Goal: Information Seeking & Learning: Learn about a topic

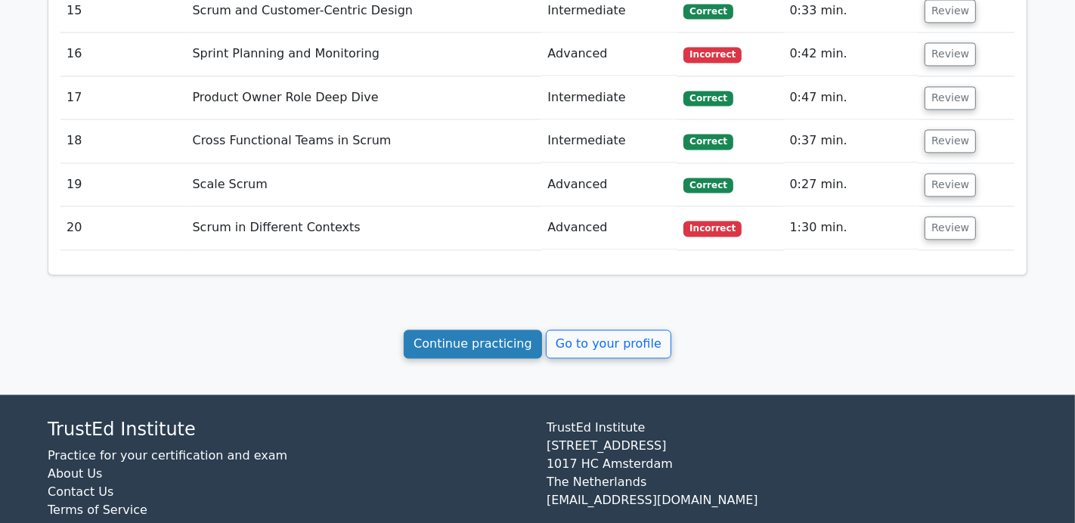
scroll to position [2493, 0]
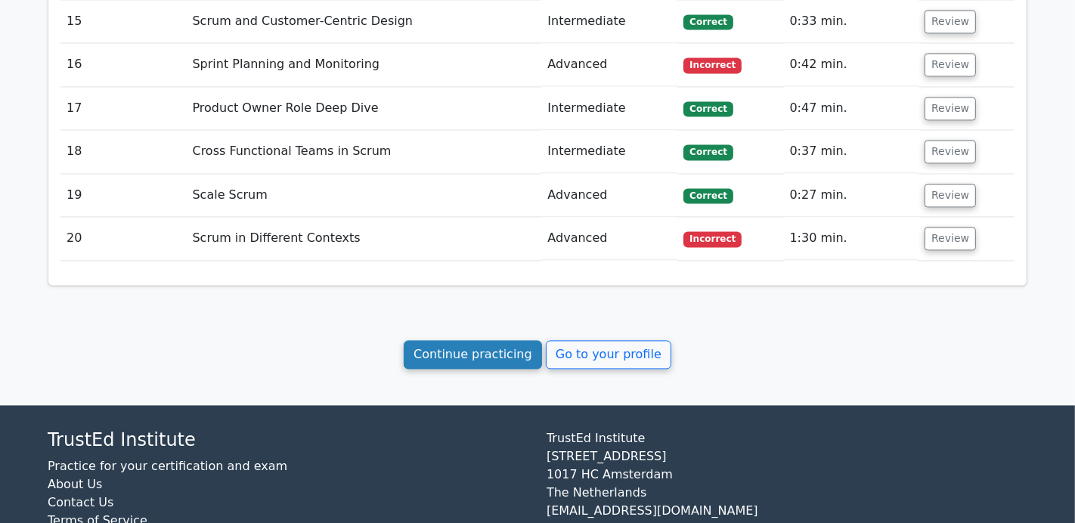
click at [467, 340] on link "Continue practicing" at bounding box center [473, 354] width 138 height 29
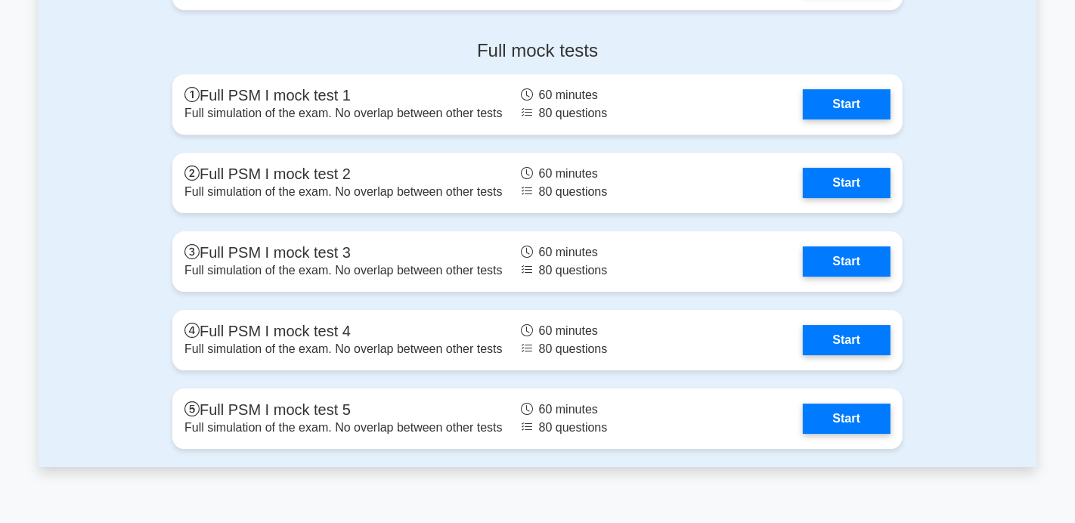
scroll to position [4087, 0]
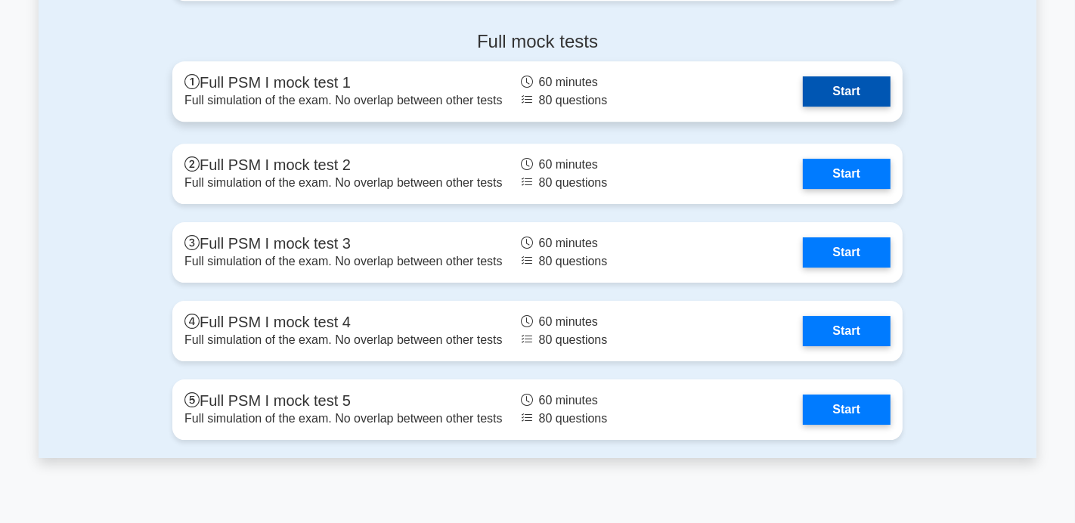
click at [826, 97] on link "Start" at bounding box center [847, 91] width 88 height 30
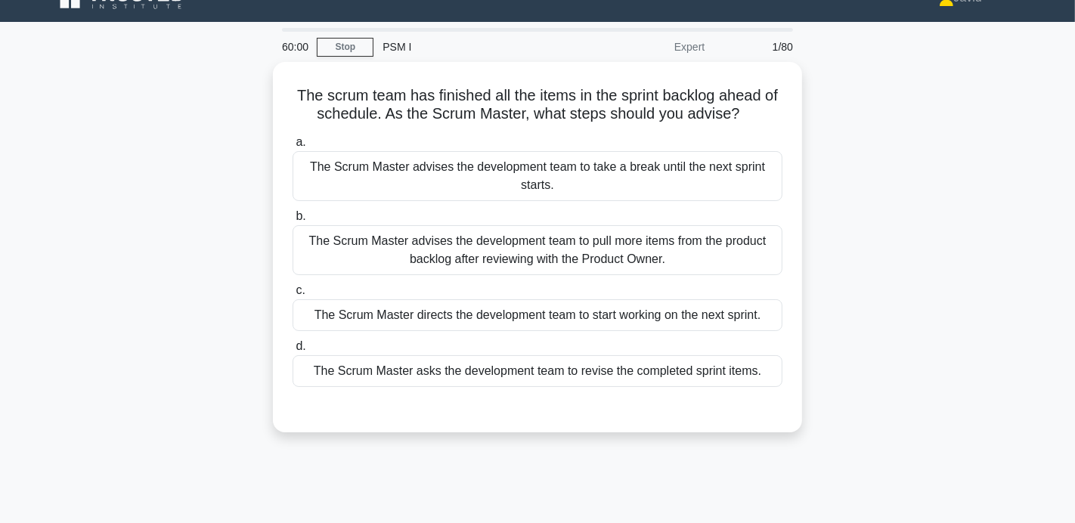
scroll to position [31, 0]
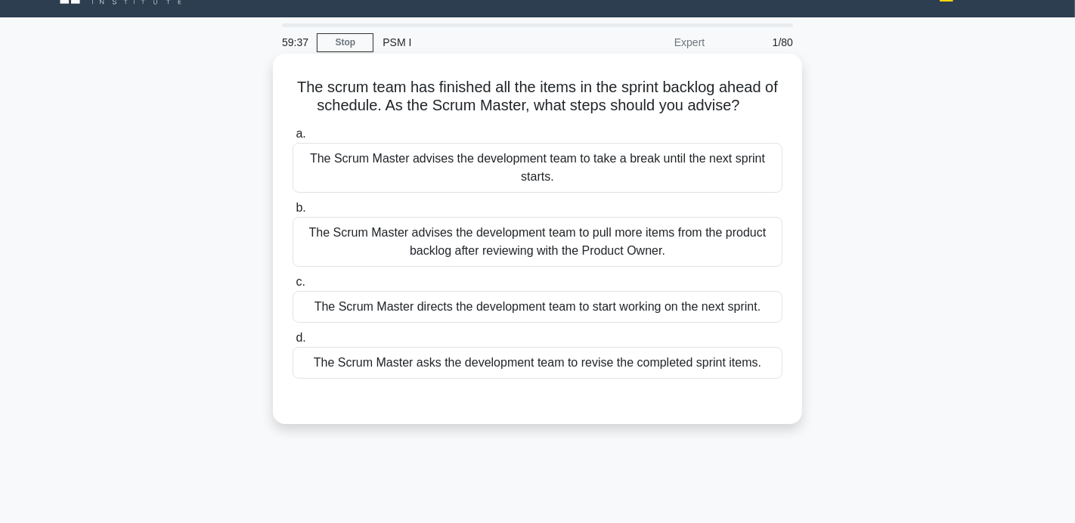
click at [454, 368] on div "The Scrum Master asks the development team to revise the completed sprint items." at bounding box center [538, 363] width 490 height 32
click at [293, 343] on input "d. The Scrum Master asks the development team to revise the completed sprint it…" at bounding box center [293, 338] width 0 height 10
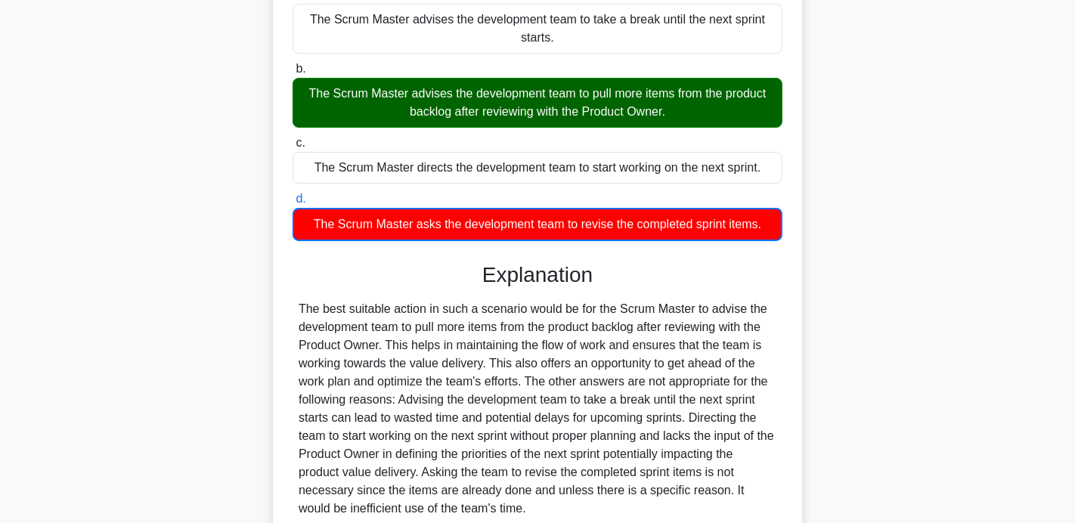
scroll to position [299, 0]
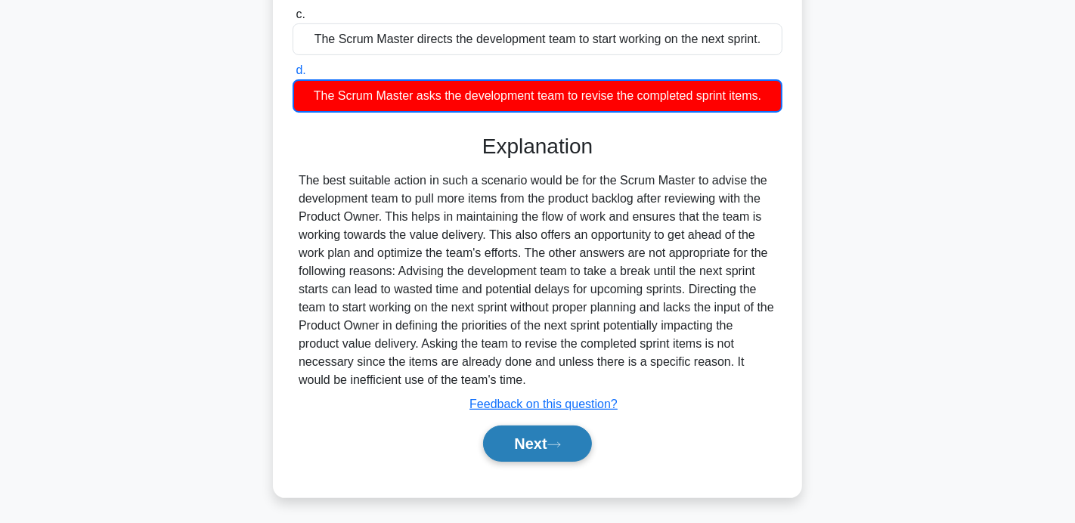
click at [522, 431] on button "Next" at bounding box center [537, 444] width 108 height 36
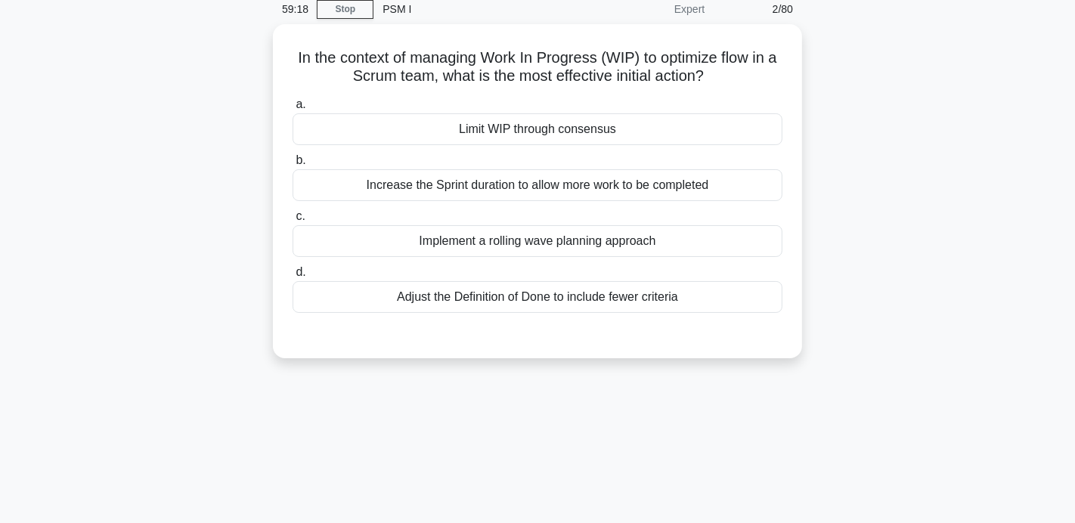
scroll to position [68, 0]
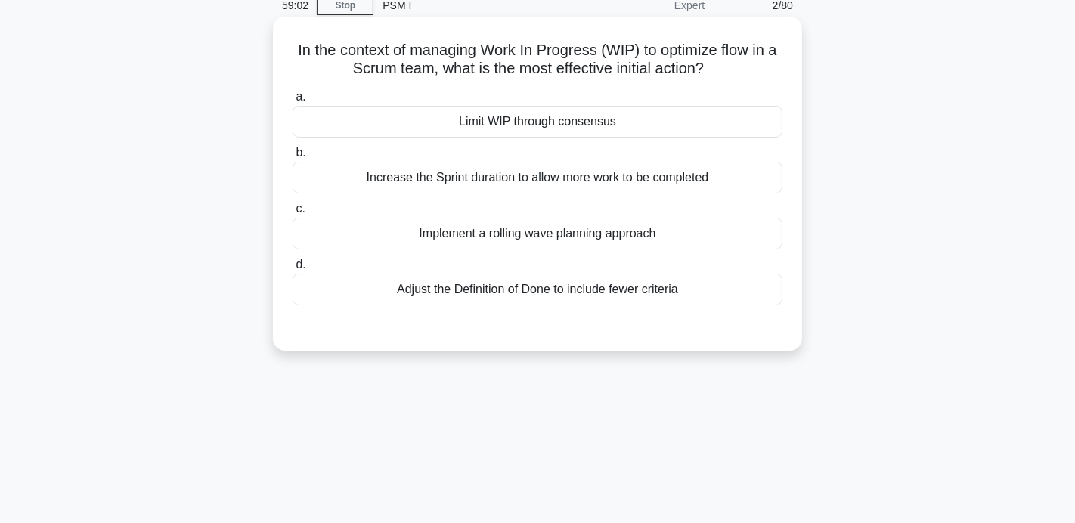
click at [476, 250] on div "a. Limit WIP through consensus b. Increase the Sprint duration to allow more wo…" at bounding box center [538, 197] width 508 height 224
click at [472, 240] on div "Implement a rolling wave planning approach" at bounding box center [538, 234] width 490 height 32
click at [293, 214] on input "c. Implement a rolling wave planning approach" at bounding box center [293, 209] width 0 height 10
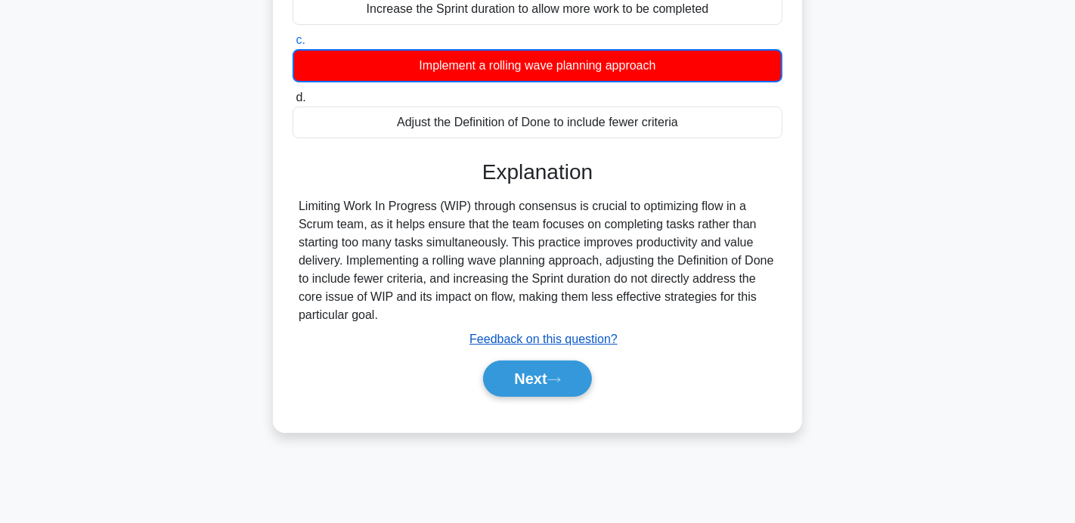
scroll to position [245, 0]
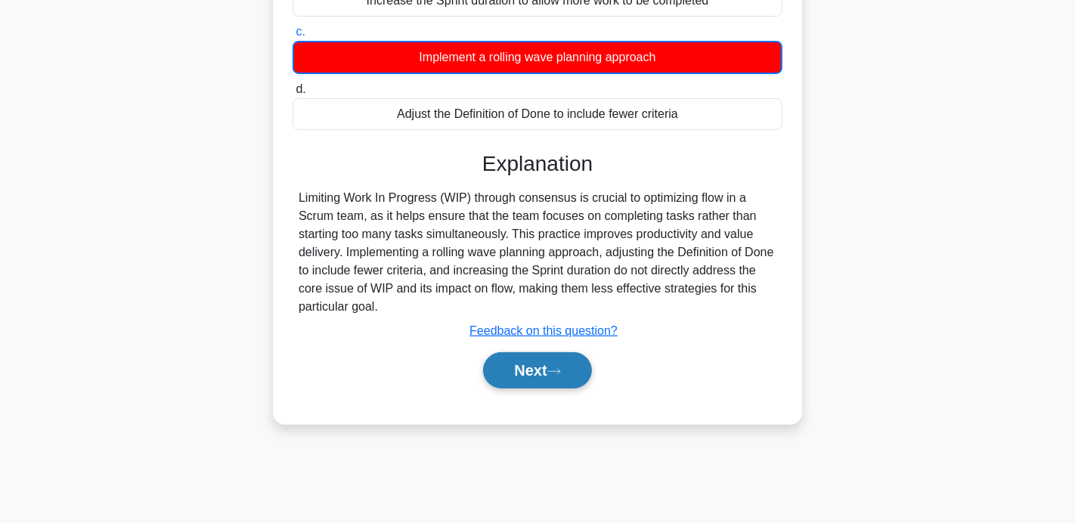
click at [543, 369] on button "Next" at bounding box center [537, 370] width 108 height 36
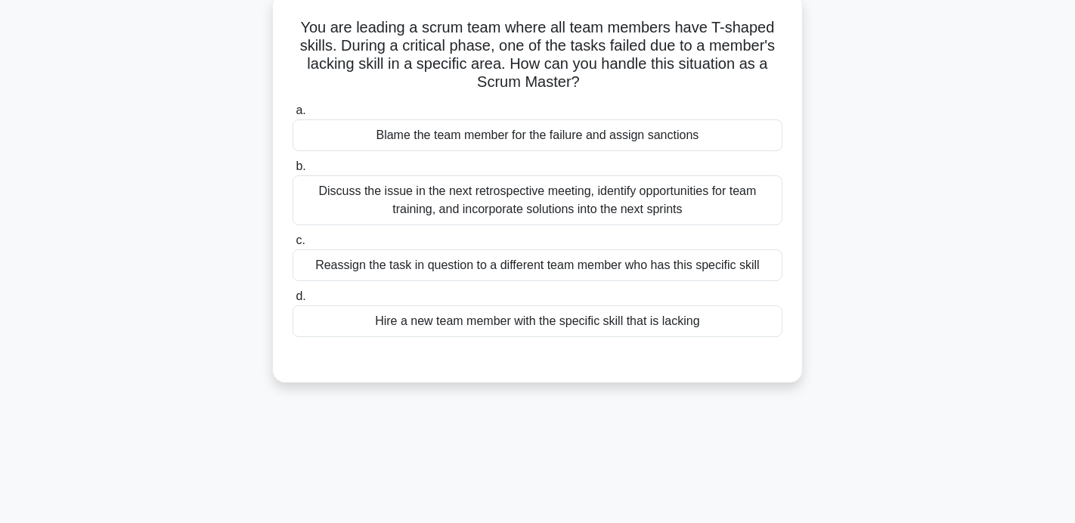
scroll to position [98, 0]
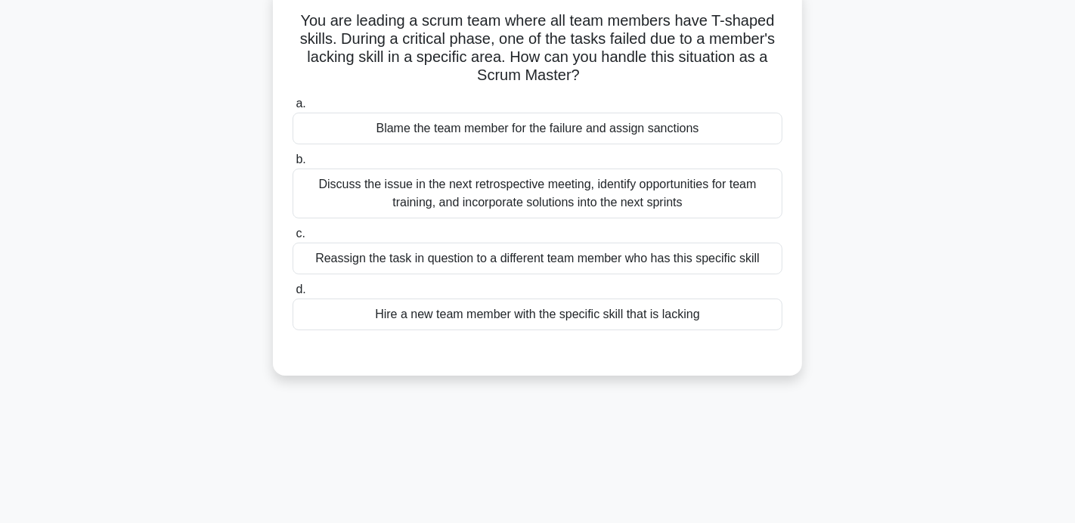
click at [506, 200] on div "Discuss the issue in the next retrospective meeting, identify opportunities for…" at bounding box center [538, 194] width 490 height 50
click at [293, 165] on input "b. Discuss the issue in the next retrospective meeting, identify opportunities …" at bounding box center [293, 160] width 0 height 10
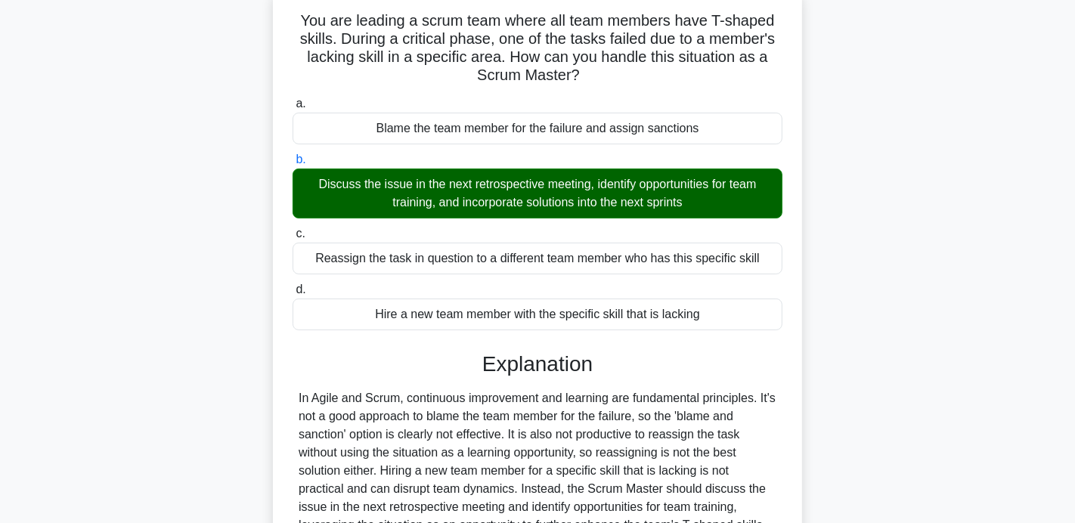
scroll to position [296, 0]
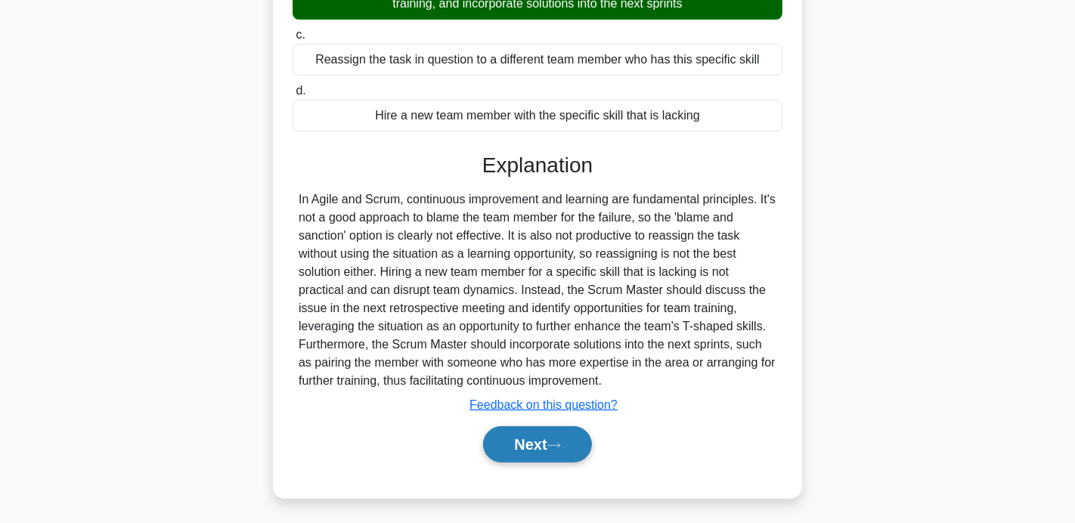
click at [518, 442] on button "Next" at bounding box center [537, 444] width 108 height 36
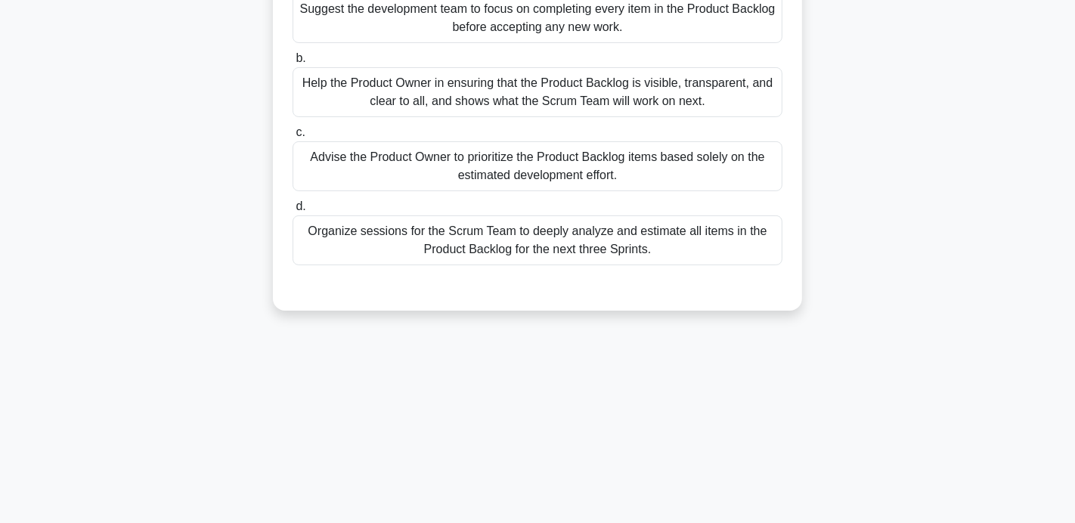
scroll to position [204, 0]
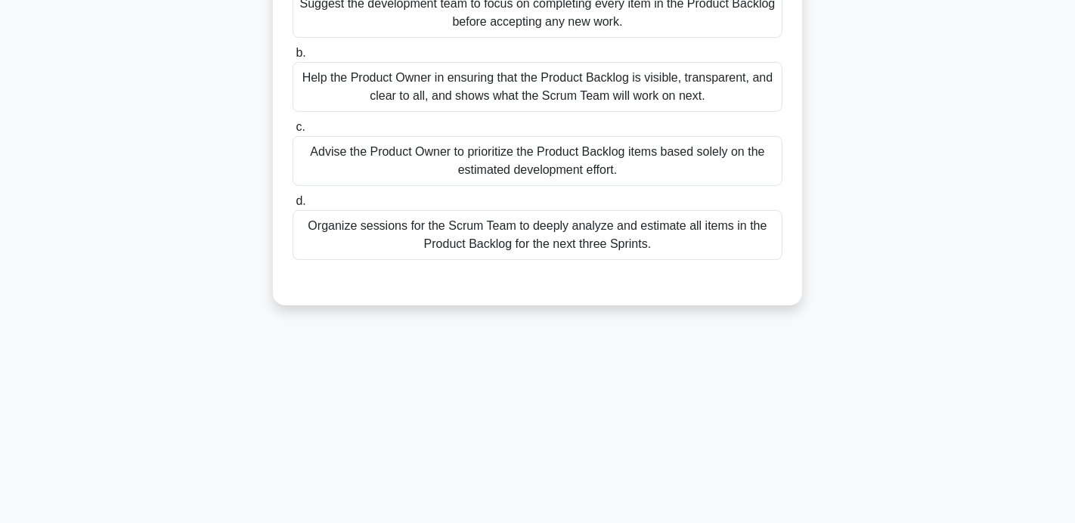
click at [442, 88] on div "Help the Product Owner in ensuring that the Product Backlog is visible, transpa…" at bounding box center [538, 87] width 490 height 50
click at [293, 58] on input "b. Help the Product Owner in ensuring that the Product Backlog is visible, tran…" at bounding box center [293, 53] width 0 height 10
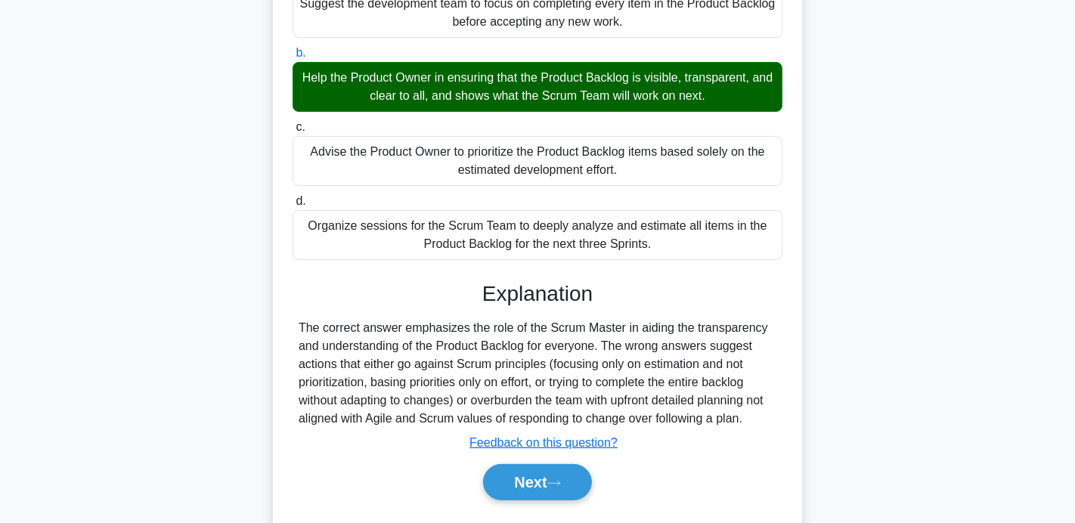
scroll to position [293, 0]
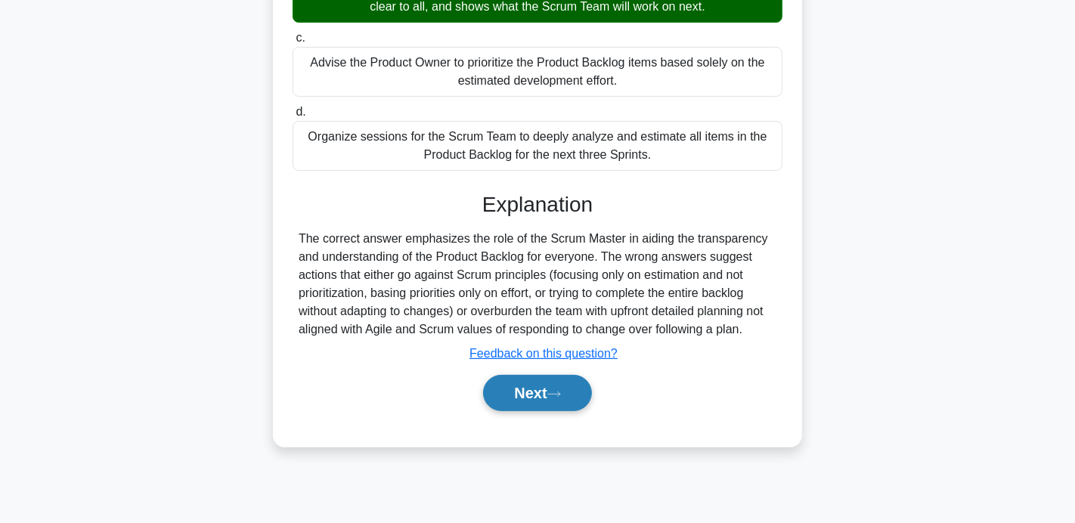
click at [566, 397] on button "Next" at bounding box center [537, 393] width 108 height 36
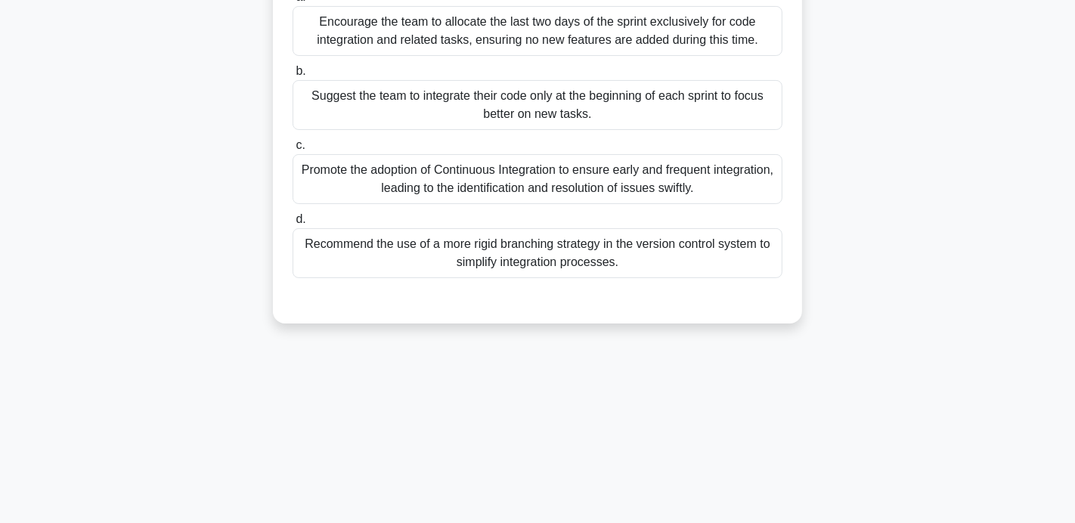
scroll to position [193, 0]
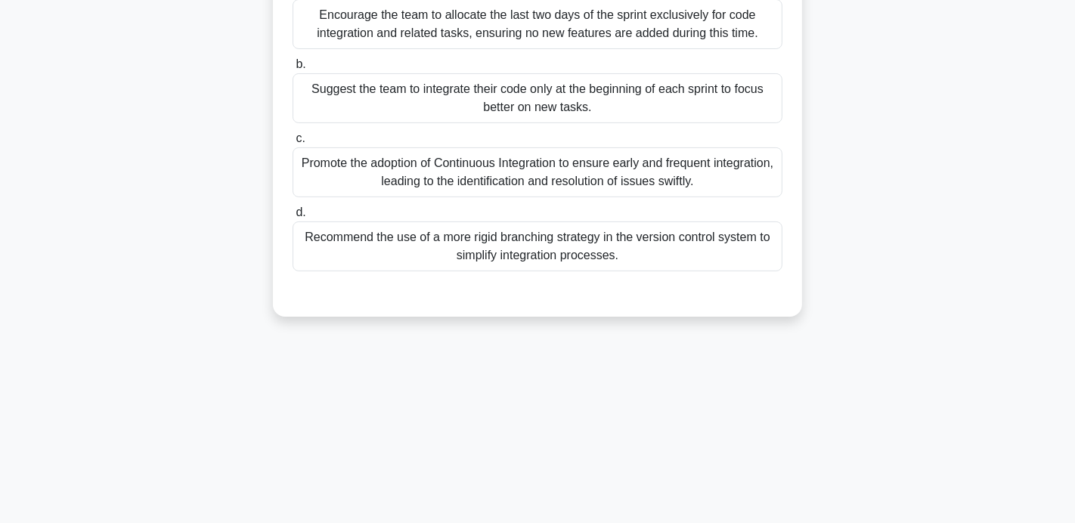
click at [424, 159] on div "Promote the adoption of Continuous Integration to ensure early and frequent int…" at bounding box center [538, 172] width 490 height 50
click at [293, 144] on input "c. Promote the adoption of Continuous Integration to ensure early and frequent …" at bounding box center [293, 139] width 0 height 10
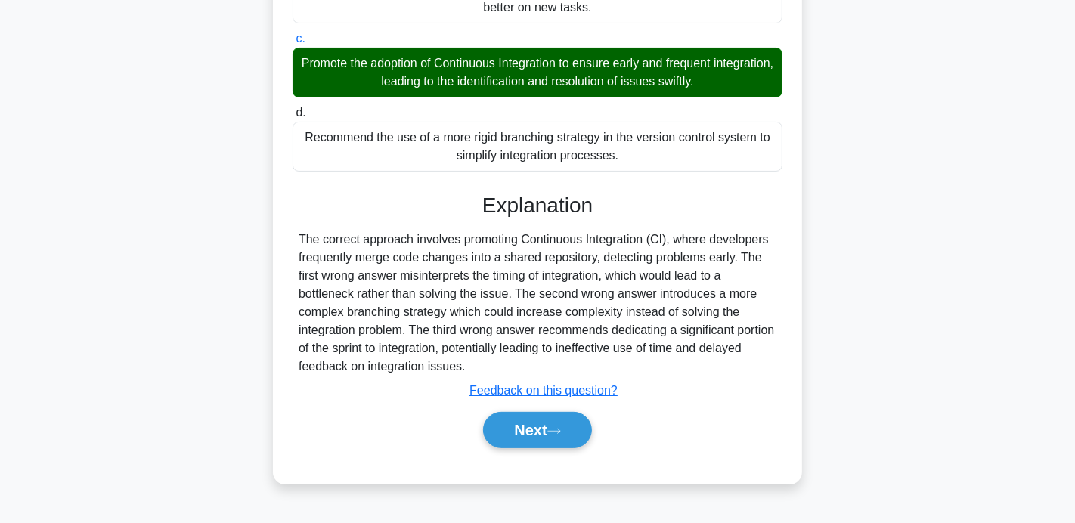
scroll to position [293, 0]
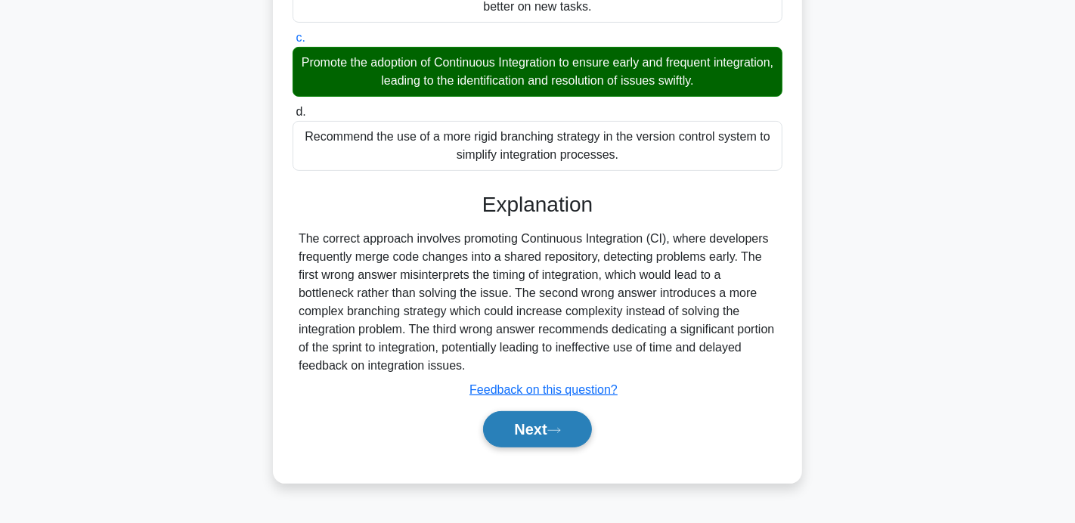
click at [522, 429] on button "Next" at bounding box center [537, 429] width 108 height 36
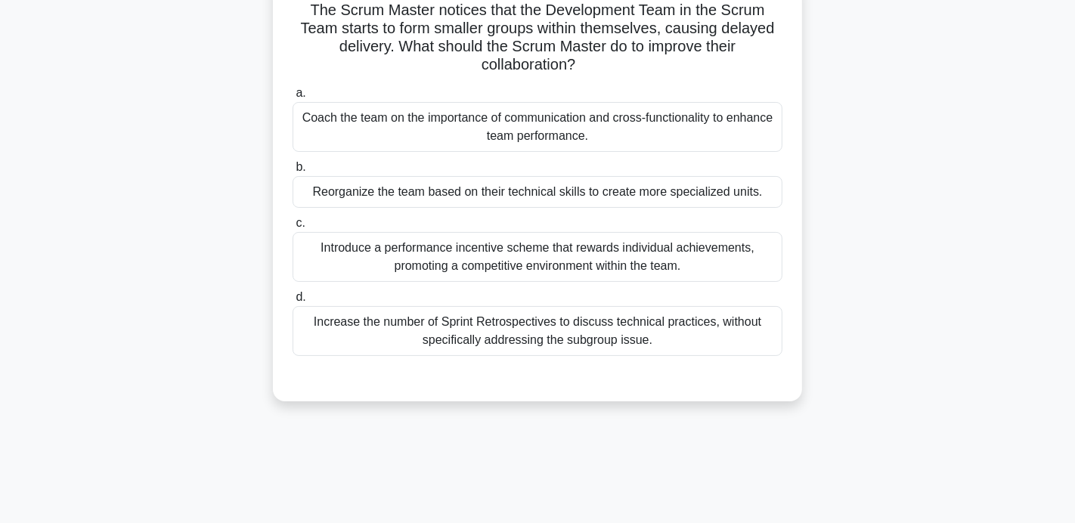
scroll to position [112, 0]
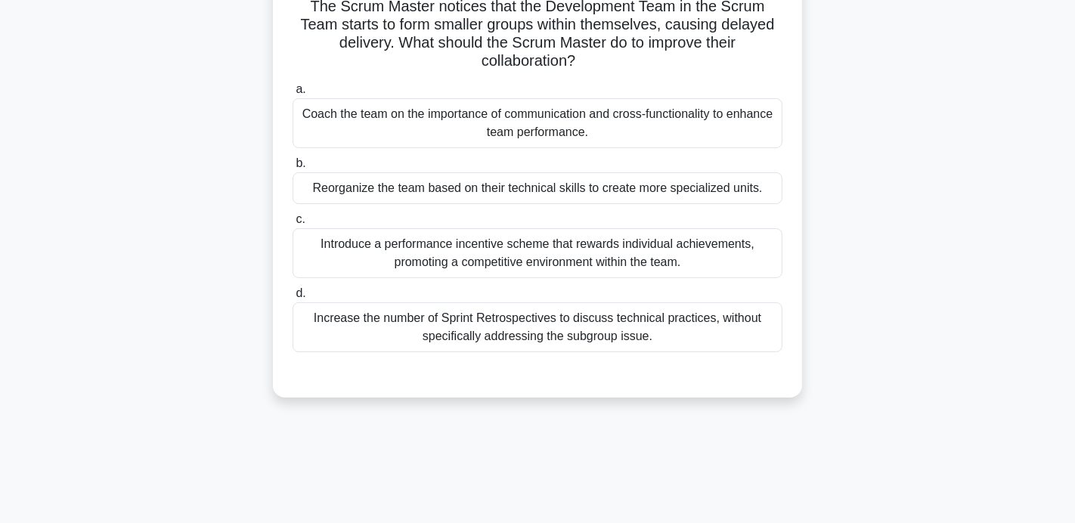
click at [404, 105] on div "Coach the team on the importance of communication and cross-functionality to en…" at bounding box center [538, 123] width 490 height 50
click at [293, 95] on input "a. Coach the team on the importance of communication and cross-functionality to…" at bounding box center [293, 90] width 0 height 10
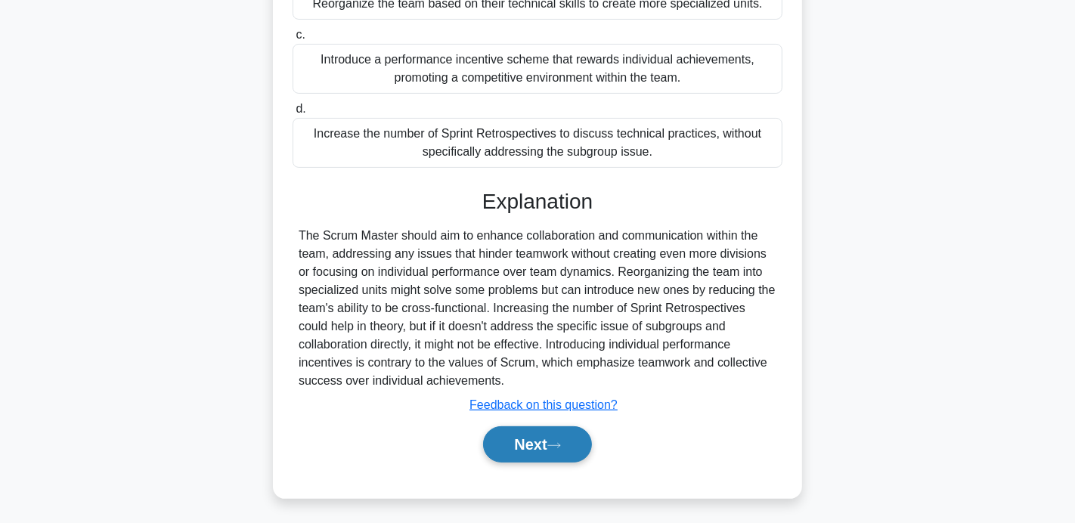
click at [539, 443] on button "Next" at bounding box center [537, 444] width 108 height 36
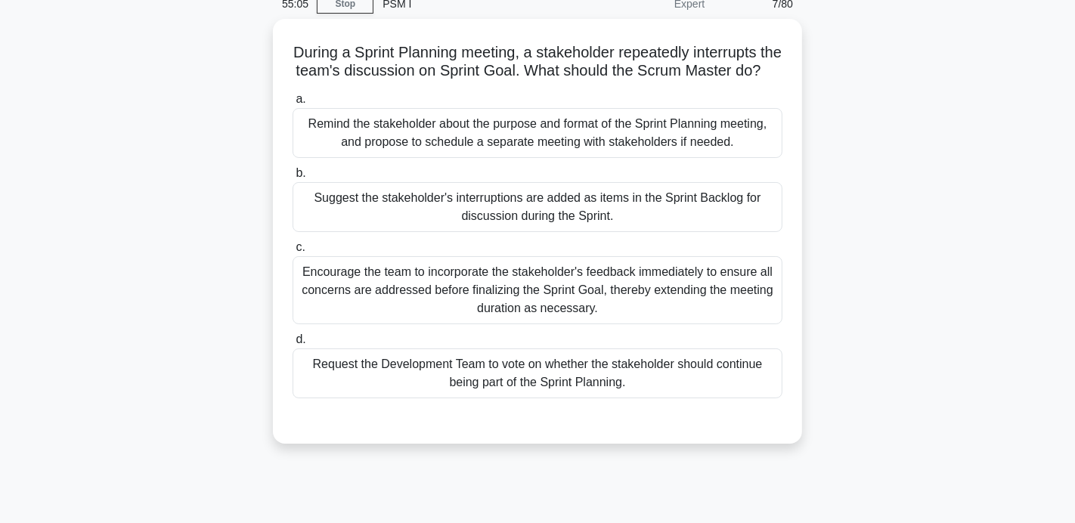
scroll to position [72, 0]
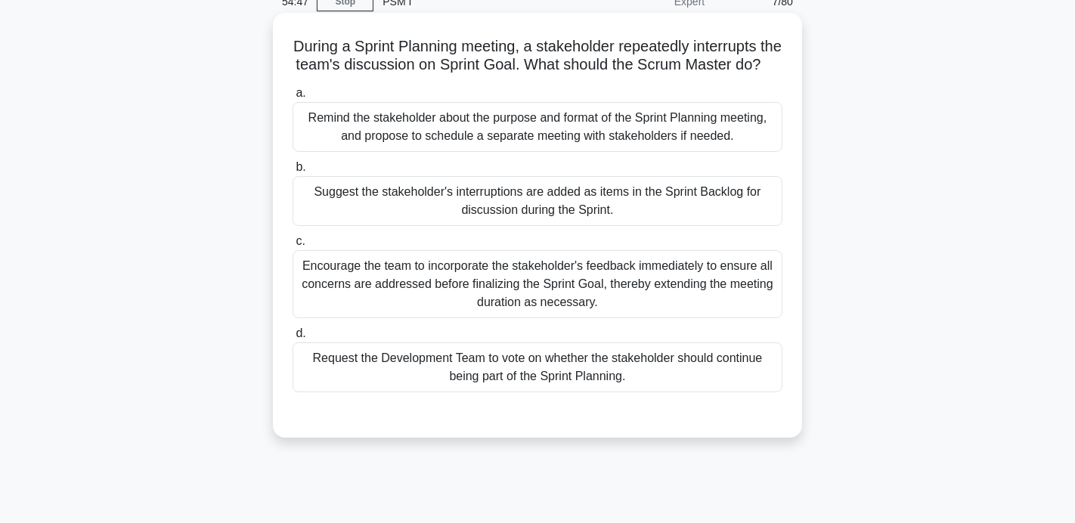
click at [401, 125] on div "Remind the stakeholder about the purpose and format of the Sprint Planning meet…" at bounding box center [538, 127] width 490 height 50
click at [293, 98] on input "a. Remind the stakeholder about the purpose and format of the Sprint Planning m…" at bounding box center [293, 93] width 0 height 10
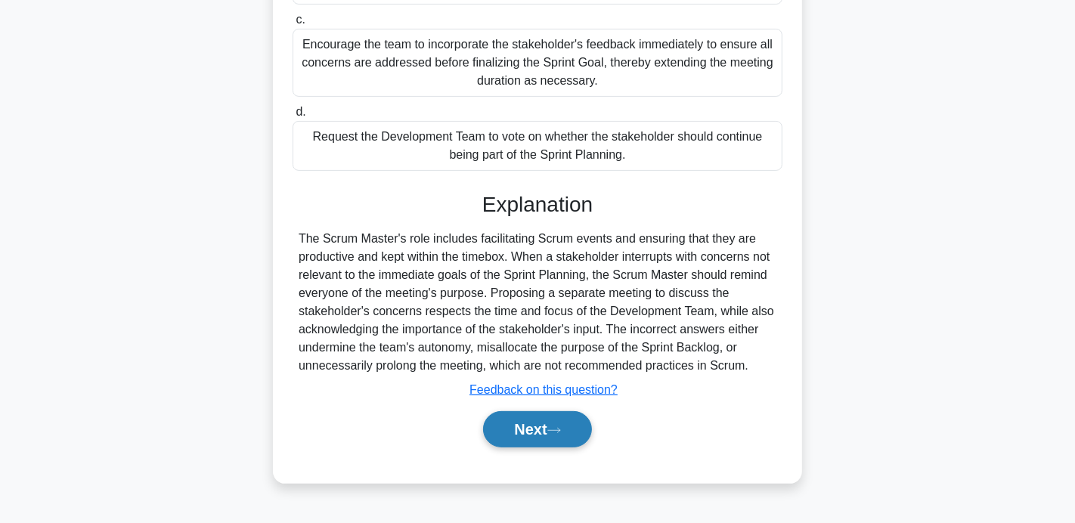
click at [558, 426] on icon at bounding box center [554, 430] width 14 height 8
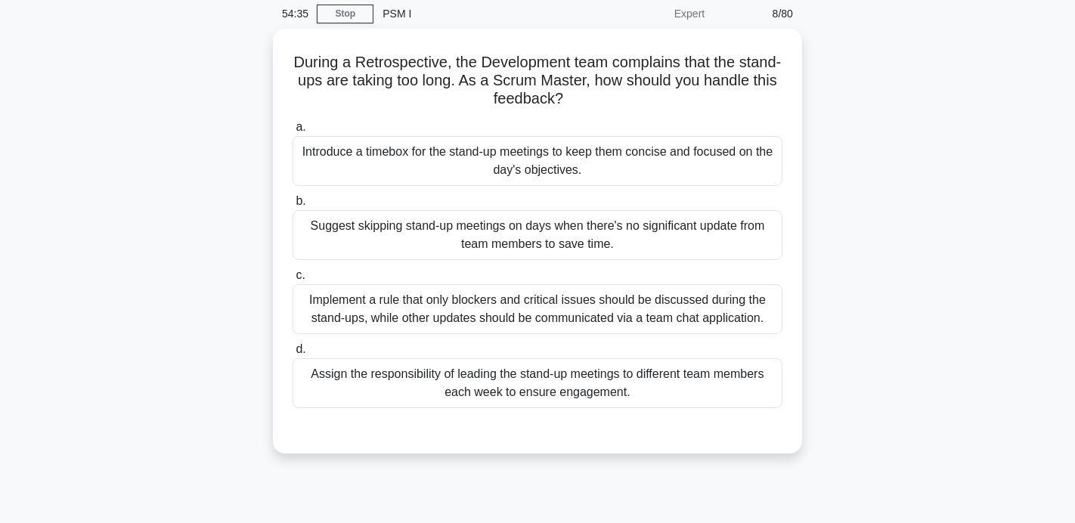
scroll to position [62, 0]
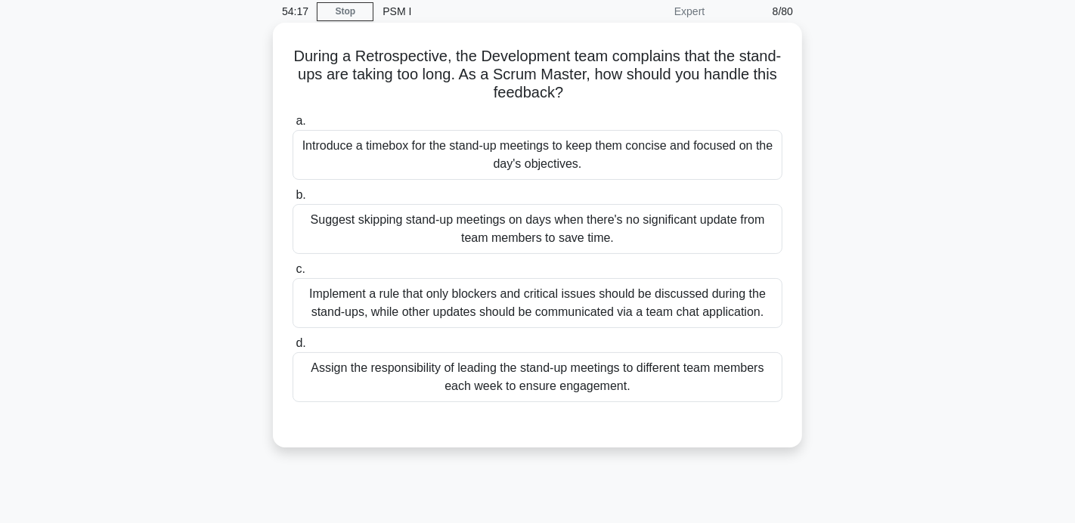
click at [542, 159] on div "Introduce a timebox for the stand-up meetings to keep them concise and focused …" at bounding box center [538, 155] width 490 height 50
click at [293, 126] on input "a. Introduce a timebox for the stand-up meetings to keep them concise and focus…" at bounding box center [293, 121] width 0 height 10
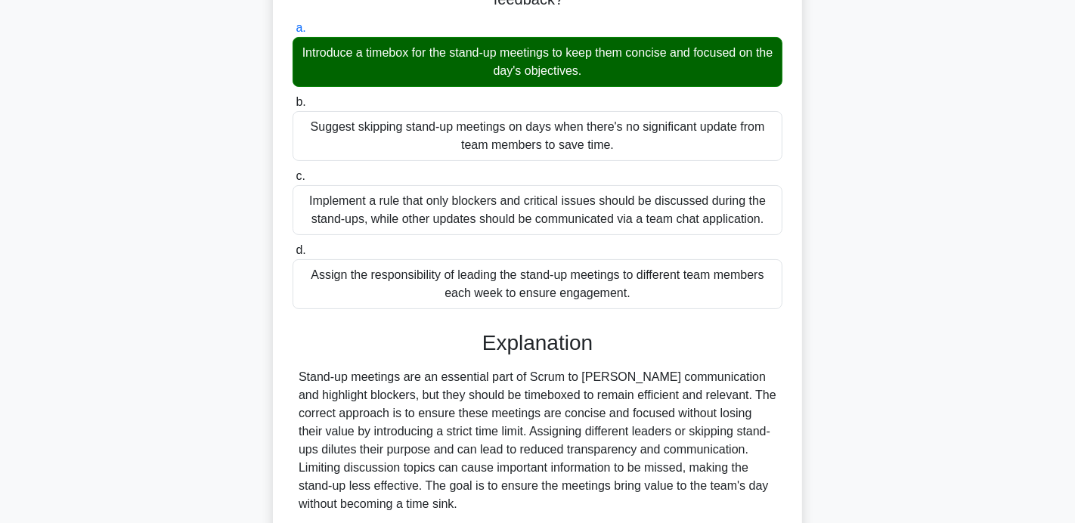
scroll to position [286, 0]
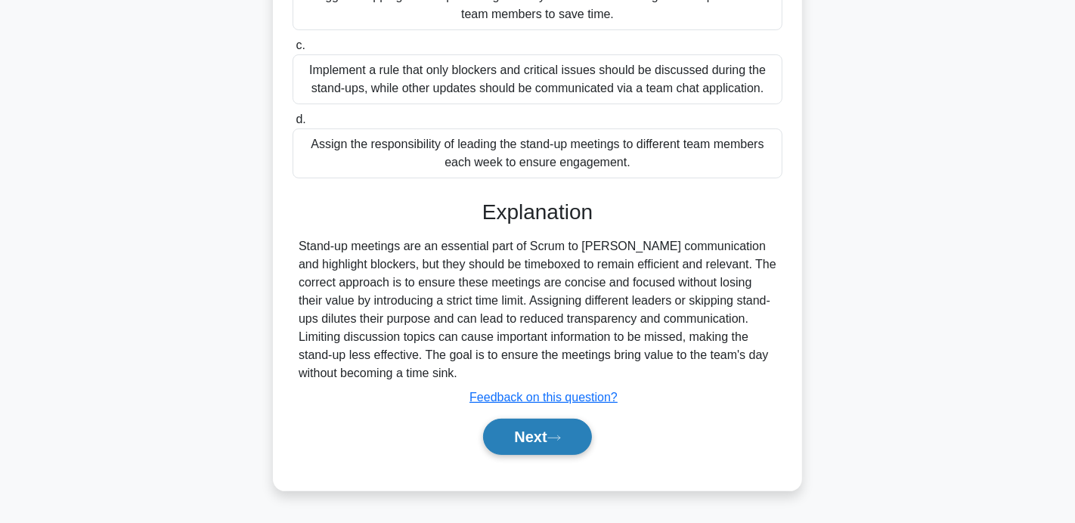
click at [555, 438] on icon at bounding box center [554, 438] width 14 height 8
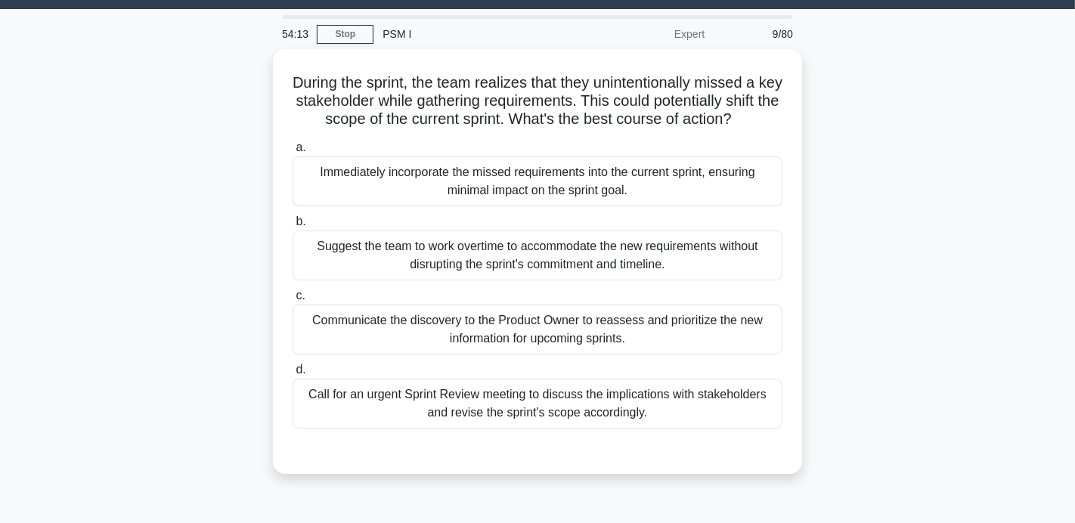
scroll to position [42, 0]
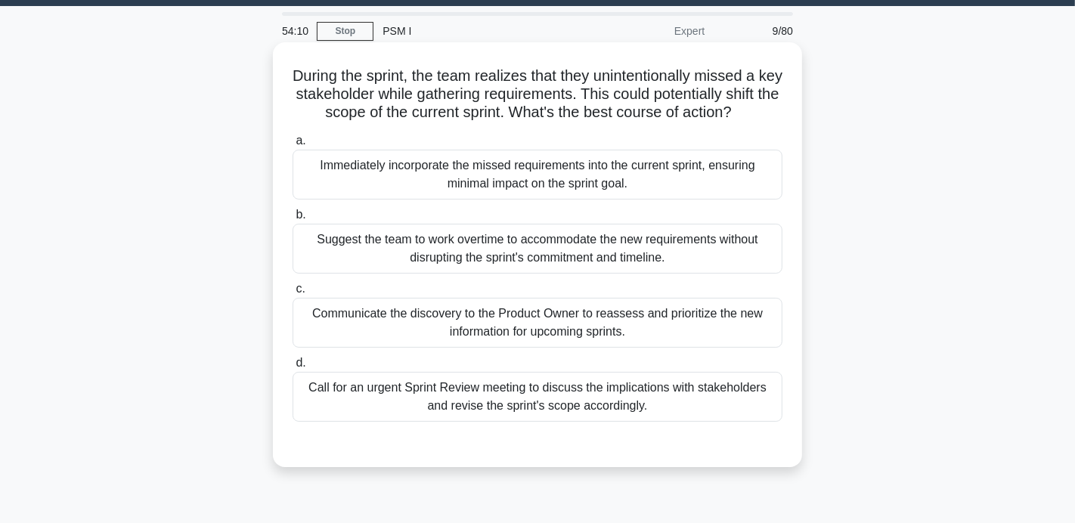
drag, startPoint x: 555, startPoint y: 438, endPoint x: 592, endPoint y: 449, distance: 38.7
click at [592, 449] on div "During the sprint, the team realizes that they unintentionally missed a key sta…" at bounding box center [537, 254] width 517 height 413
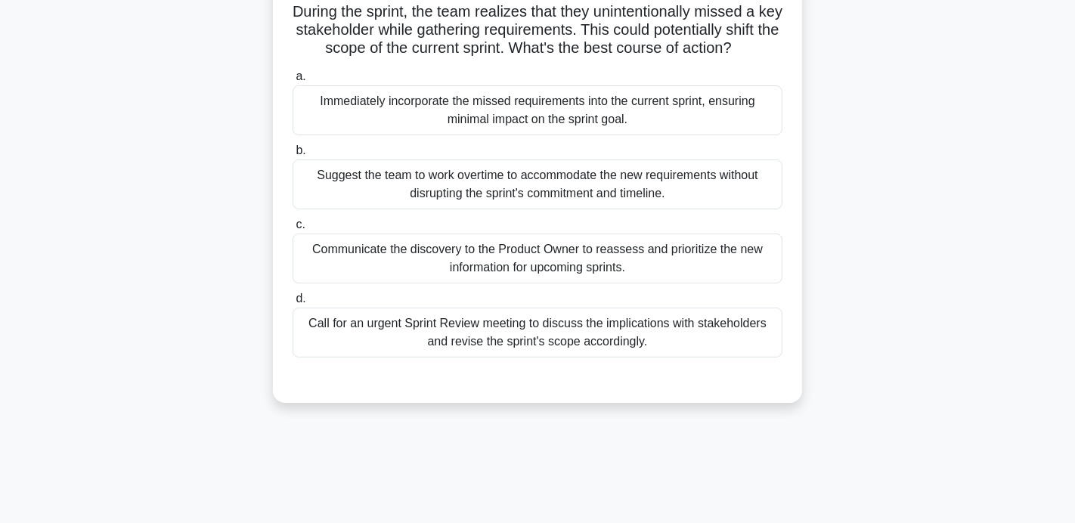
scroll to position [113, 0]
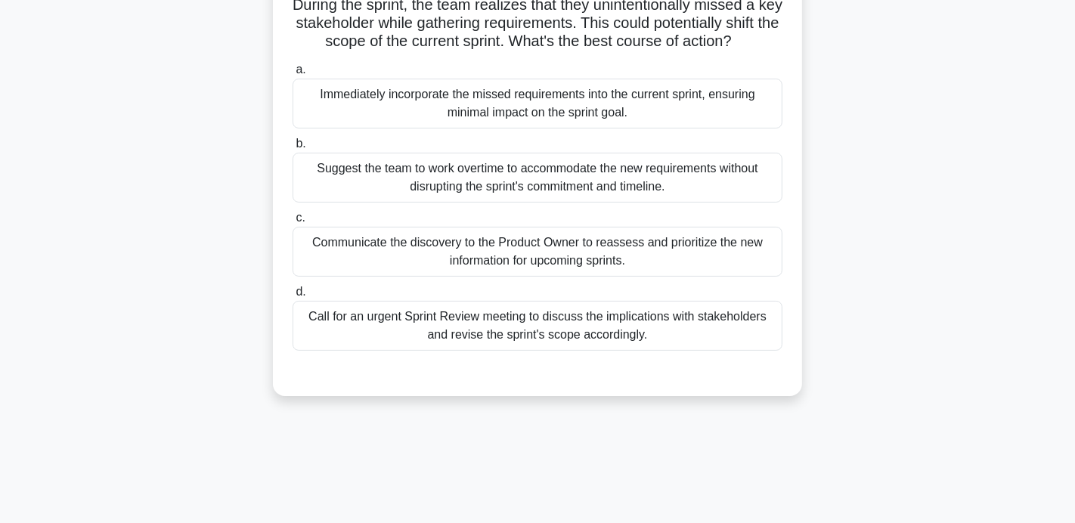
click at [476, 245] on div "Communicate the discovery to the Product Owner to reassess and prioritize the n…" at bounding box center [538, 252] width 490 height 50
click at [293, 223] on input "c. Communicate the discovery to the Product Owner to reassess and prioritize th…" at bounding box center [293, 218] width 0 height 10
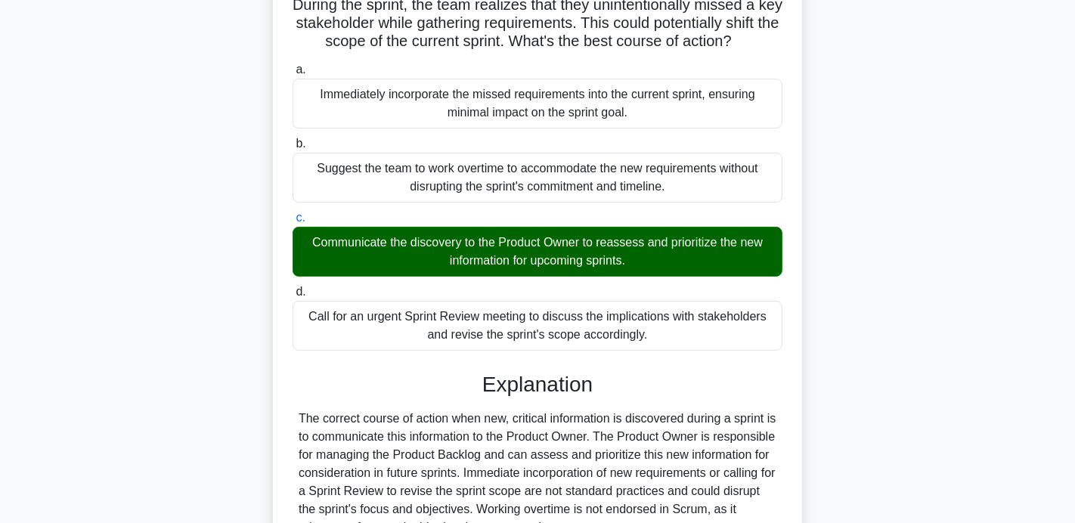
scroll to position [293, 0]
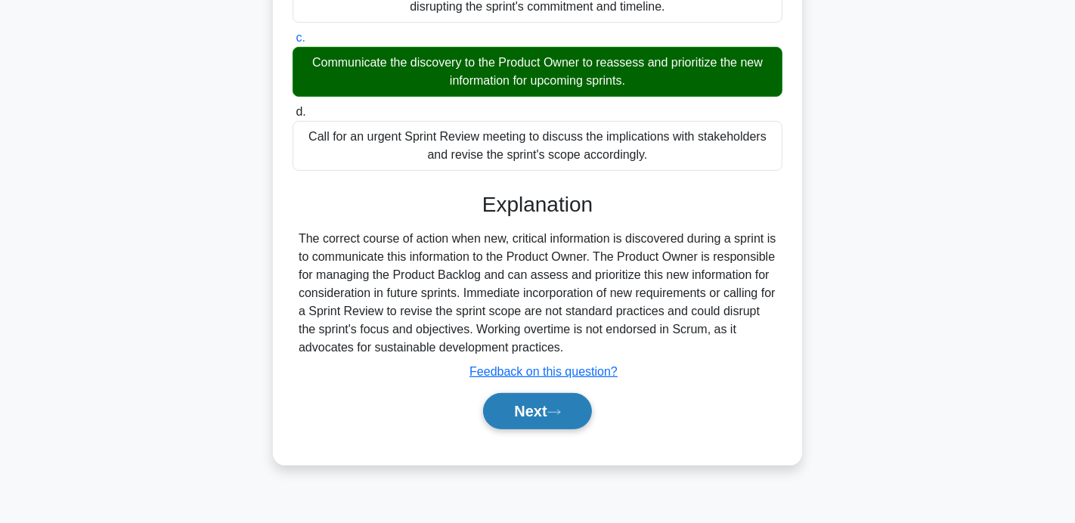
click at [511, 417] on button "Next" at bounding box center [537, 411] width 108 height 36
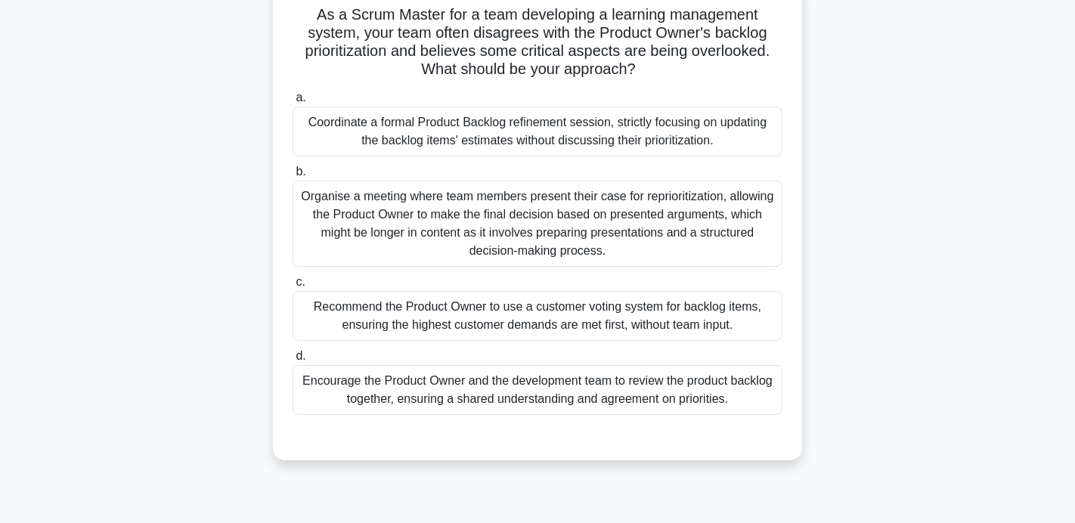
scroll to position [112, 0]
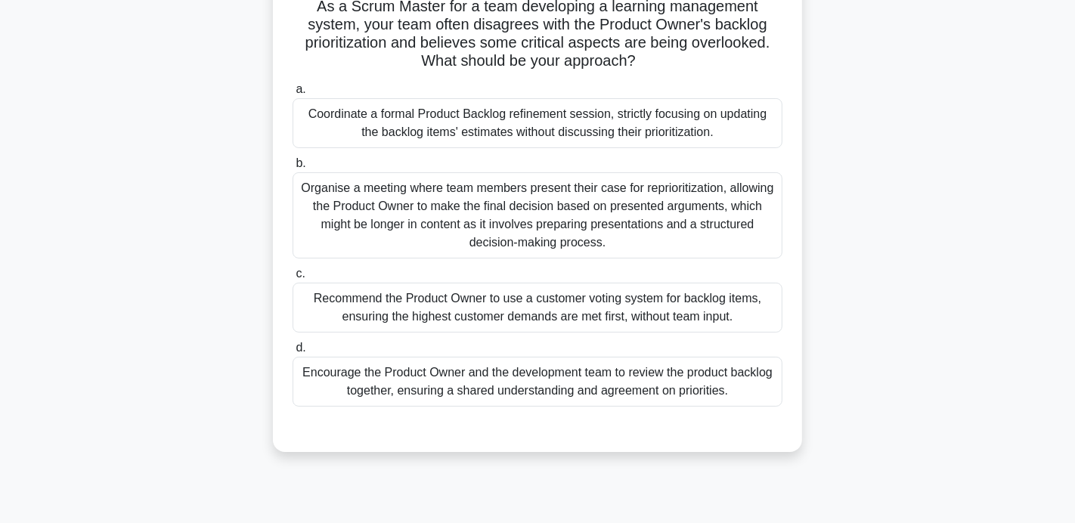
click at [500, 384] on div "Encourage the Product Owner and the development team to review the product back…" at bounding box center [538, 382] width 490 height 50
click at [293, 353] on input "d. Encourage the Product Owner and the development team to review the product b…" at bounding box center [293, 348] width 0 height 10
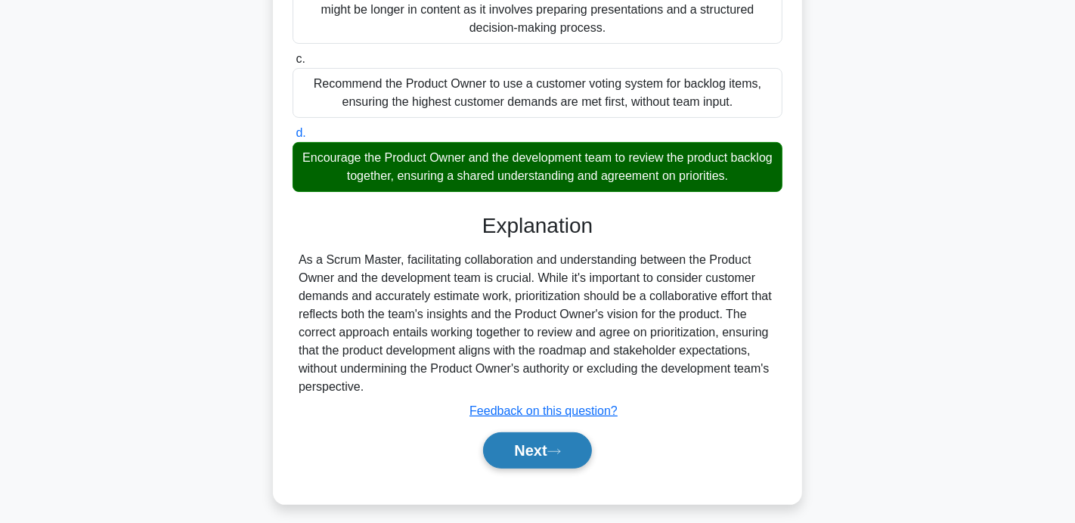
click at [527, 451] on button "Next" at bounding box center [537, 450] width 108 height 36
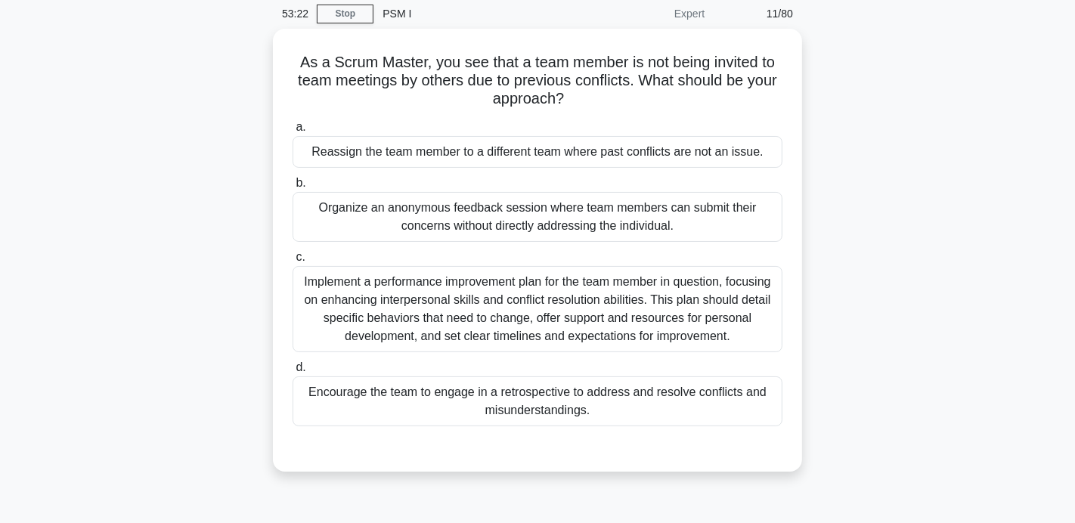
scroll to position [63, 0]
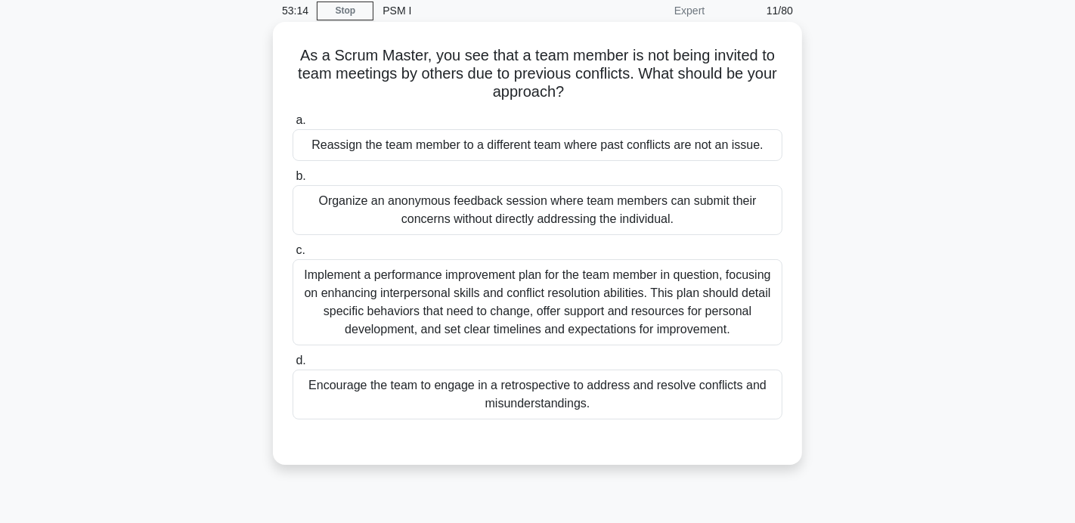
click at [498, 407] on div "Encourage the team to engage in a retrospective to address and resolve conflict…" at bounding box center [538, 395] width 490 height 50
click at [293, 366] on input "d. Encourage the team to engage in a retrospective to address and resolve confl…" at bounding box center [293, 361] width 0 height 10
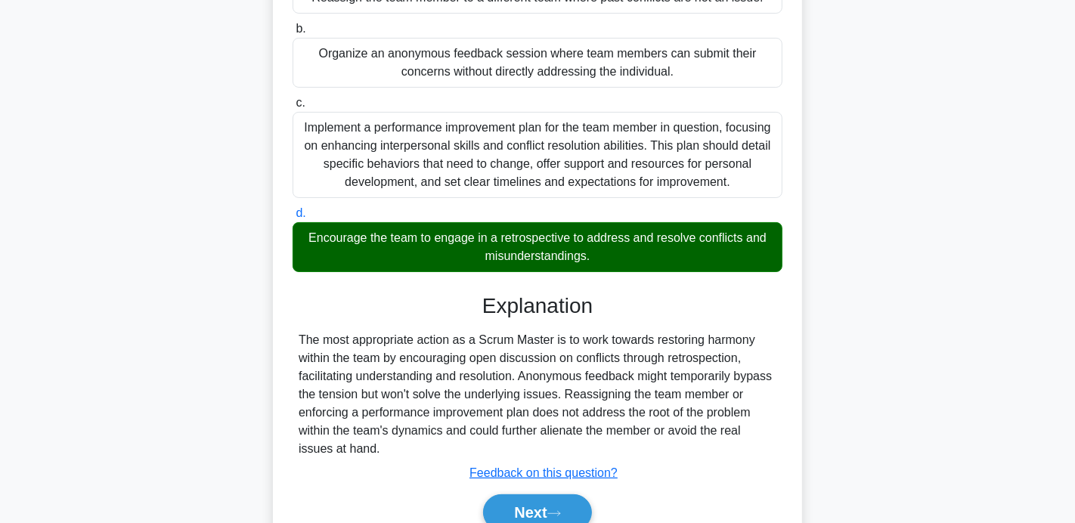
scroll to position [279, 0]
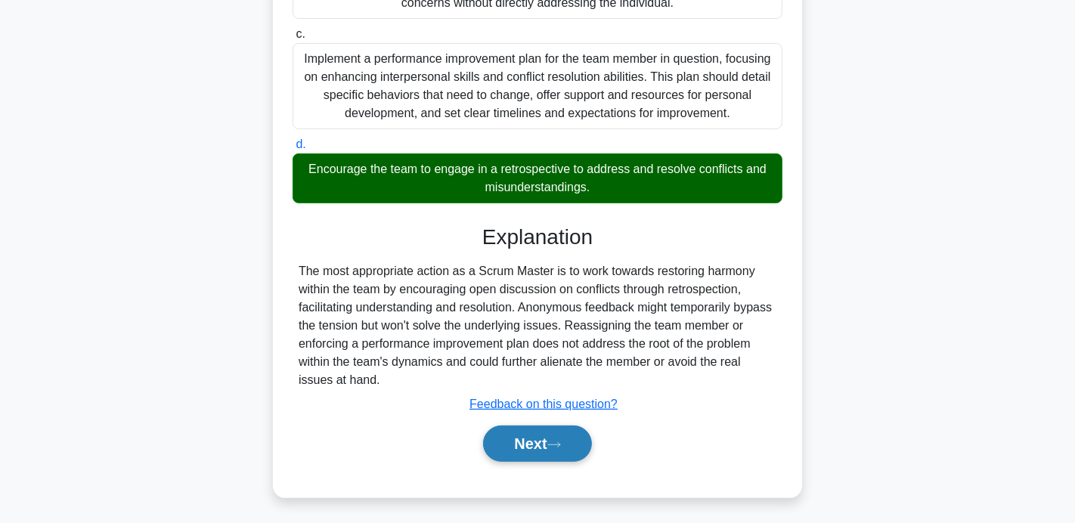
click at [529, 446] on button "Next" at bounding box center [537, 444] width 108 height 36
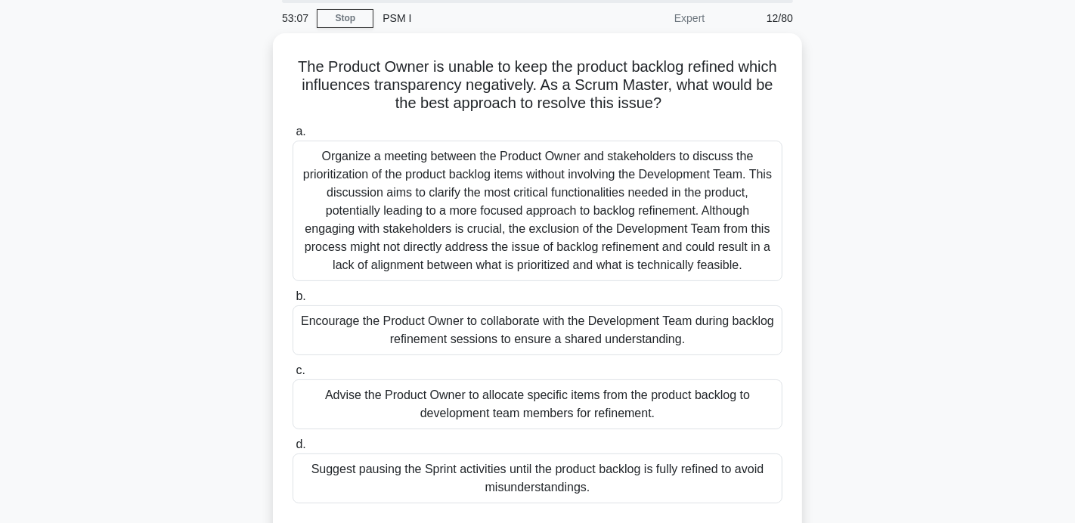
scroll to position [76, 0]
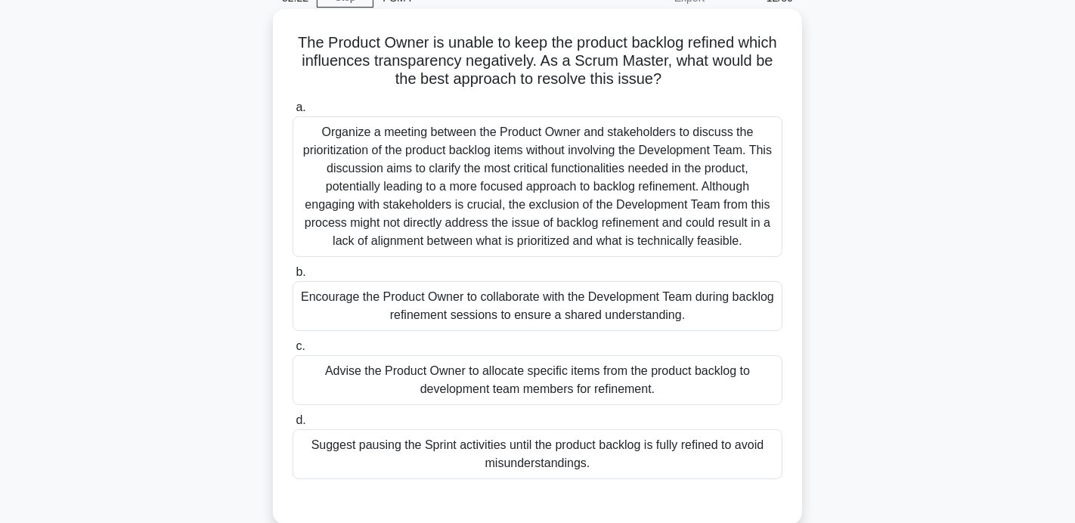
click at [387, 311] on div "Encourage the Product Owner to collaborate with the Development Team during bac…" at bounding box center [538, 306] width 490 height 50
click at [293, 277] on input "b. Encourage the Product Owner to collaborate with the Development Team during …" at bounding box center [293, 273] width 0 height 10
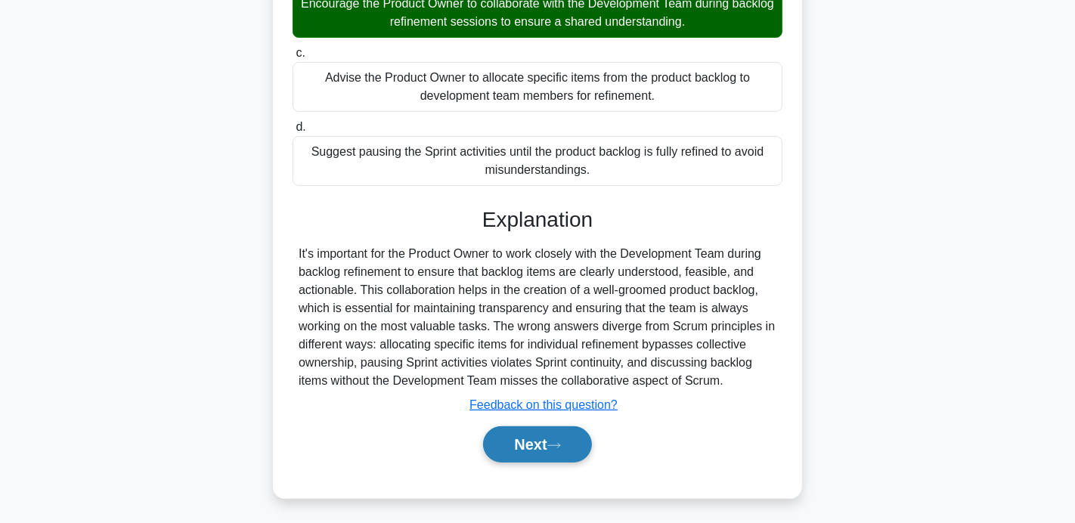
click at [547, 451] on button "Next" at bounding box center [537, 444] width 108 height 36
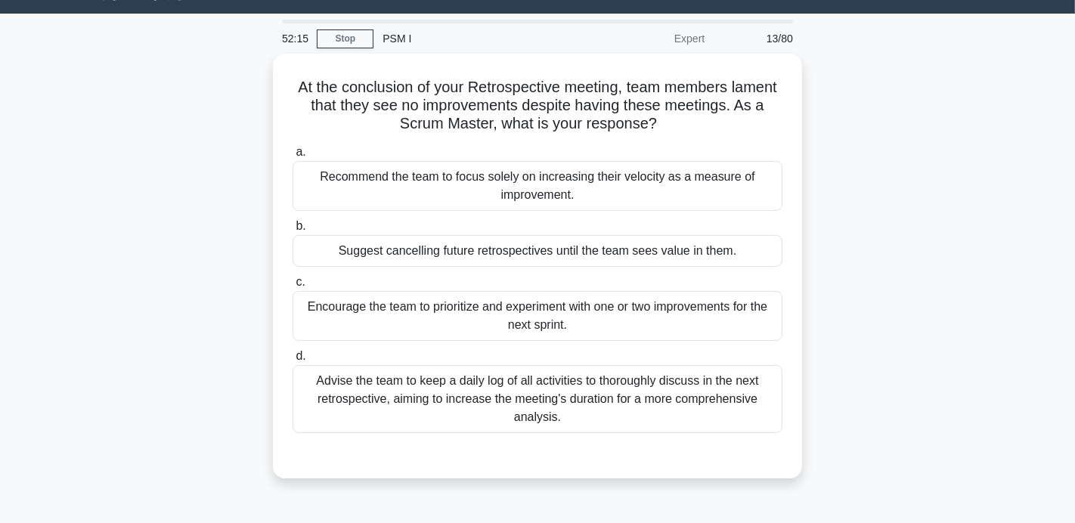
scroll to position [39, 0]
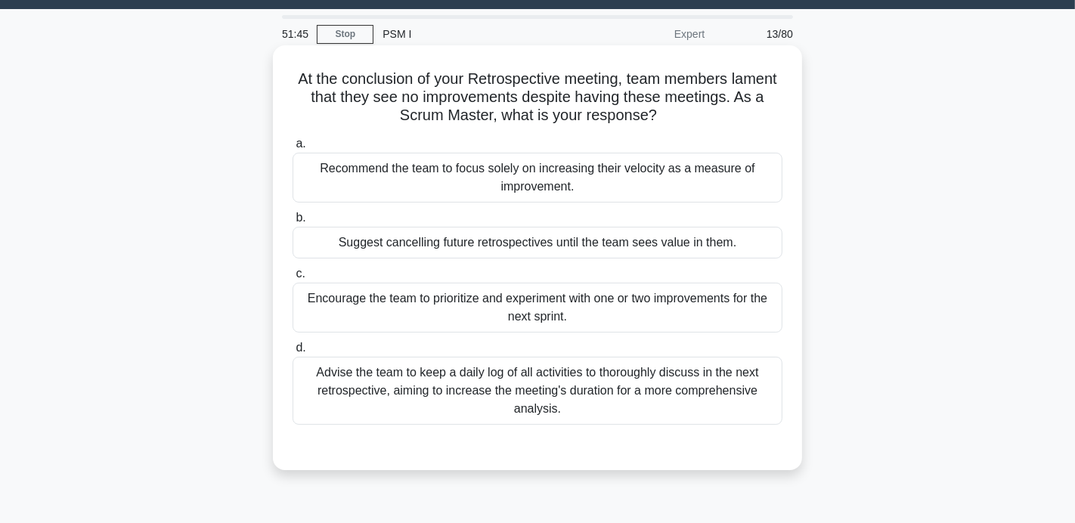
click at [511, 411] on div "Advise the team to keep a daily log of all activities to thoroughly discuss in …" at bounding box center [538, 391] width 490 height 68
click at [293, 353] on input "d. Advise the team to keep a daily log of all activities to thoroughly discuss …" at bounding box center [293, 348] width 0 height 10
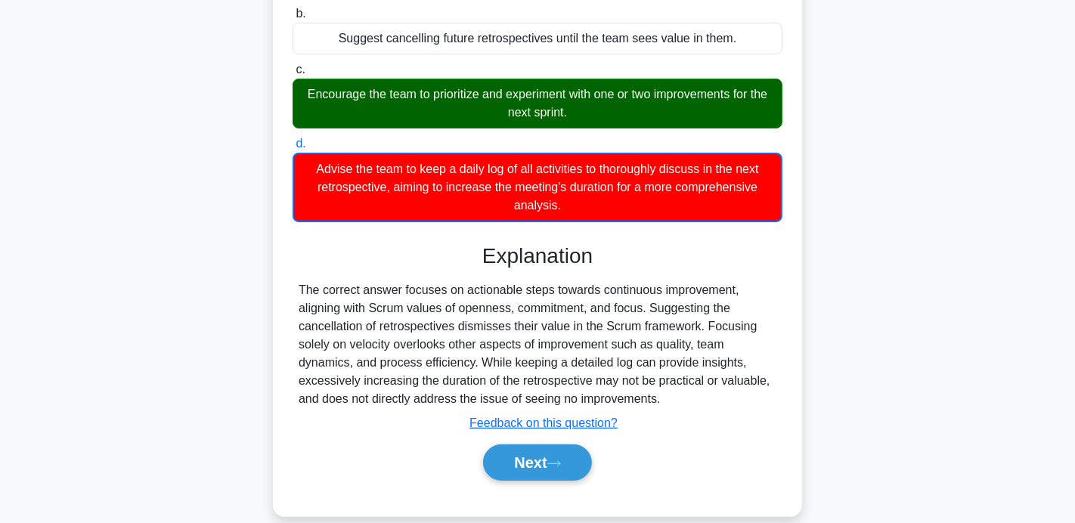
scroll to position [245, 0]
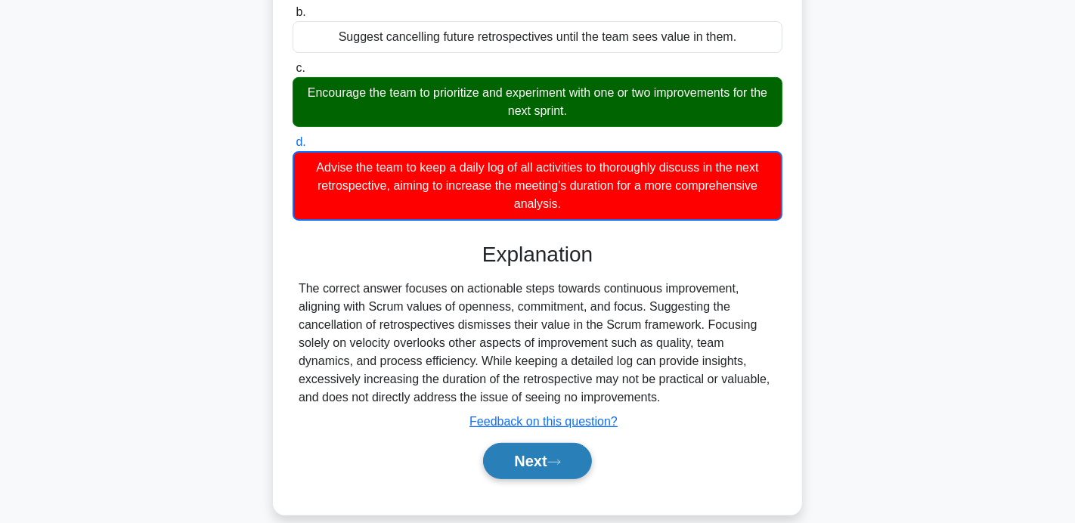
click at [530, 473] on button "Next" at bounding box center [537, 461] width 108 height 36
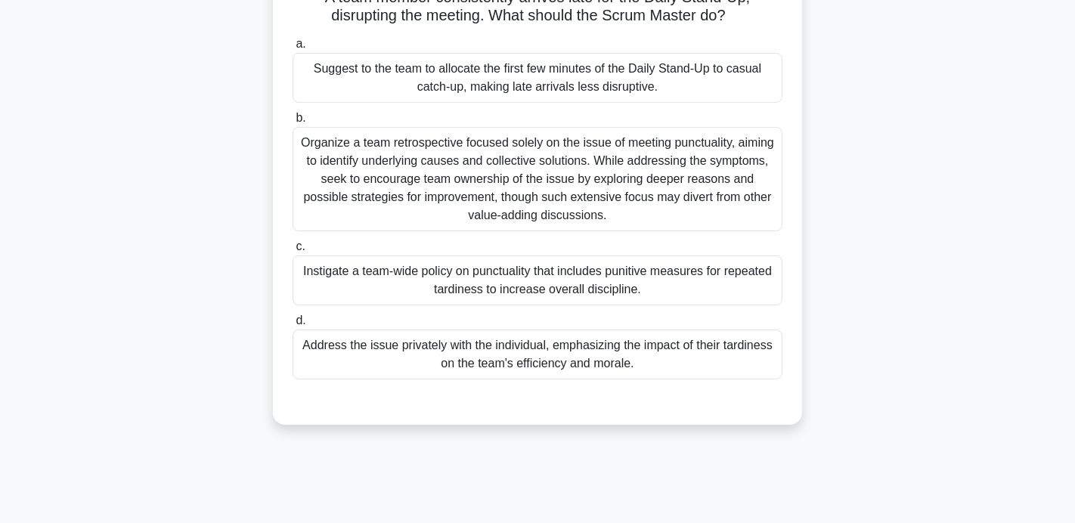
scroll to position [137, 0]
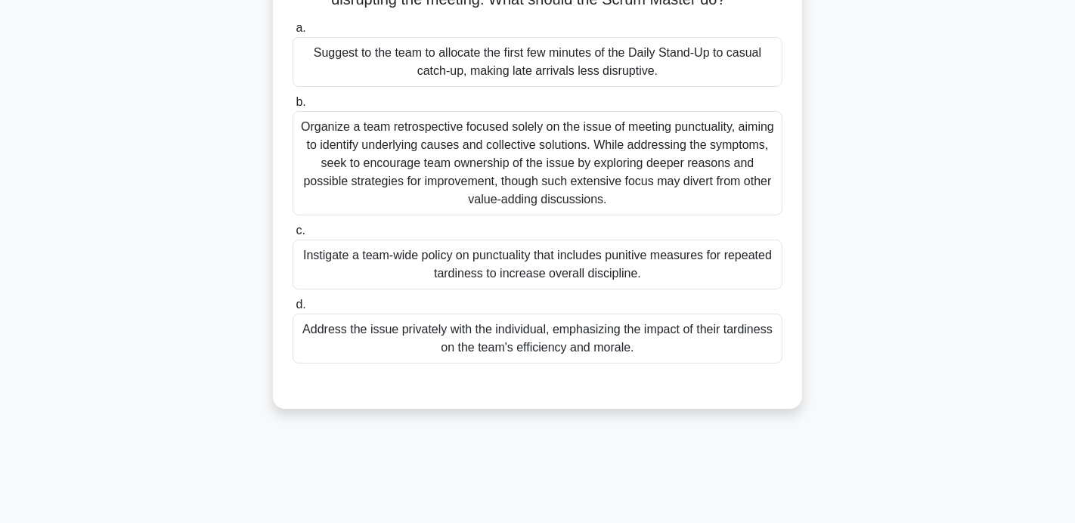
click at [482, 348] on div "Address the issue privately with the individual, emphasizing the impact of thei…" at bounding box center [538, 339] width 490 height 50
click at [293, 310] on input "d. Address the issue privately with the individual, emphasizing the impact of t…" at bounding box center [293, 305] width 0 height 10
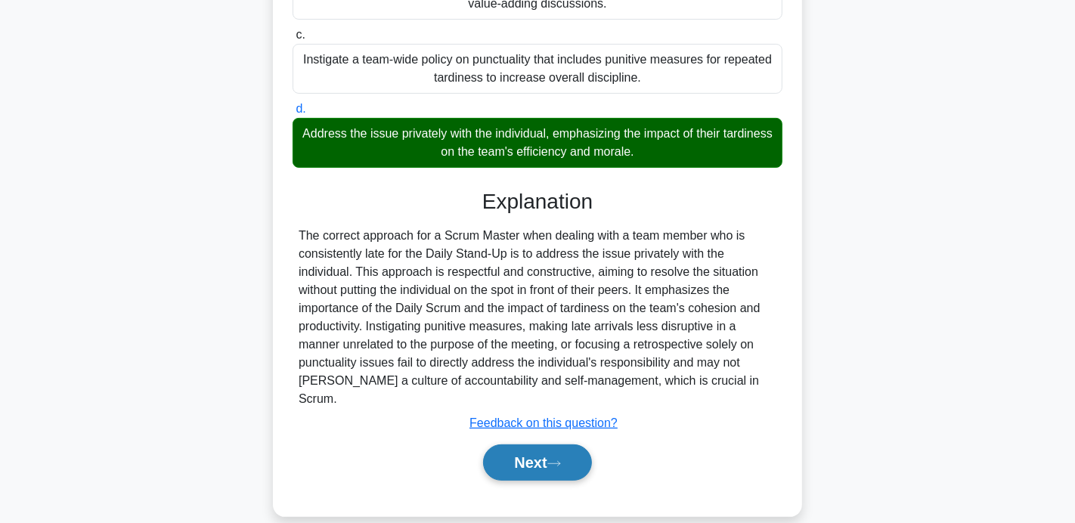
click at [509, 445] on button "Next" at bounding box center [537, 463] width 108 height 36
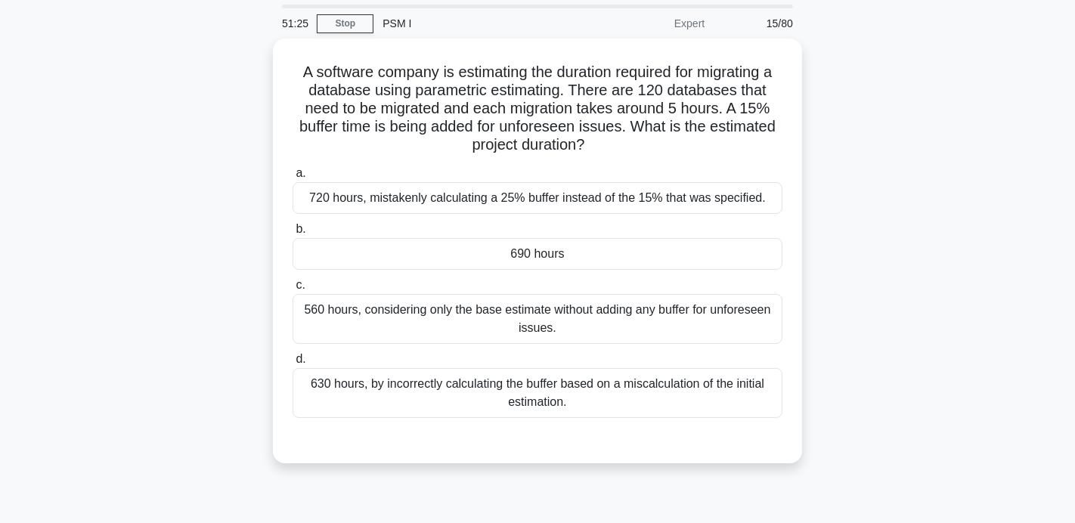
scroll to position [54, 0]
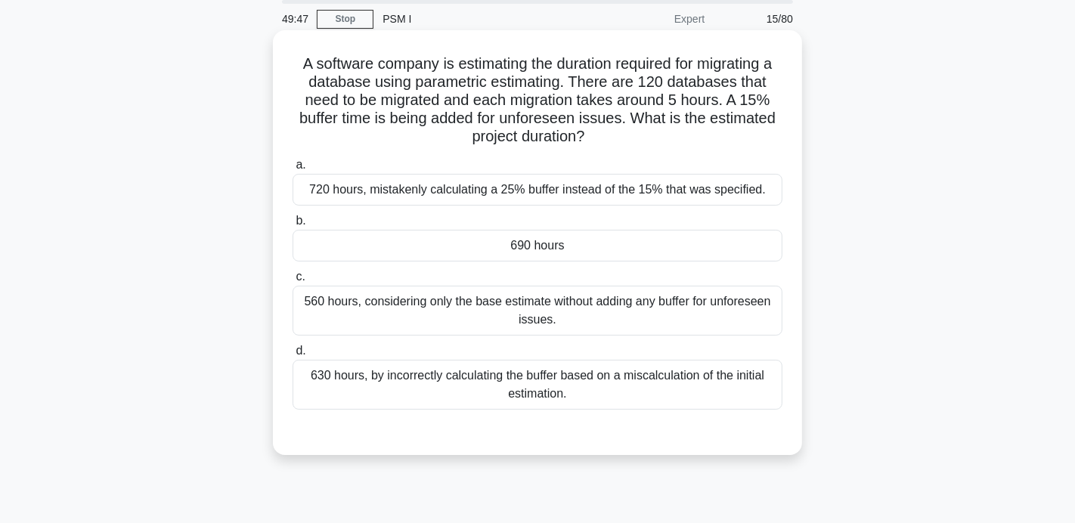
click at [443, 242] on div "690 hours" at bounding box center [538, 246] width 490 height 32
click at [293, 226] on input "b. 690 hours" at bounding box center [293, 221] width 0 height 10
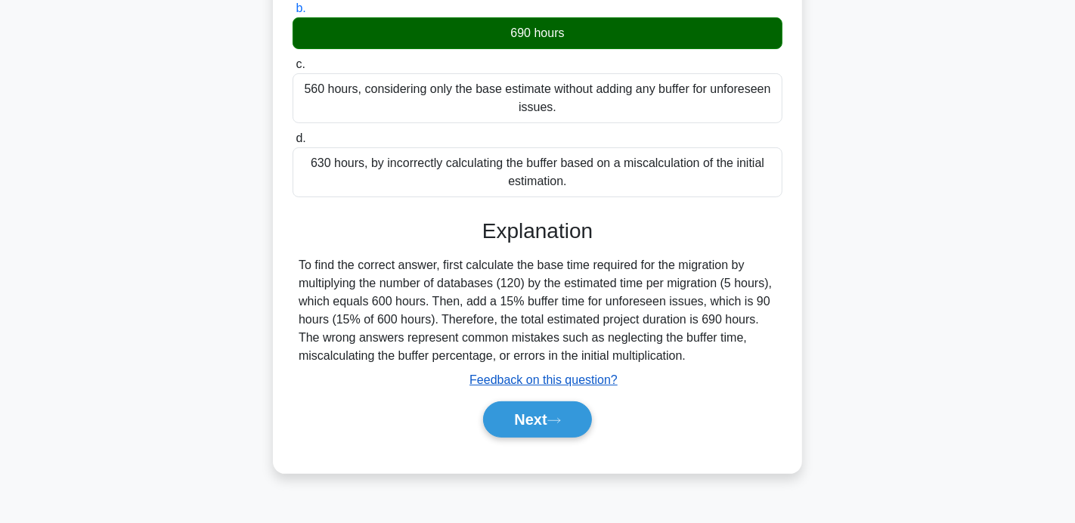
scroll to position [287, 0]
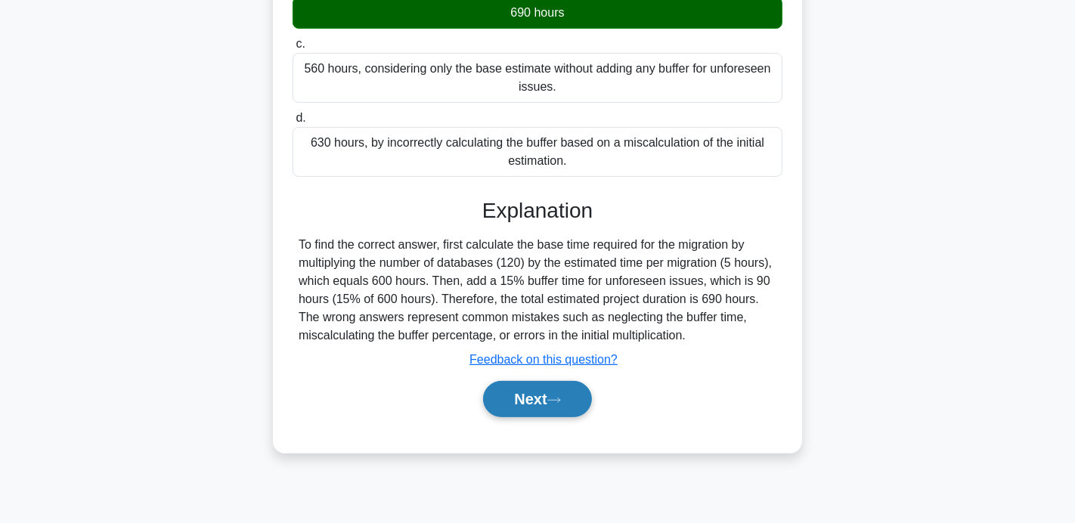
click at [532, 395] on button "Next" at bounding box center [537, 399] width 108 height 36
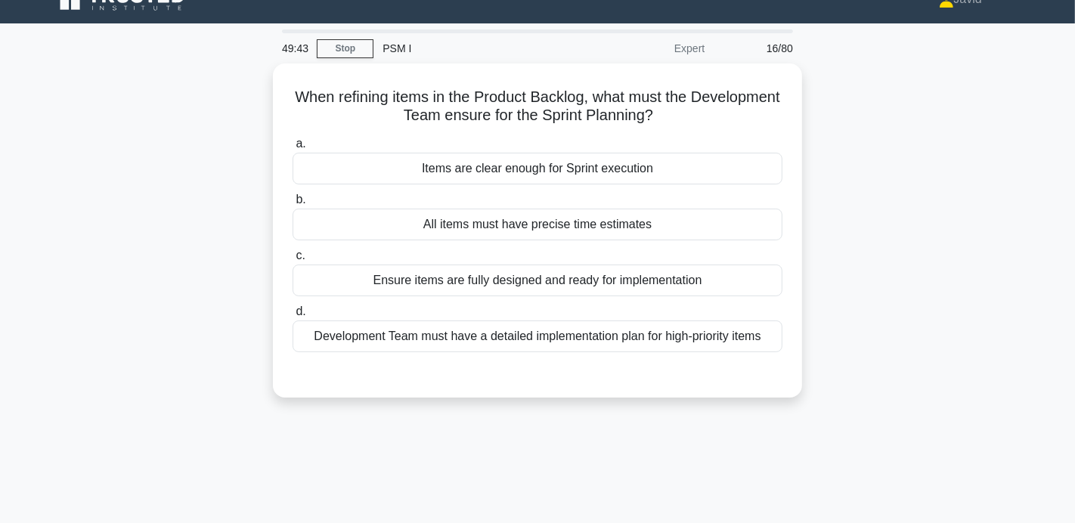
scroll to position [31, 0]
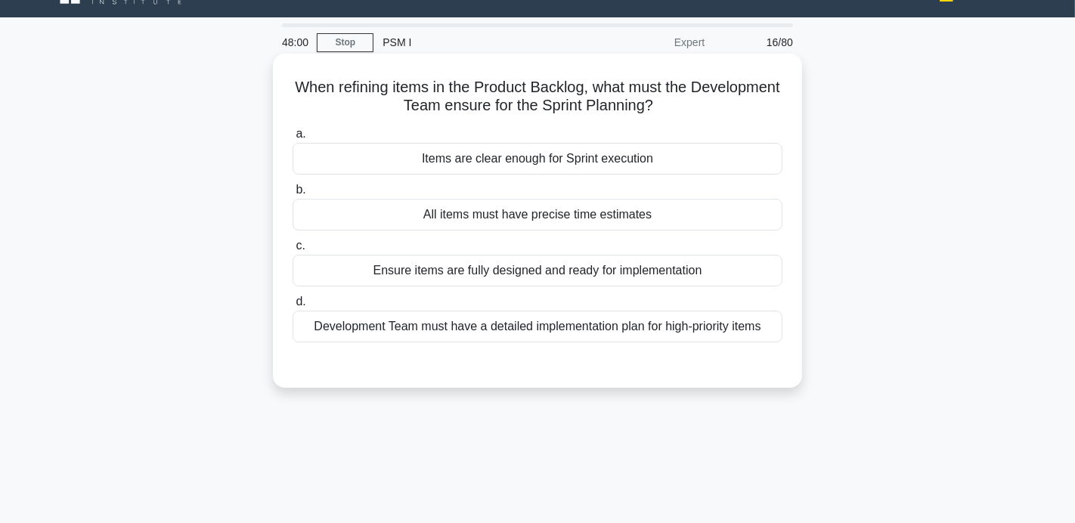
click at [520, 155] on div "Items are clear enough for Sprint execution" at bounding box center [538, 159] width 490 height 32
click at [293, 139] on input "a. Items are clear enough for Sprint execution" at bounding box center [293, 134] width 0 height 10
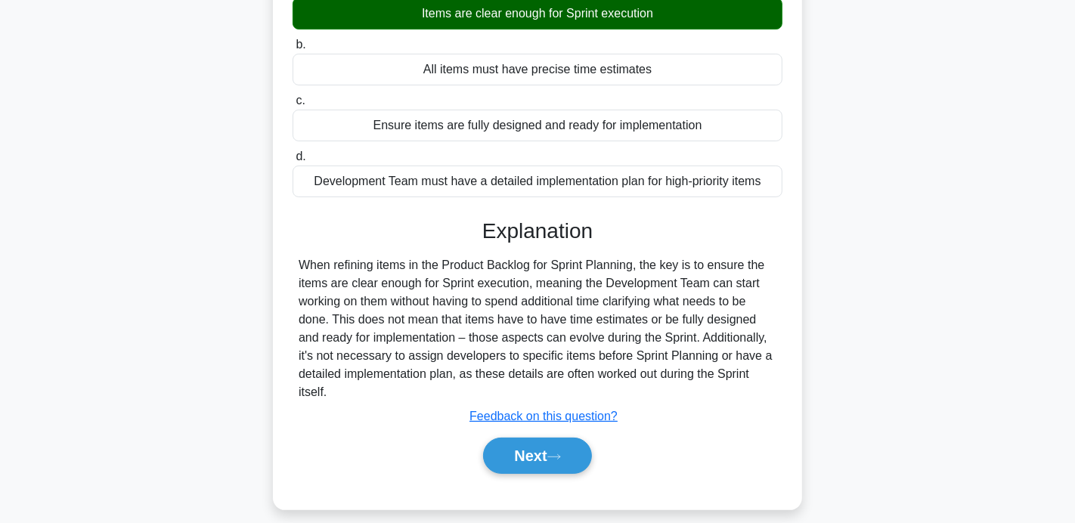
scroll to position [198, 0]
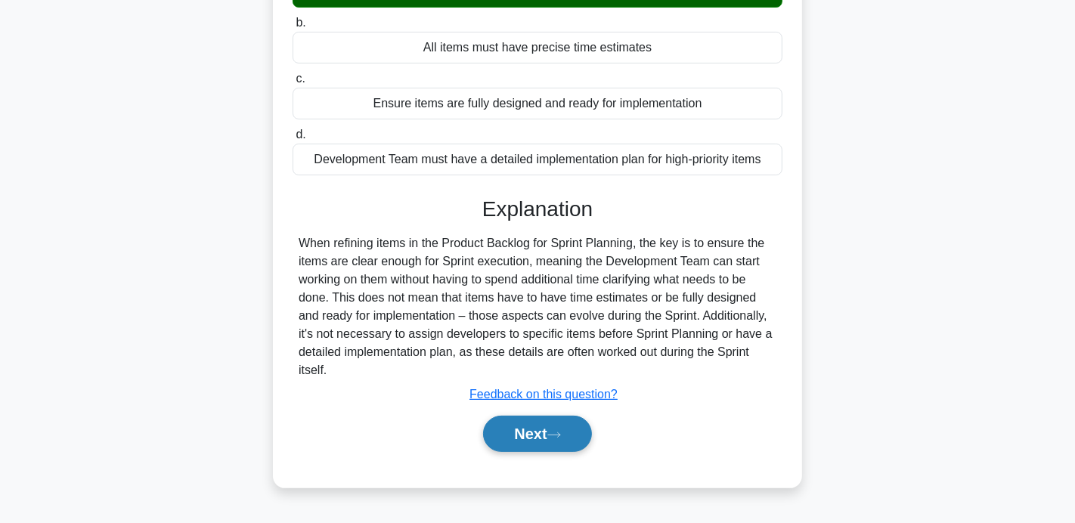
click at [535, 426] on button "Next" at bounding box center [537, 434] width 108 height 36
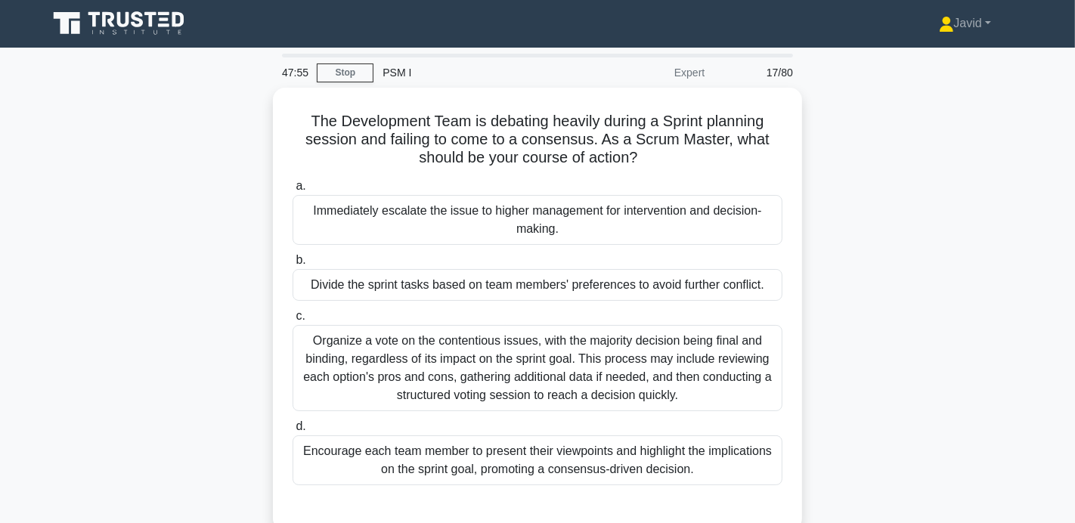
scroll to position [0, 0]
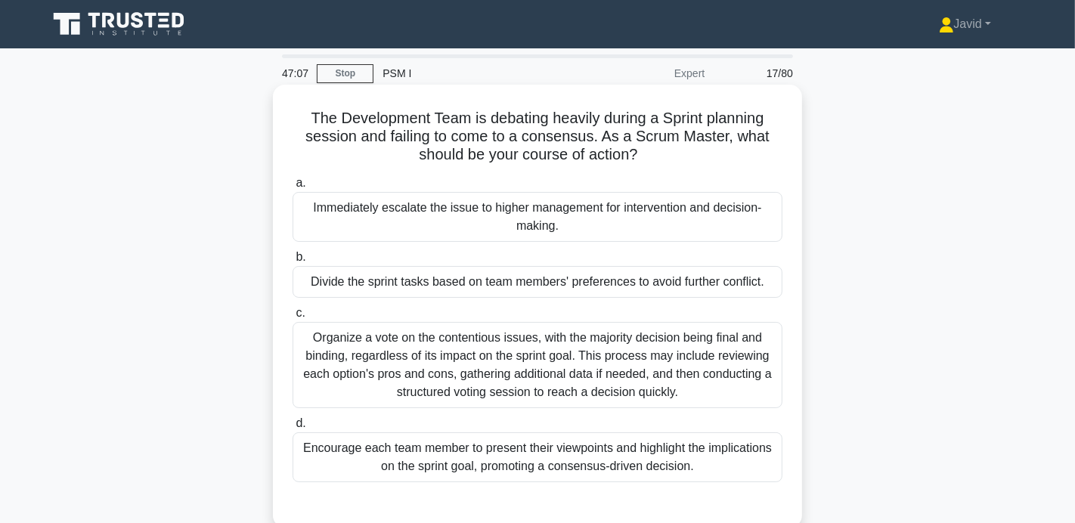
click at [434, 460] on div "Encourage each team member to present their viewpoints and highlight the implic…" at bounding box center [538, 457] width 490 height 50
click at [293, 429] on input "d. Encourage each team member to present their viewpoints and highlight the imp…" at bounding box center [293, 424] width 0 height 10
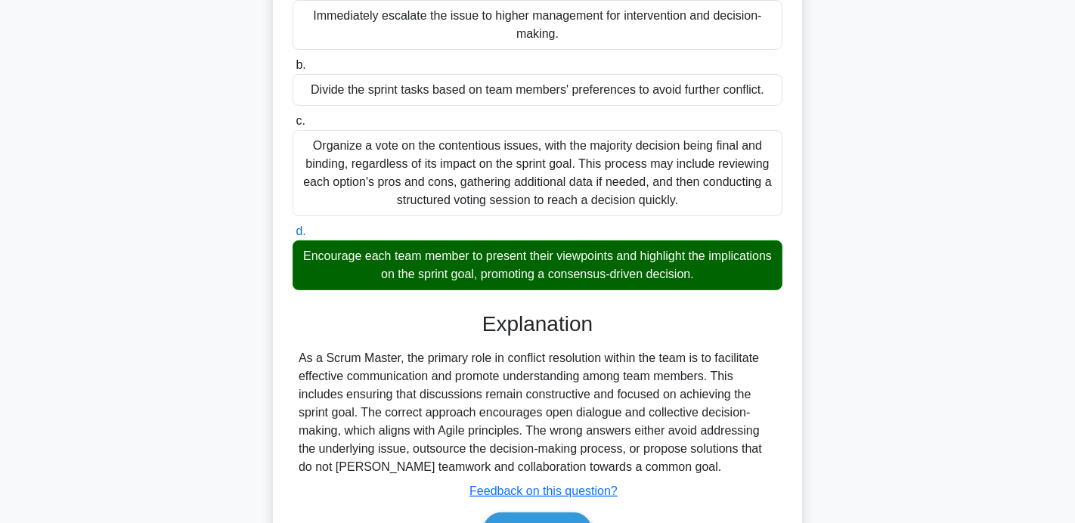
scroll to position [293, 0]
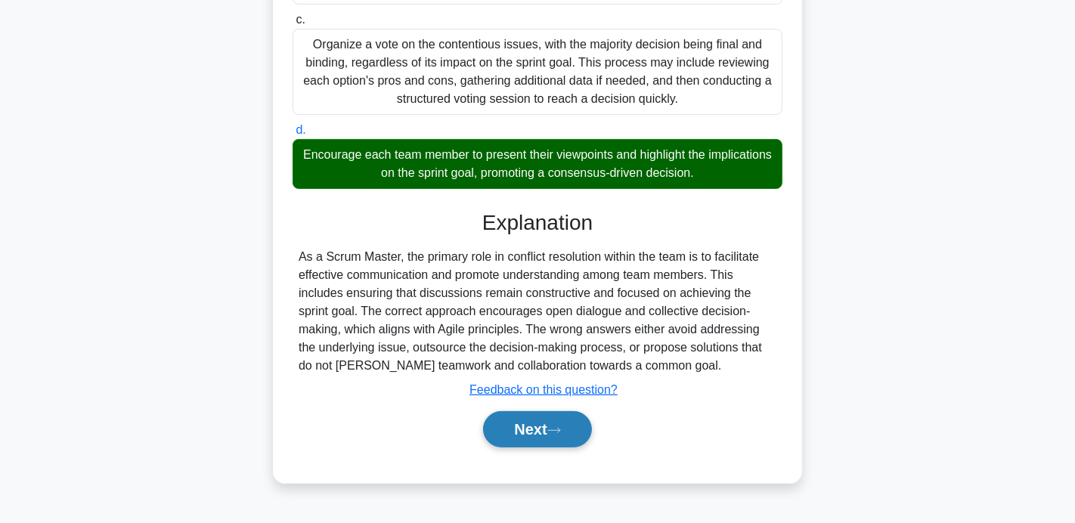
click at [530, 427] on button "Next" at bounding box center [537, 429] width 108 height 36
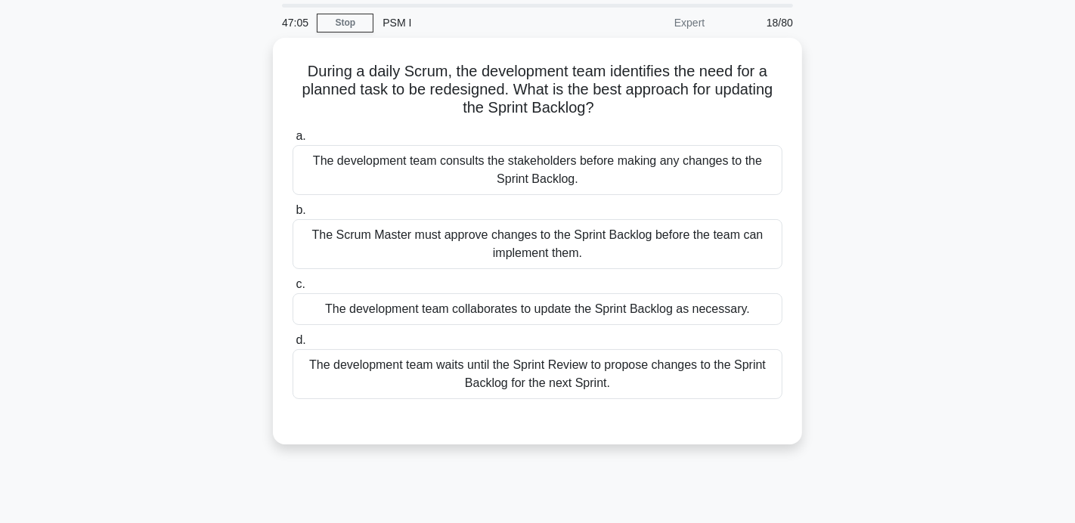
scroll to position [48, 0]
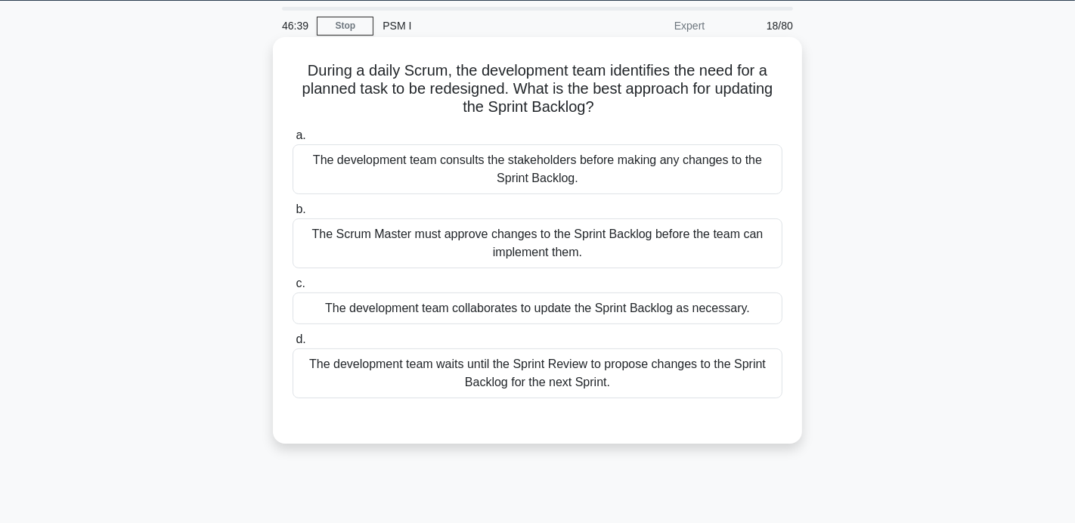
click at [534, 389] on div "The development team waits until the Sprint Review to propose changes to the Sp…" at bounding box center [538, 374] width 490 height 50
click at [293, 345] on input "d. The development team waits until the Sprint Review to propose changes to the…" at bounding box center [293, 340] width 0 height 10
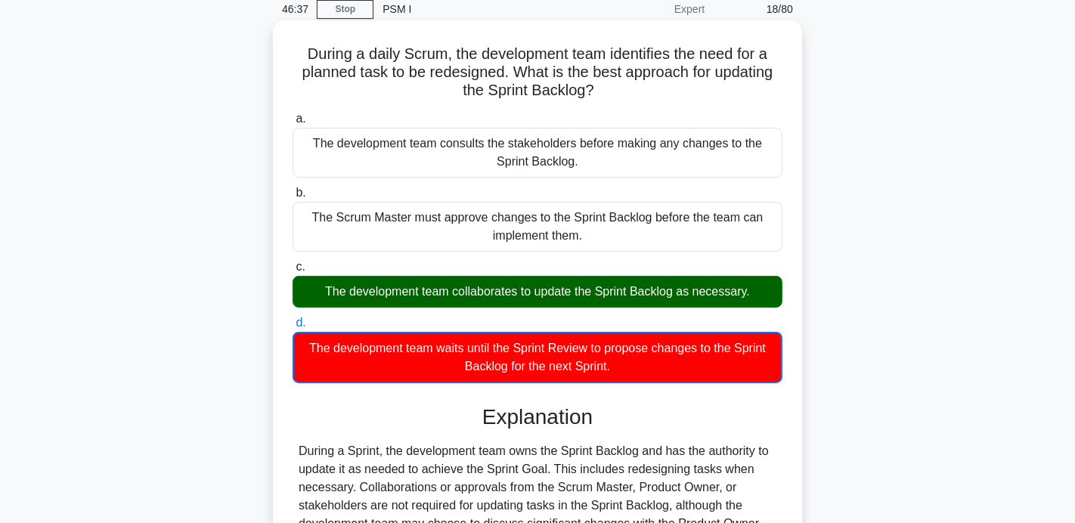
scroll to position [293, 0]
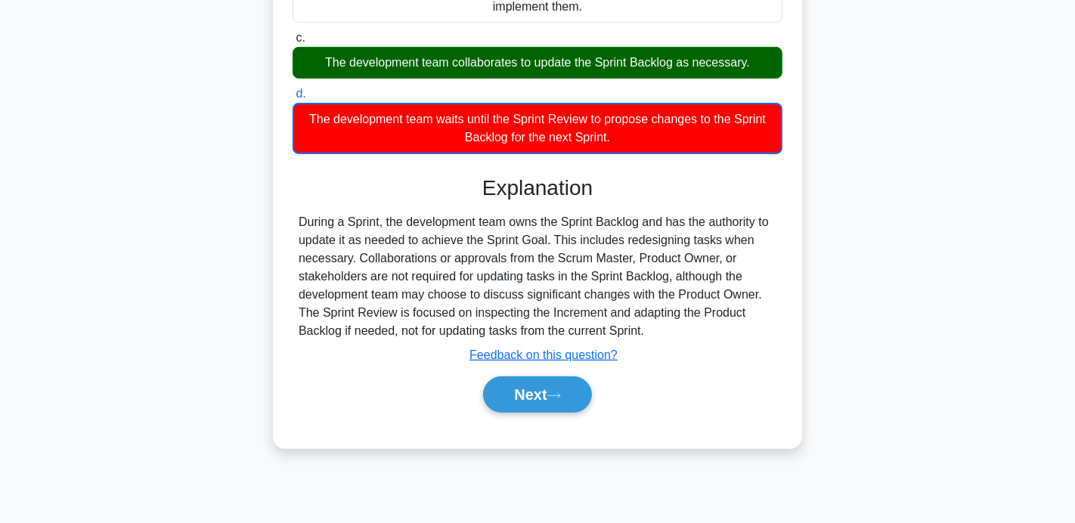
click at [534, 389] on button "Next" at bounding box center [537, 395] width 108 height 36
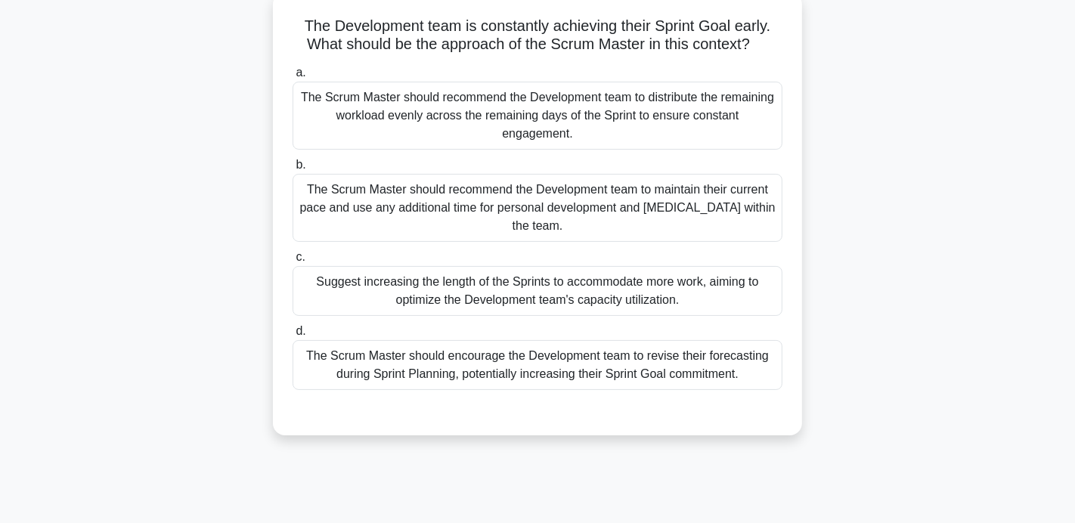
scroll to position [92, 0]
click at [508, 322] on label "d. The Scrum Master should encourage the Development team to revise their forec…" at bounding box center [538, 356] width 490 height 68
click at [293, 327] on input "d. The Scrum Master should encourage the Development team to revise their forec…" at bounding box center [293, 332] width 0 height 10
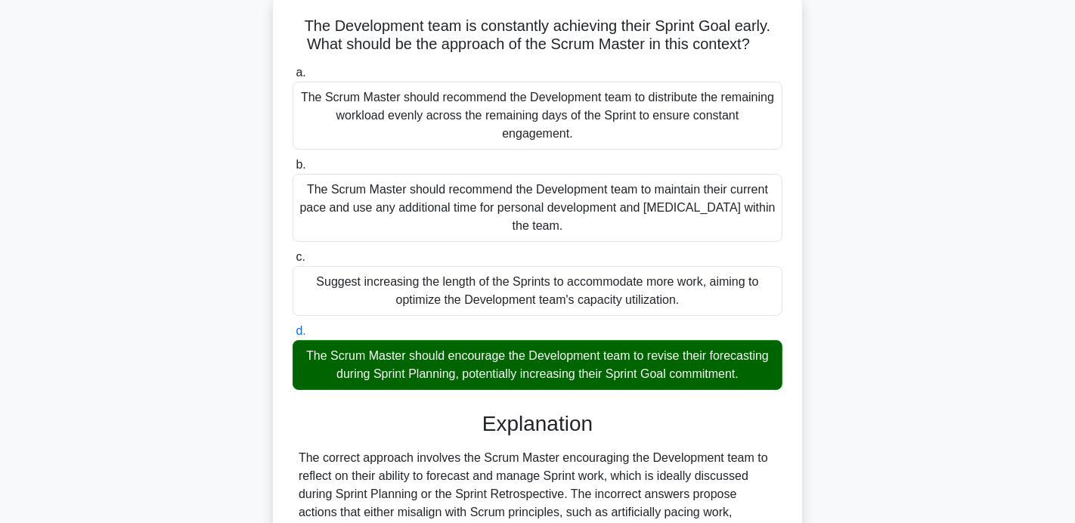
click at [510, 345] on div "The Scrum Master should encourage the Development team to revise their forecast…" at bounding box center [538, 365] width 490 height 50
click at [293, 336] on input "d. The Scrum Master should encourage the Development team to revise their forec…" at bounding box center [293, 332] width 0 height 10
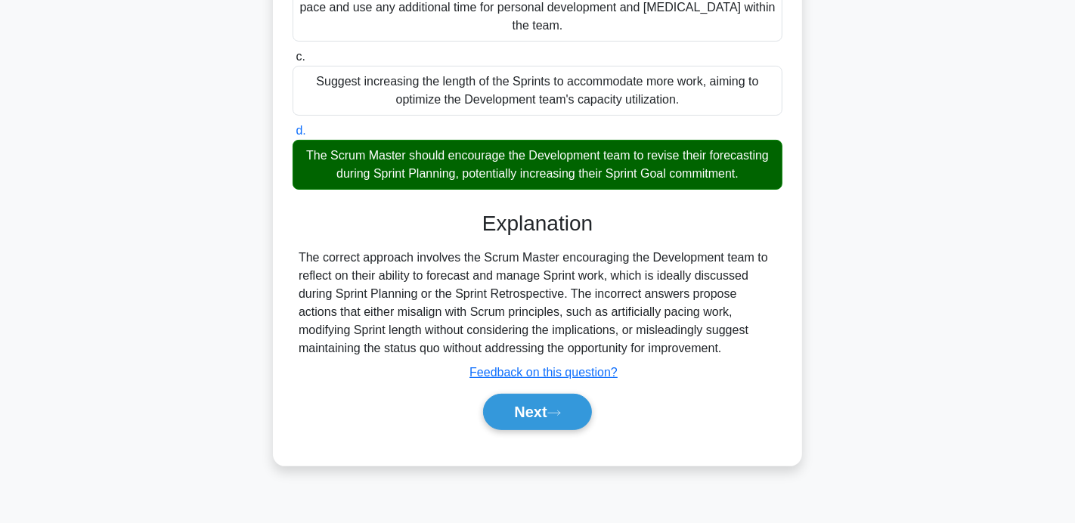
scroll to position [293, 0]
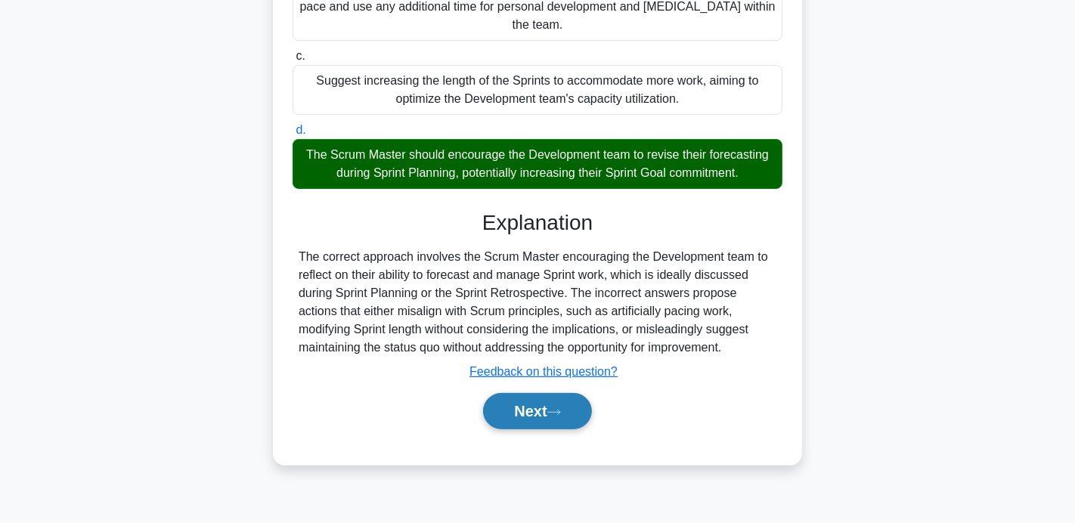
click at [533, 396] on button "Next" at bounding box center [537, 411] width 108 height 36
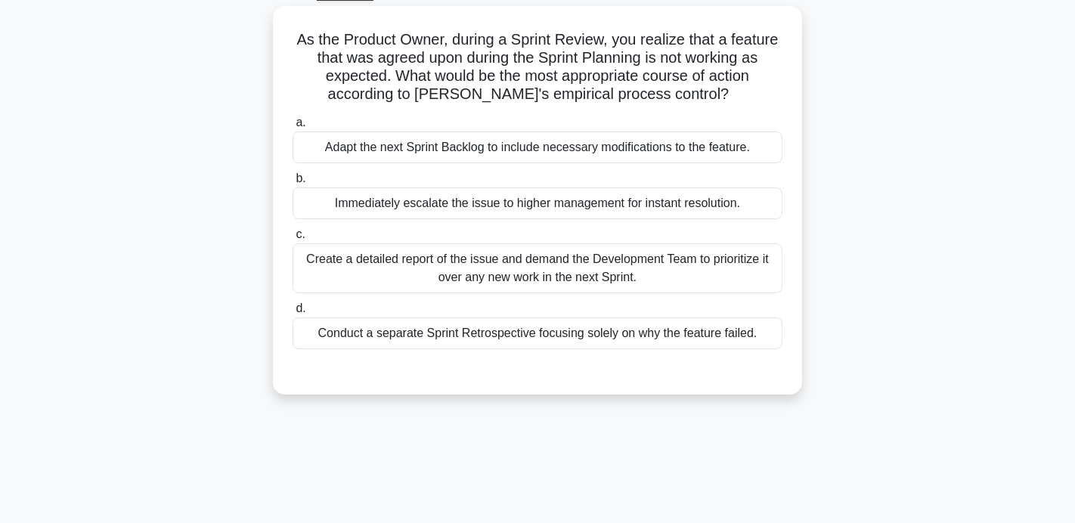
scroll to position [90, 0]
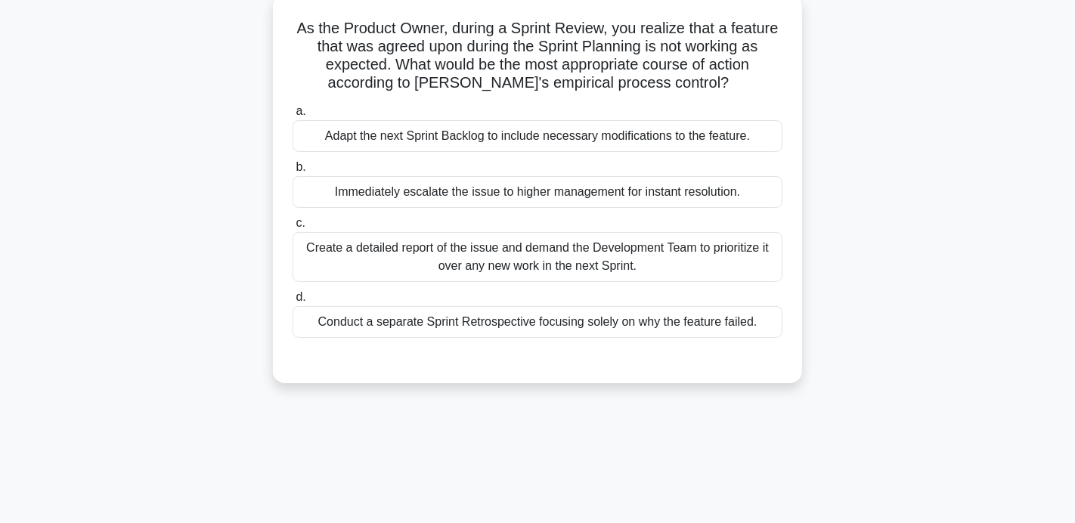
click at [446, 138] on div "Adapt the next Sprint Backlog to include necessary modifications to the feature." at bounding box center [538, 136] width 490 height 32
click at [293, 116] on input "a. Adapt the next Sprint Backlog to include necessary modifications to the feat…" at bounding box center [293, 112] width 0 height 10
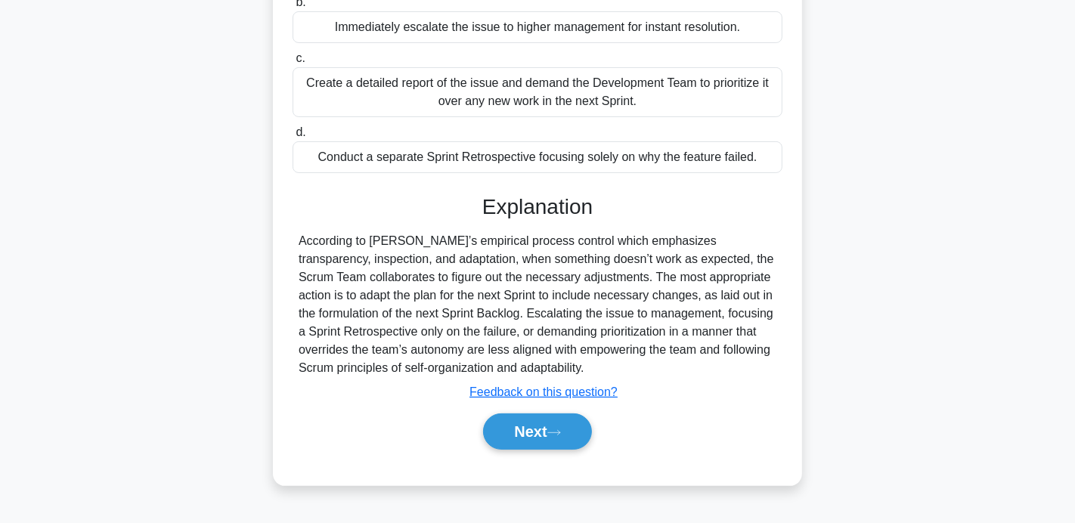
scroll to position [293, 0]
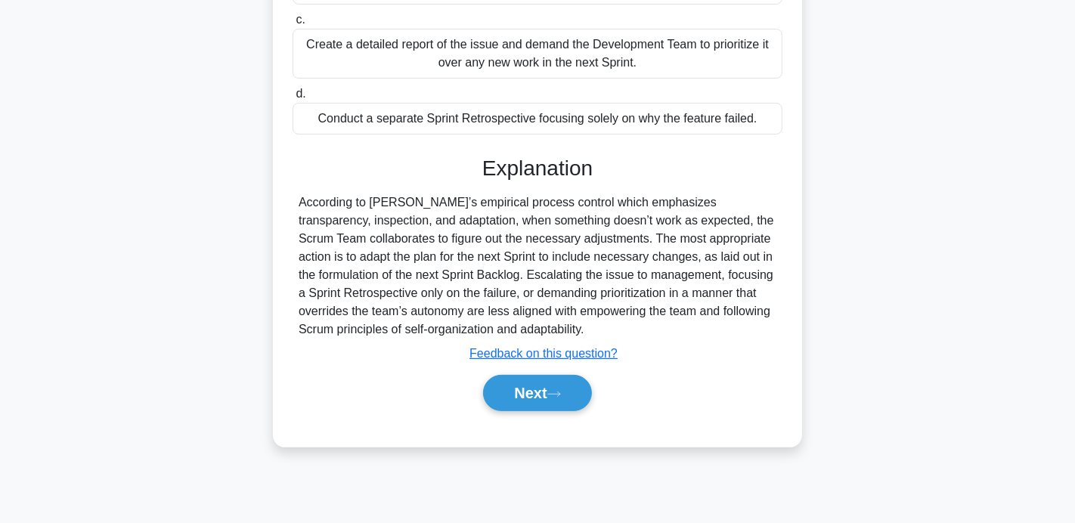
click at [516, 362] on div "Explanation According to Scrum’s empirical process control which emphasizes tra…" at bounding box center [538, 287] width 490 height 262
click at [518, 380] on button "Next" at bounding box center [537, 393] width 108 height 36
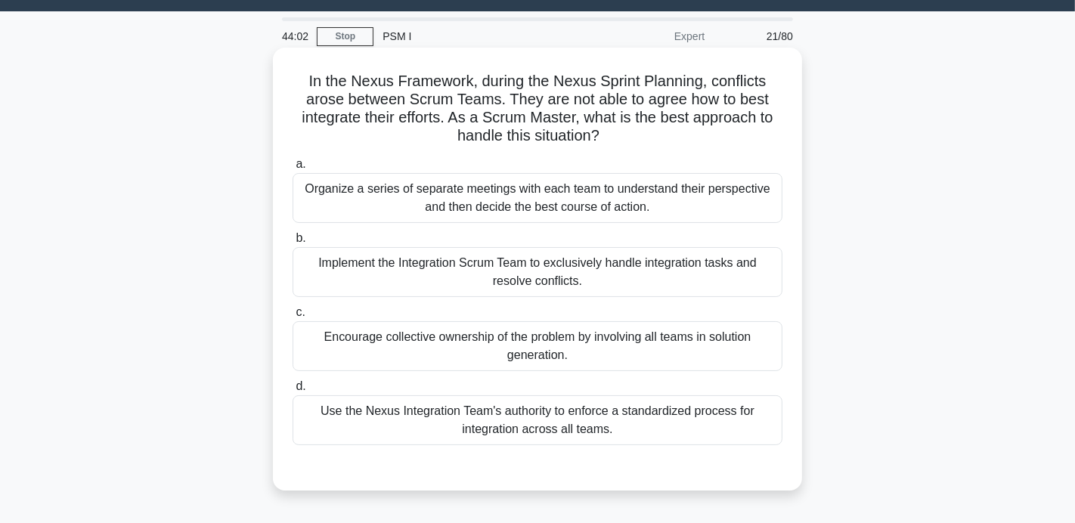
scroll to position [30, 0]
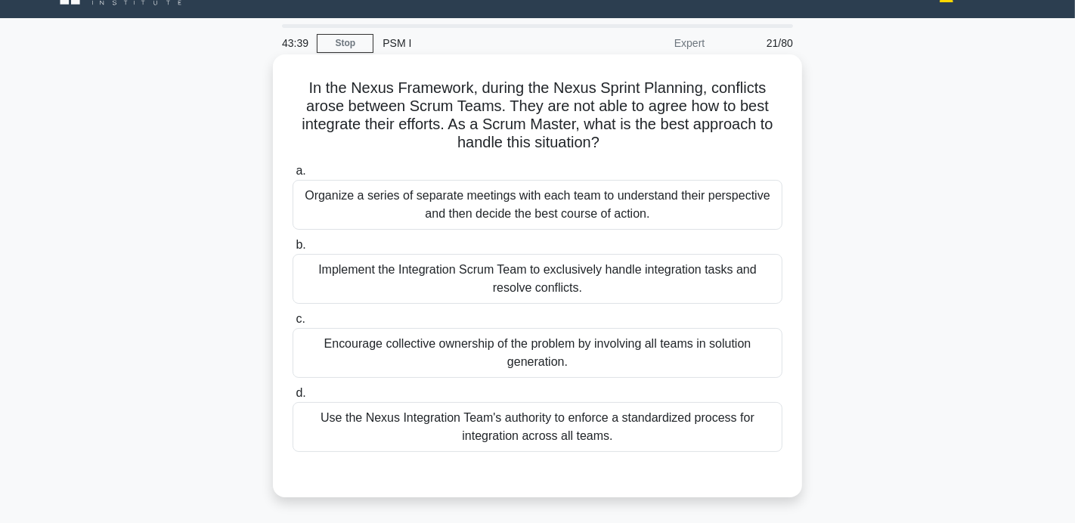
click at [520, 447] on div "Use the Nexus Integration Team's authority to enforce a standardized process fo…" at bounding box center [538, 427] width 490 height 50
click at [293, 398] on input "d. Use the Nexus Integration Team's authority to enforce a standardized process…" at bounding box center [293, 394] width 0 height 10
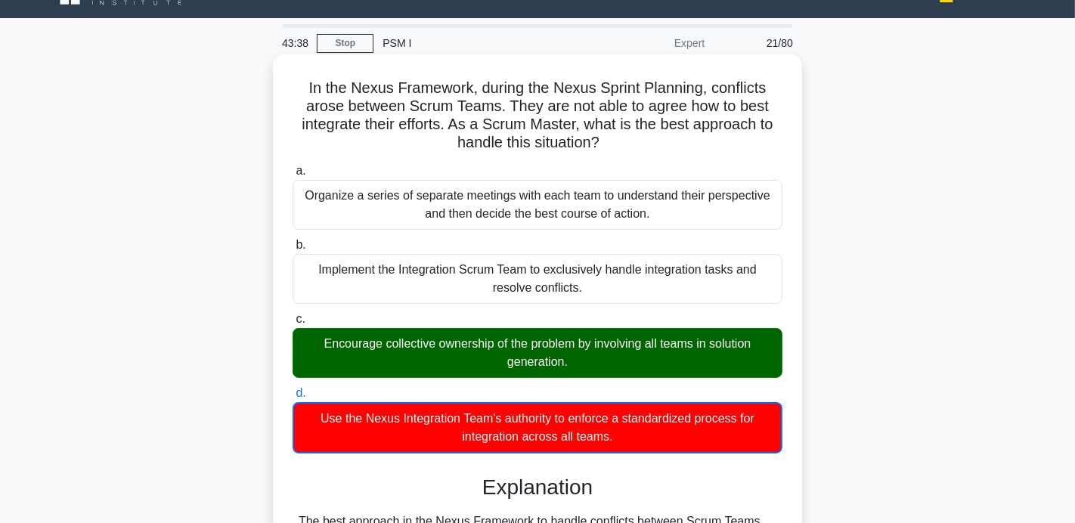
scroll to position [334, 0]
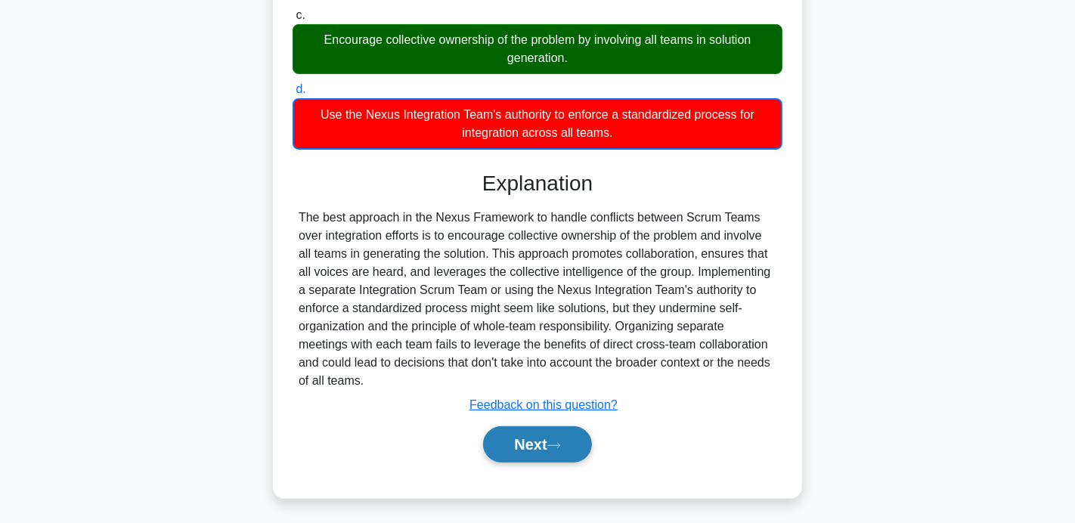
click at [542, 441] on button "Next" at bounding box center [537, 444] width 108 height 36
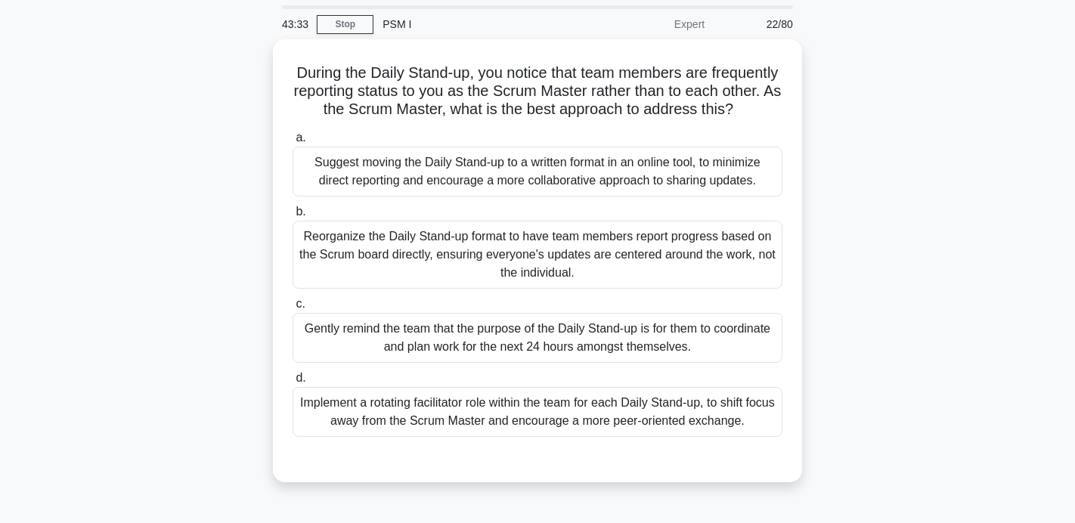
scroll to position [52, 0]
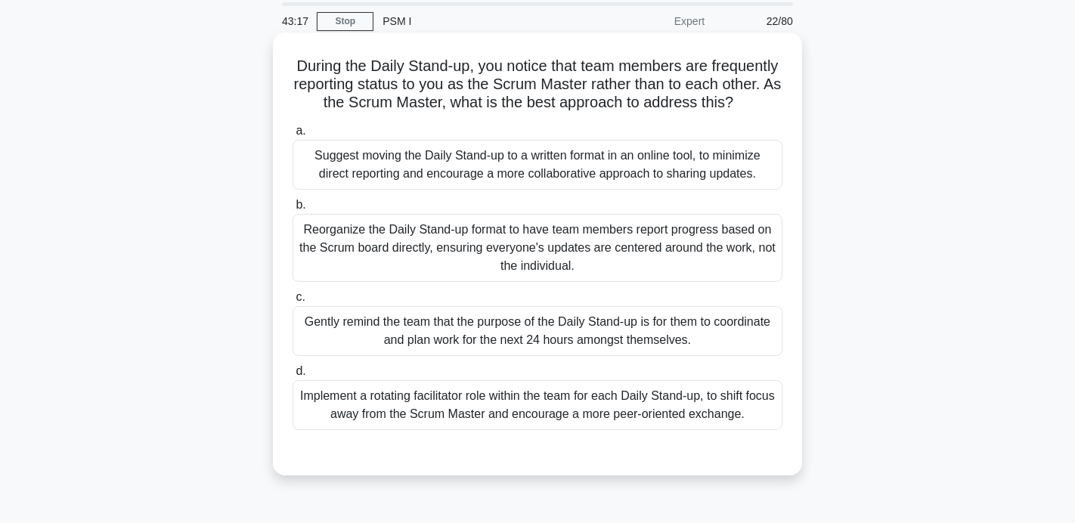
click at [530, 354] on div "Gently remind the team that the purpose of the Daily Stand-up is for them to co…" at bounding box center [538, 331] width 490 height 50
click at [293, 302] on input "c. Gently remind the team that the purpose of the Daily Stand-up is for them to…" at bounding box center [293, 298] width 0 height 10
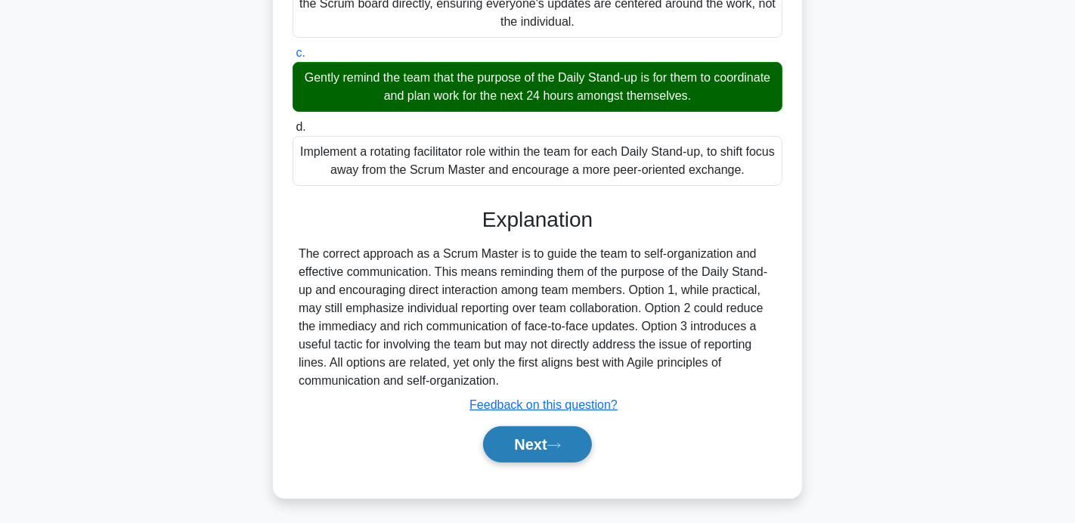
click at [547, 439] on button "Next" at bounding box center [537, 444] width 108 height 36
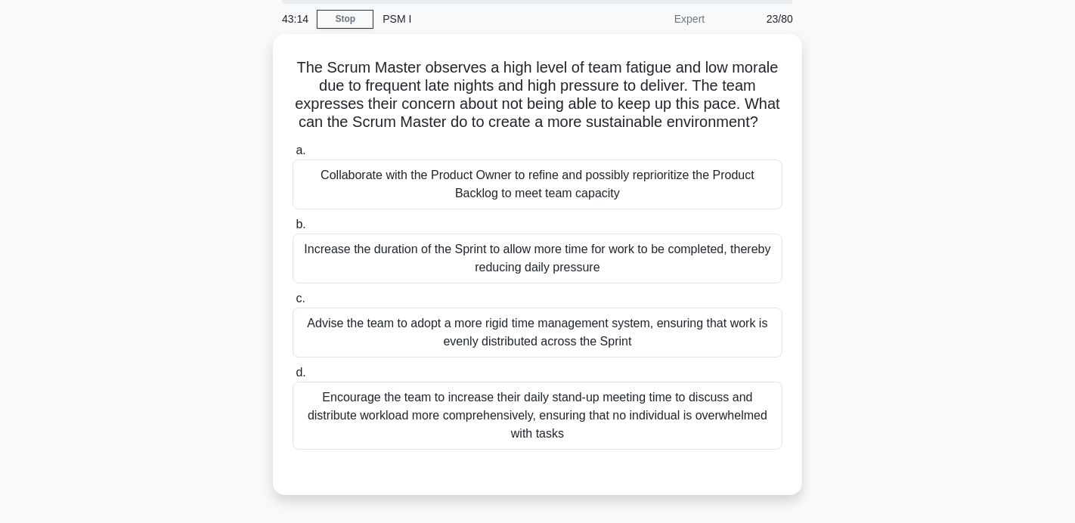
scroll to position [63, 0]
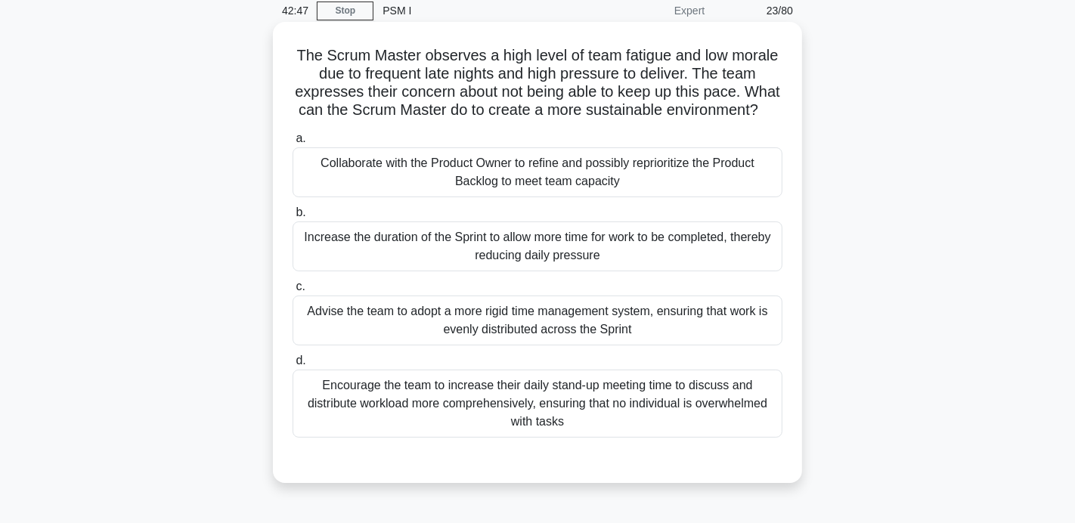
click at [466, 302] on div "Advise the team to adopt a more rigid time management system, ensuring that wor…" at bounding box center [538, 321] width 490 height 50
click at [293, 292] on input "c. Advise the team to adopt a more rigid time management system, ensuring that …" at bounding box center [293, 287] width 0 height 10
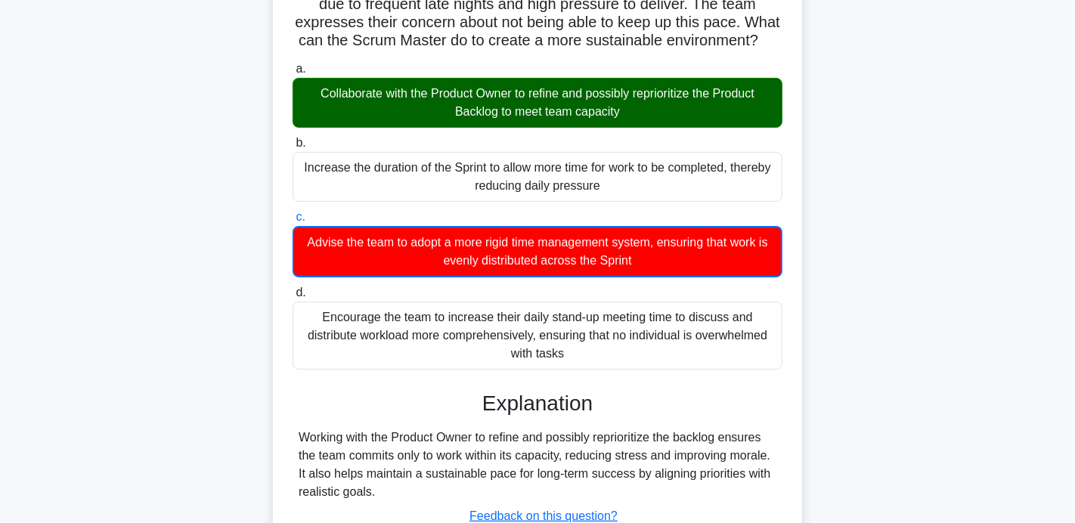
scroll to position [191, 0]
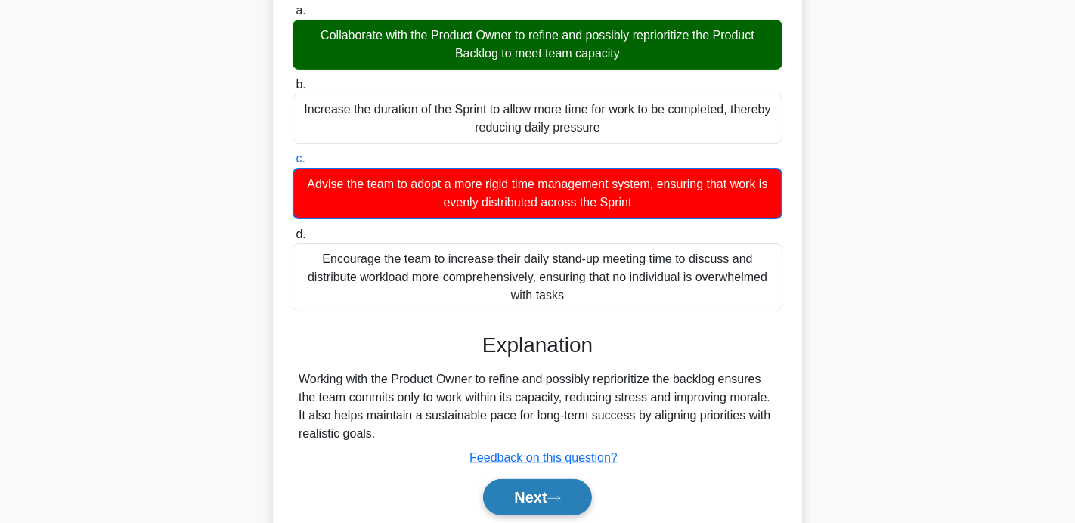
click at [527, 485] on button "Next" at bounding box center [537, 497] width 108 height 36
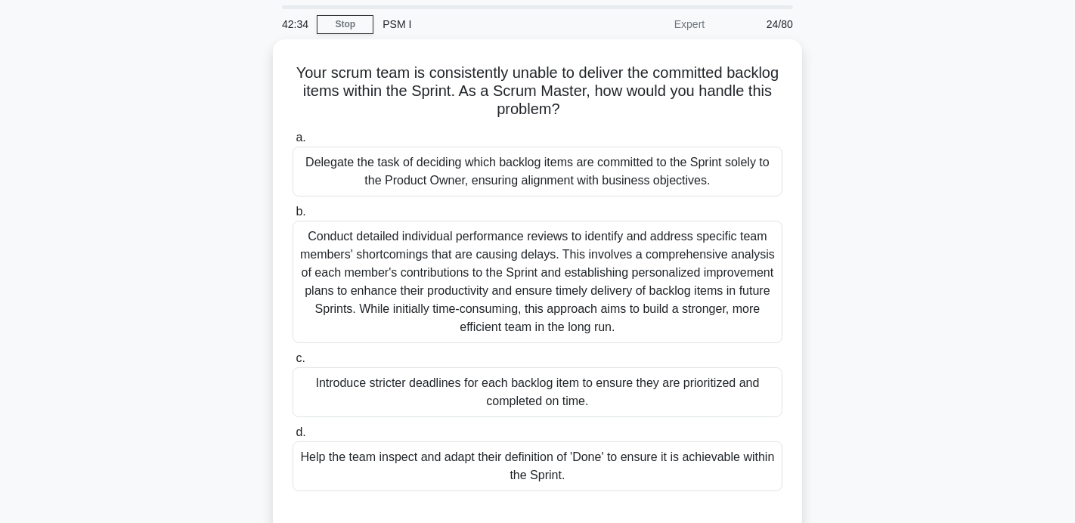
scroll to position [51, 0]
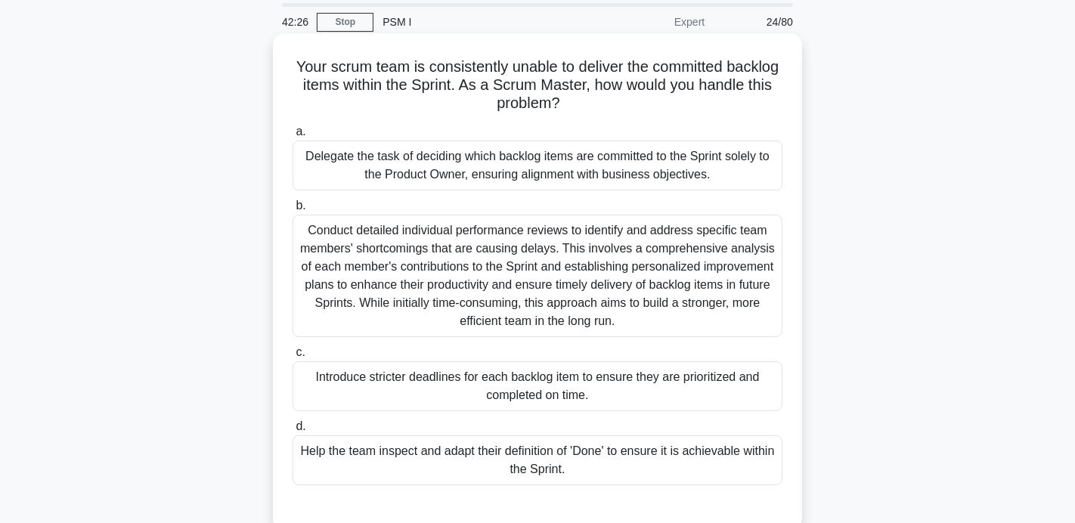
click at [500, 467] on div "Help the team inspect and adapt their definition of 'Done' to ensure it is achi…" at bounding box center [538, 460] width 490 height 50
click at [293, 432] on input "d. Help the team inspect and adapt their definition of 'Done' to ensure it is a…" at bounding box center [293, 427] width 0 height 10
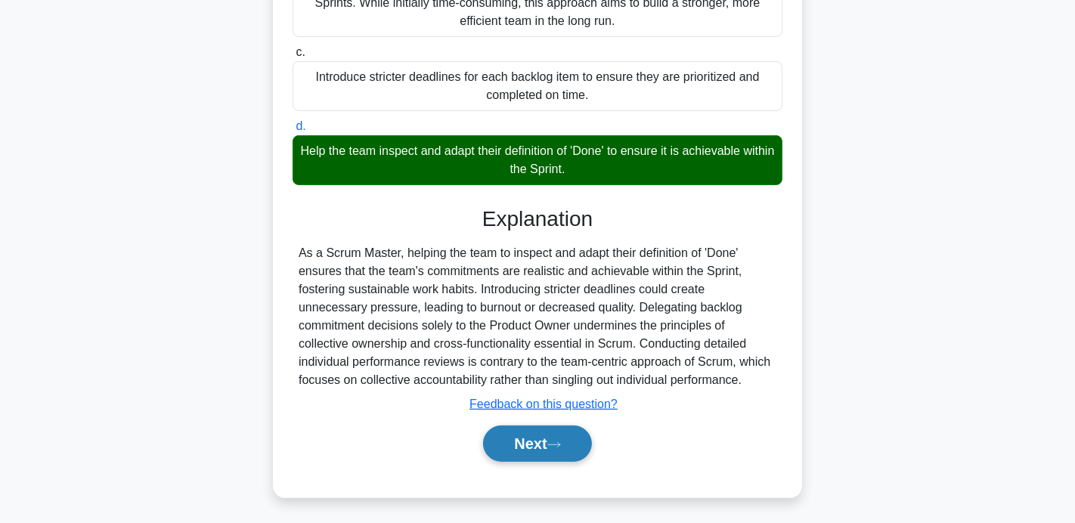
click at [522, 456] on button "Next" at bounding box center [537, 444] width 108 height 36
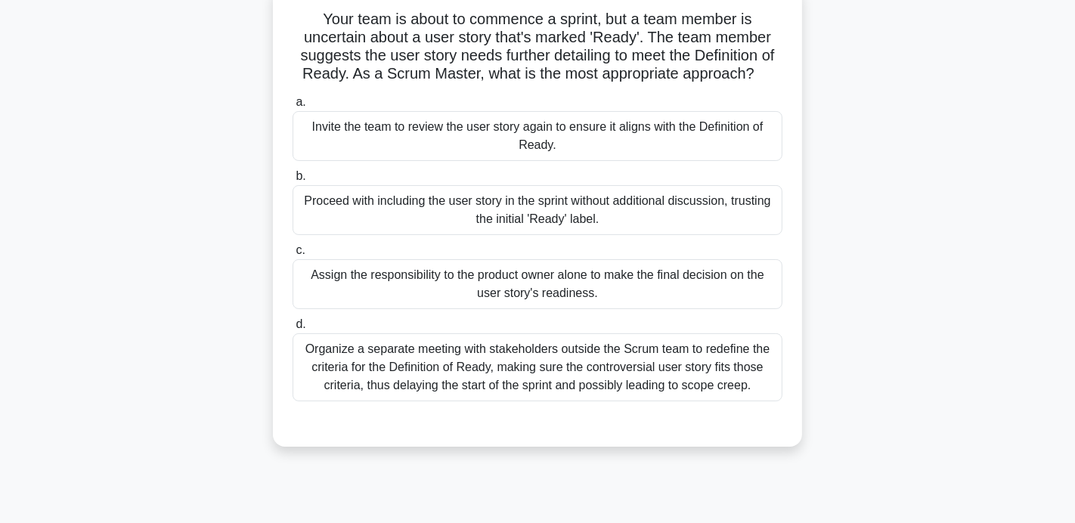
scroll to position [110, 0]
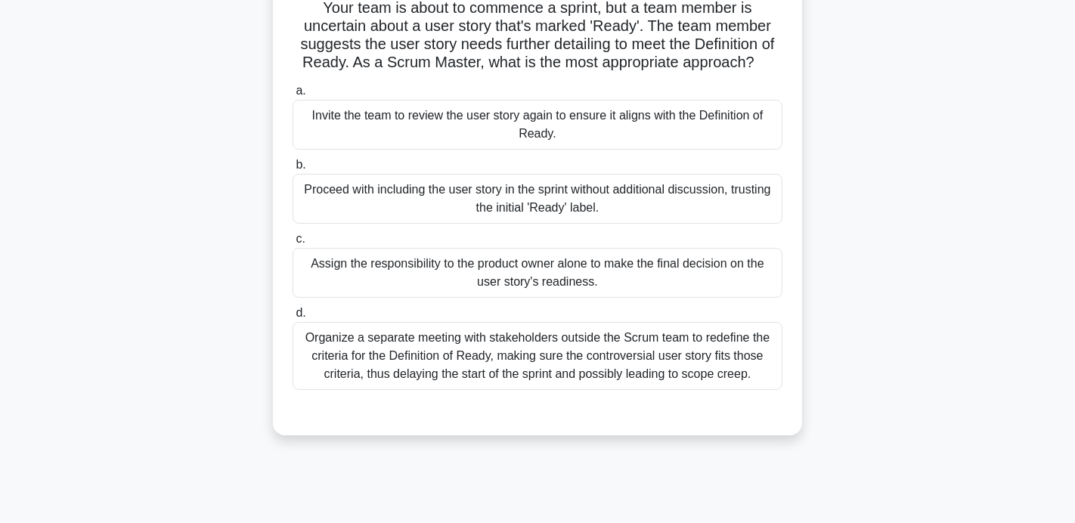
click at [483, 274] on div "Assign the responsibility to the product owner alone to make the final decision…" at bounding box center [538, 273] width 490 height 50
click at [293, 244] on input "c. Assign the responsibility to the product owner alone to make the final decis…" at bounding box center [293, 239] width 0 height 10
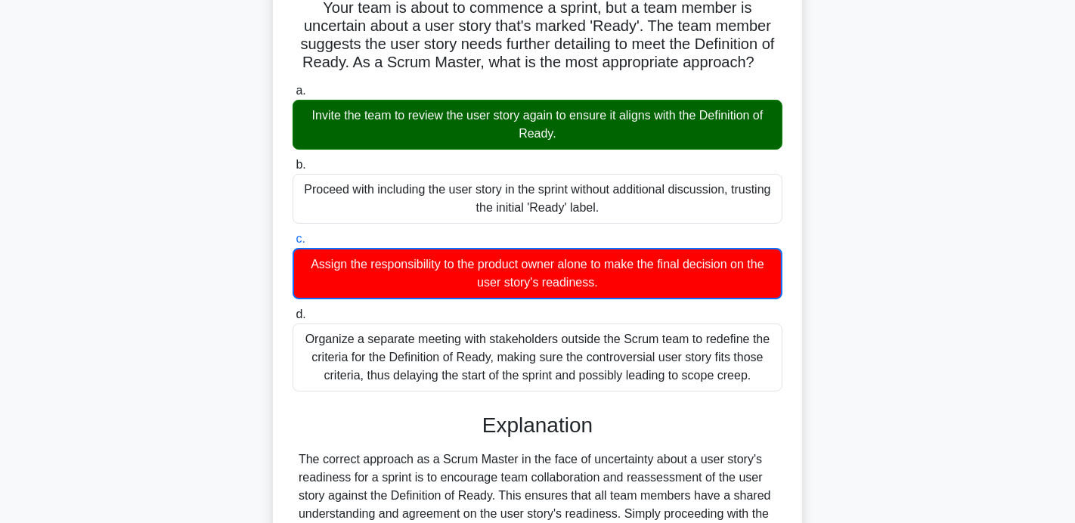
scroll to position [316, 0]
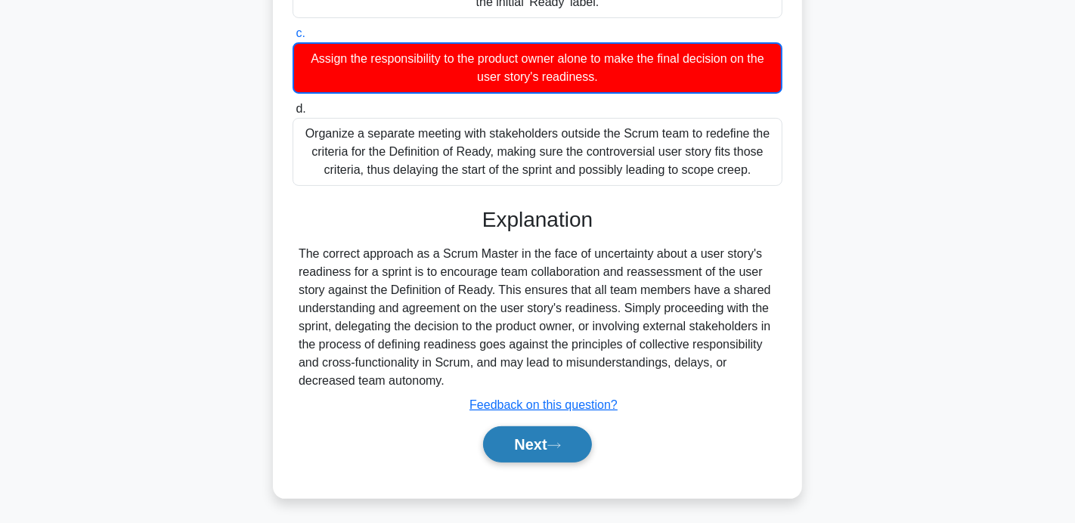
click at [516, 429] on button "Next" at bounding box center [537, 444] width 108 height 36
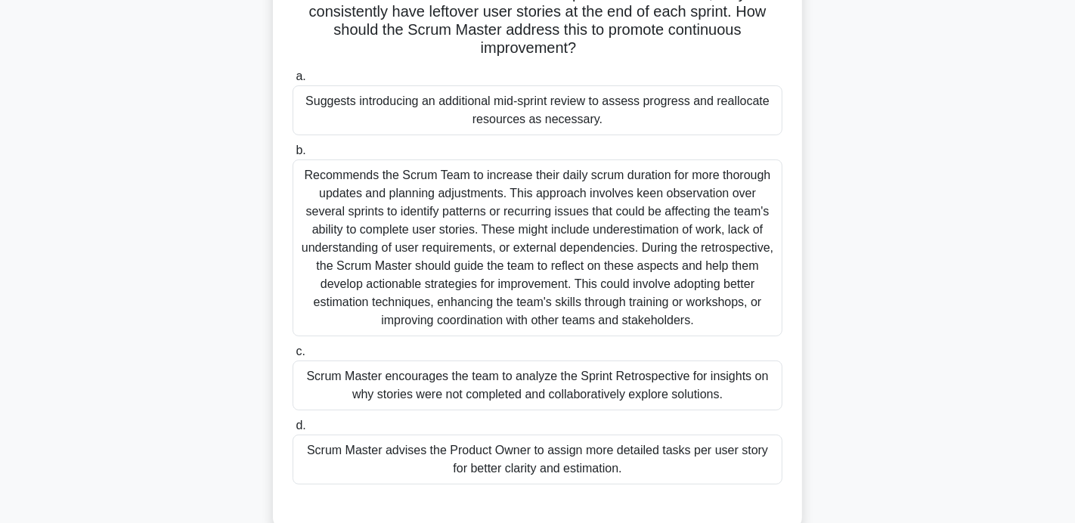
scroll to position [129, 0]
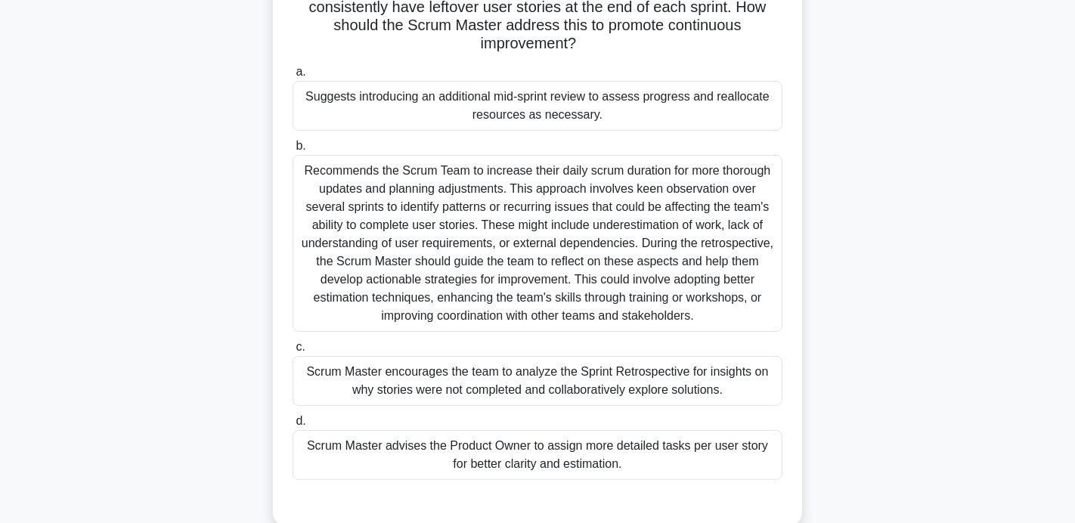
click at [507, 379] on div "Scrum Master encourages the team to analyze the Sprint Retrospective for insigh…" at bounding box center [538, 381] width 490 height 50
click at [293, 352] on input "c. Scrum Master encourages the team to analyze the Sprint Retrospective for ins…" at bounding box center [293, 348] width 0 height 10
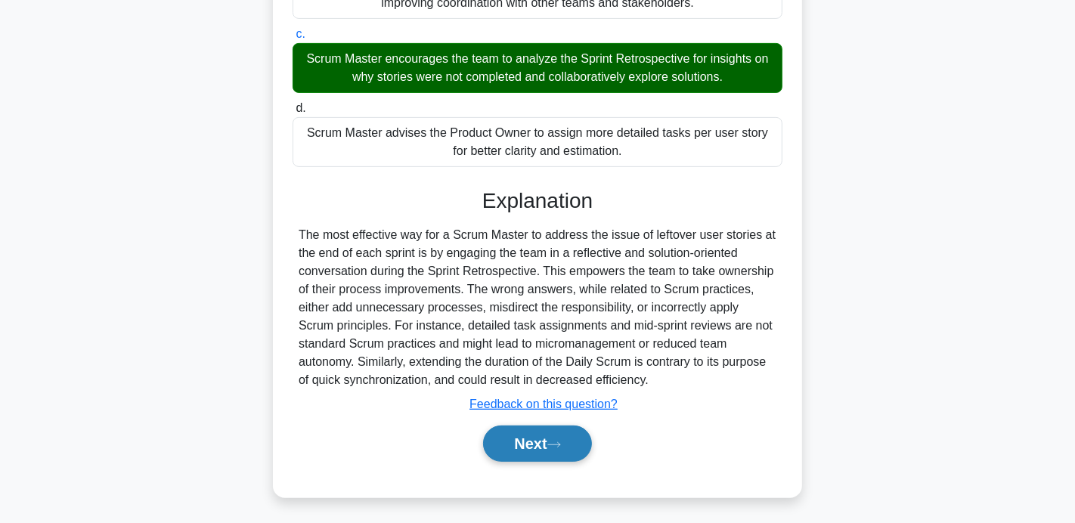
click at [537, 453] on button "Next" at bounding box center [537, 444] width 108 height 36
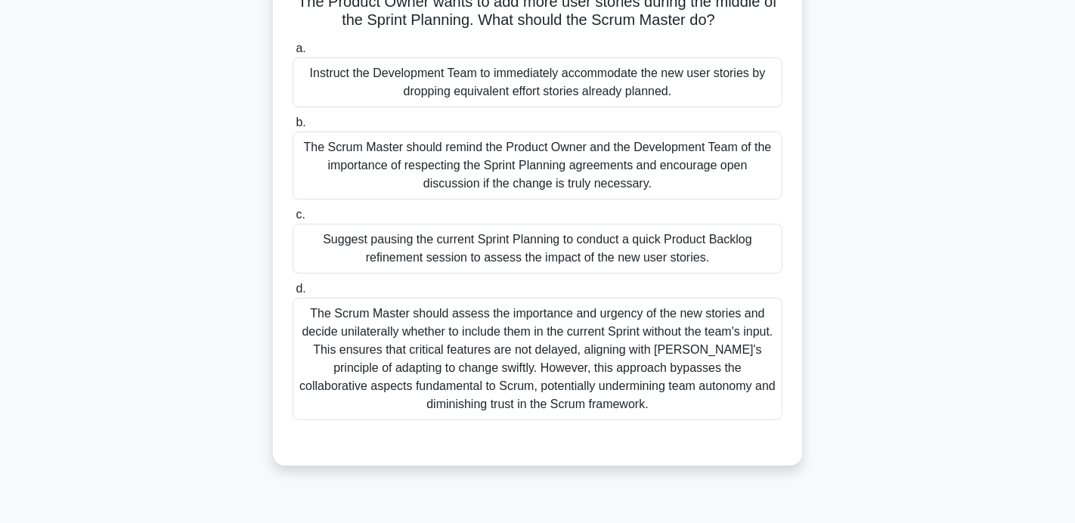
scroll to position [119, 0]
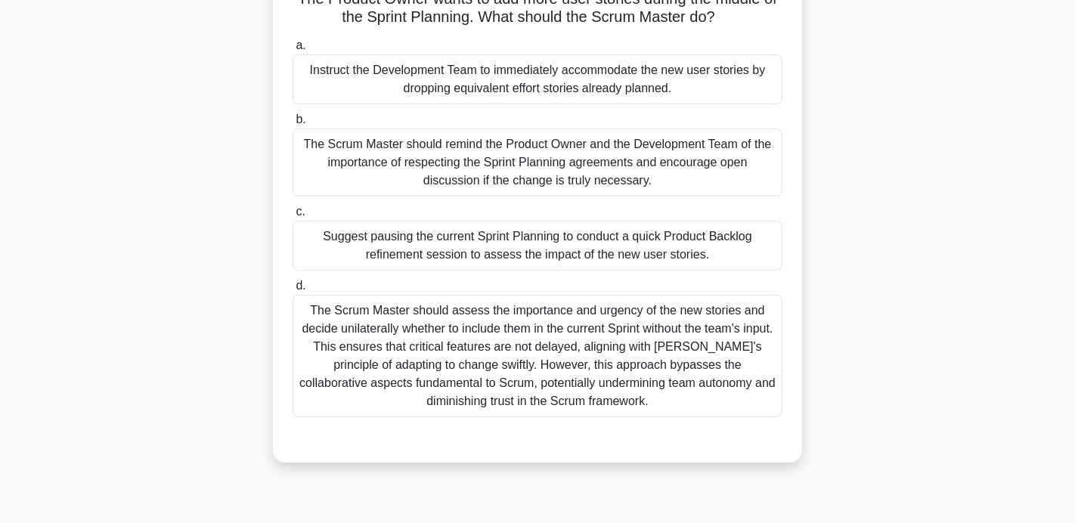
click at [427, 233] on div "Suggest pausing the current Sprint Planning to conduct a quick Product Backlog …" at bounding box center [538, 246] width 490 height 50
click at [293, 217] on input "c. Suggest pausing the current Sprint Planning to conduct a quick Product Backl…" at bounding box center [293, 212] width 0 height 10
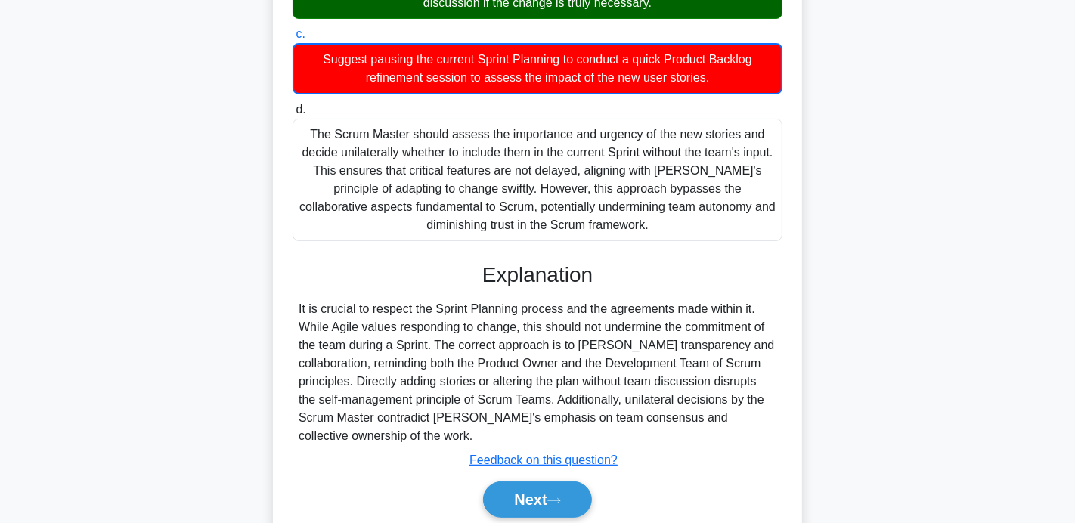
scroll to position [353, 0]
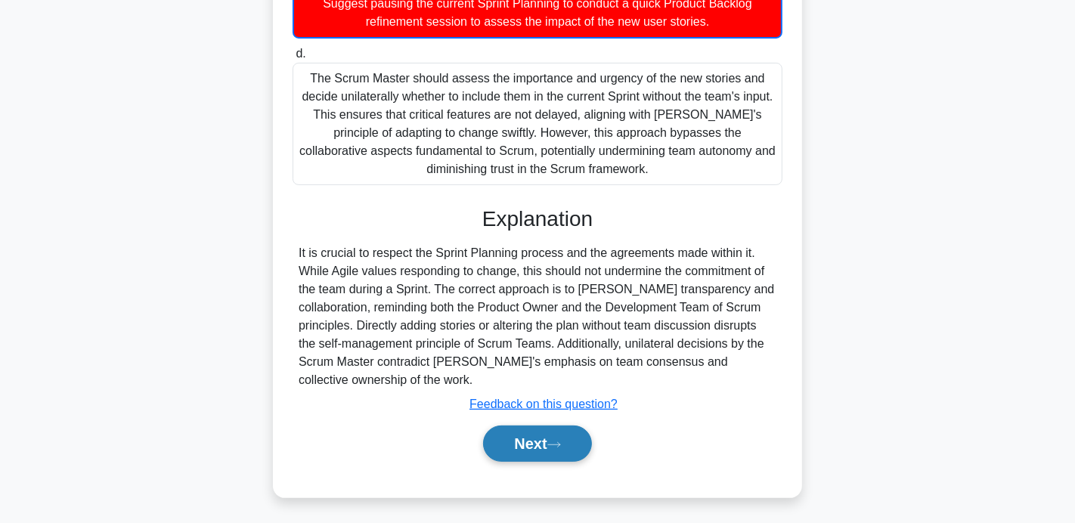
click at [544, 435] on button "Next" at bounding box center [537, 444] width 108 height 36
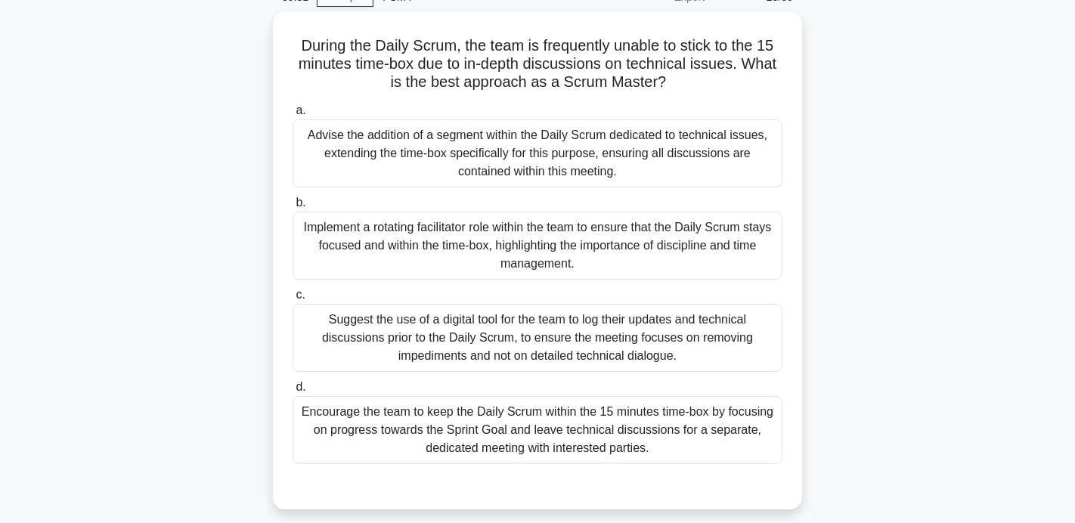
scroll to position [77, 0]
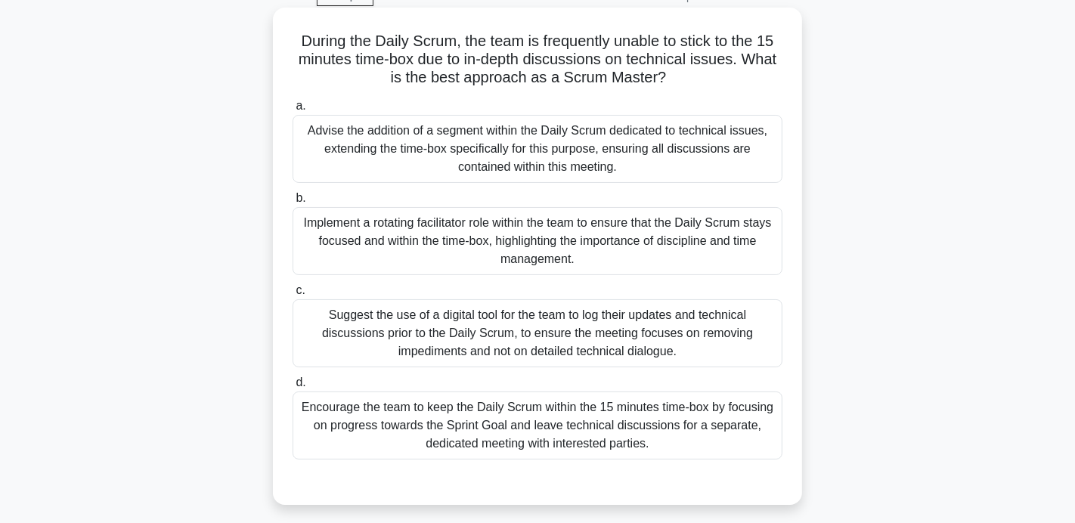
click at [510, 350] on div "Suggest the use of a digital tool for the team to log their updates and technic…" at bounding box center [538, 333] width 490 height 68
click at [293, 296] on input "c. Suggest the use of a digital tool for the team to log their updates and tech…" at bounding box center [293, 291] width 0 height 10
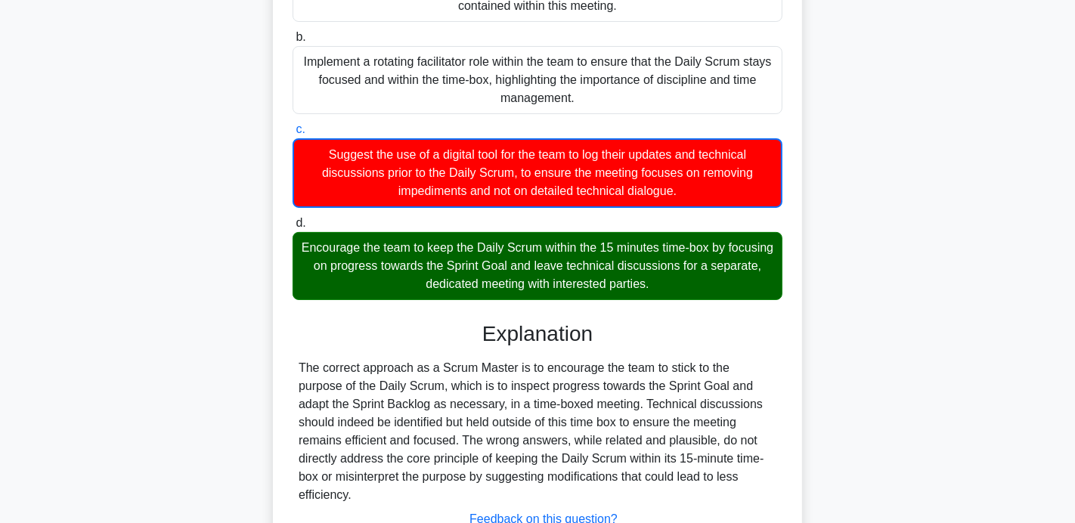
scroll to position [334, 0]
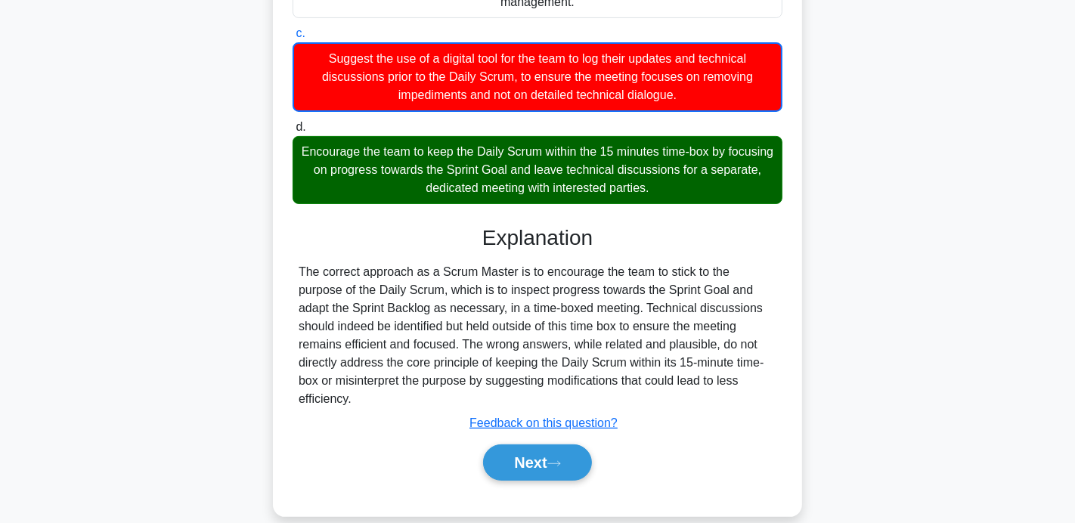
click at [572, 470] on div "a. Advise the addition of a segment within the Daily Scrum dedicated to technic…" at bounding box center [537, 168] width 493 height 662
click at [556, 445] on button "Next" at bounding box center [537, 463] width 108 height 36
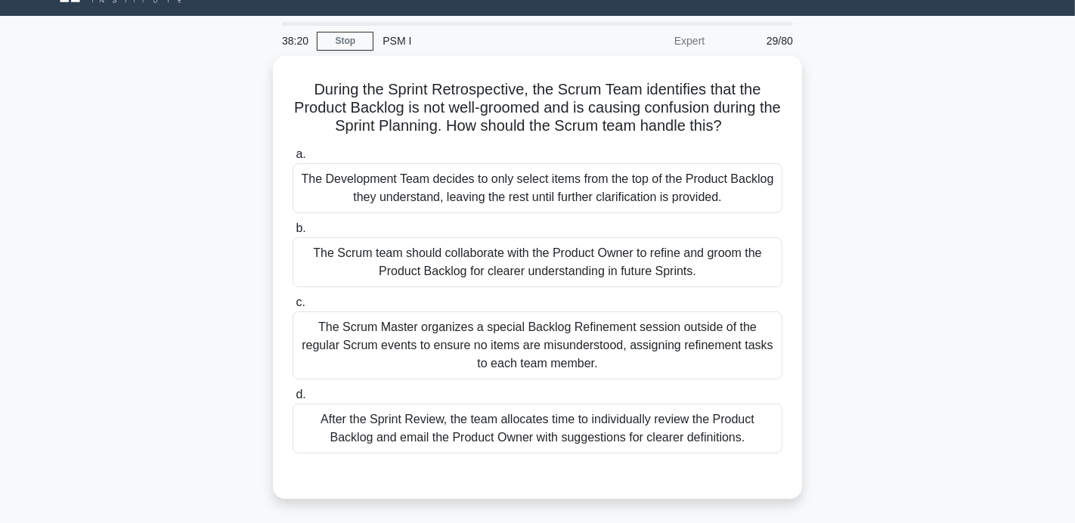
scroll to position [39, 0]
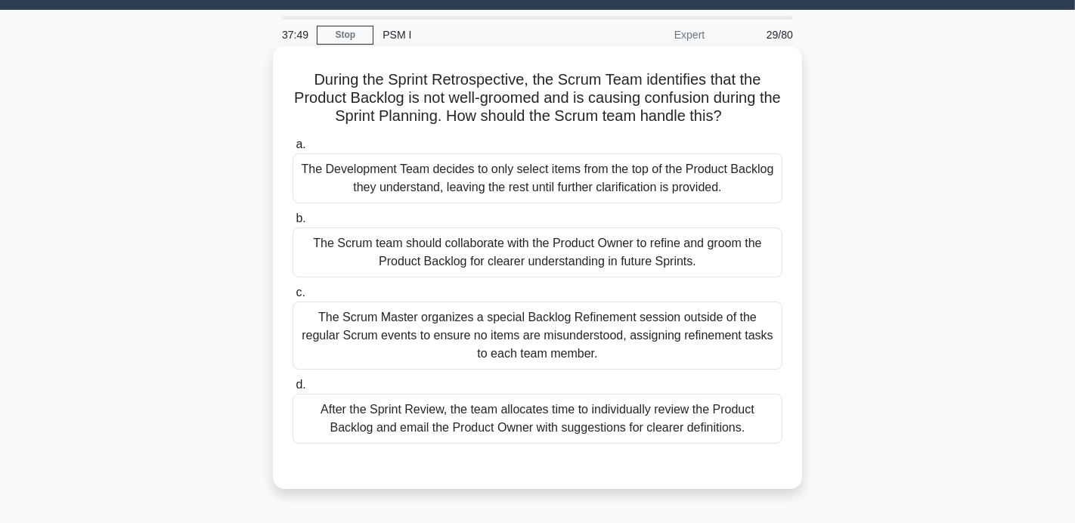
click at [532, 240] on div "The Scrum team should collaborate with the Product Owner to refine and groom th…" at bounding box center [538, 253] width 490 height 50
click at [293, 224] on input "b. The Scrum team should collaborate with the Product Owner to refine and groom…" at bounding box center [293, 219] width 0 height 10
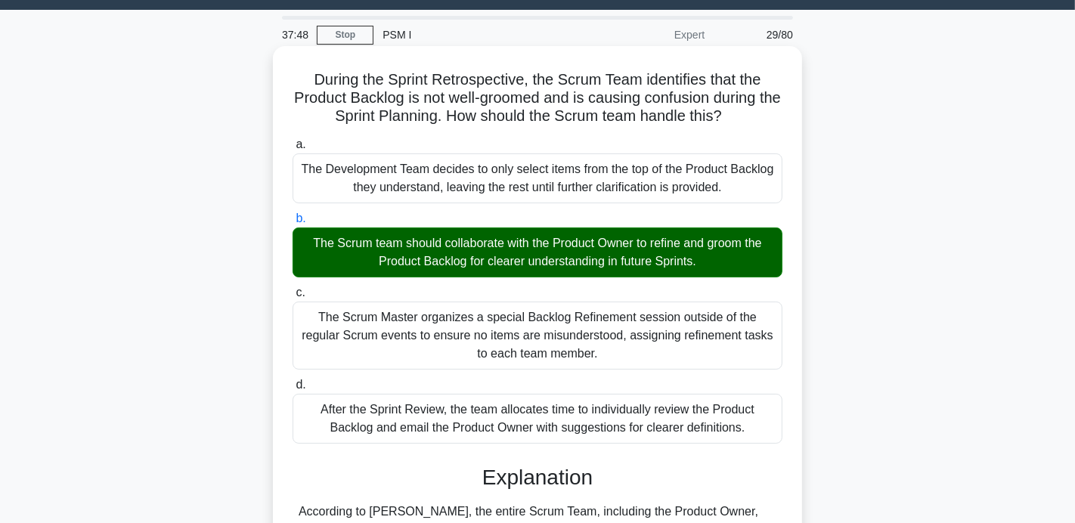
scroll to position [293, 0]
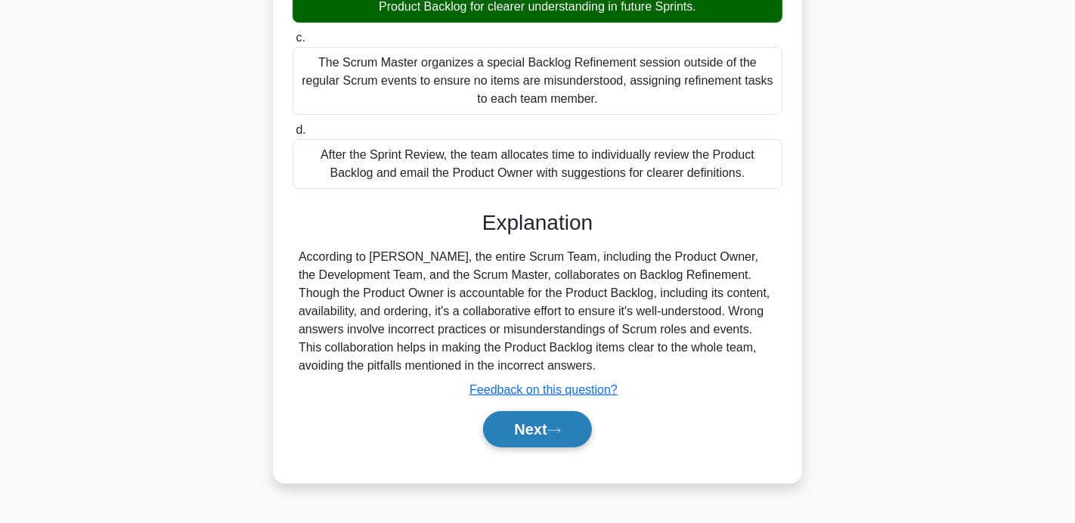
click at [501, 435] on button "Next" at bounding box center [537, 429] width 108 height 36
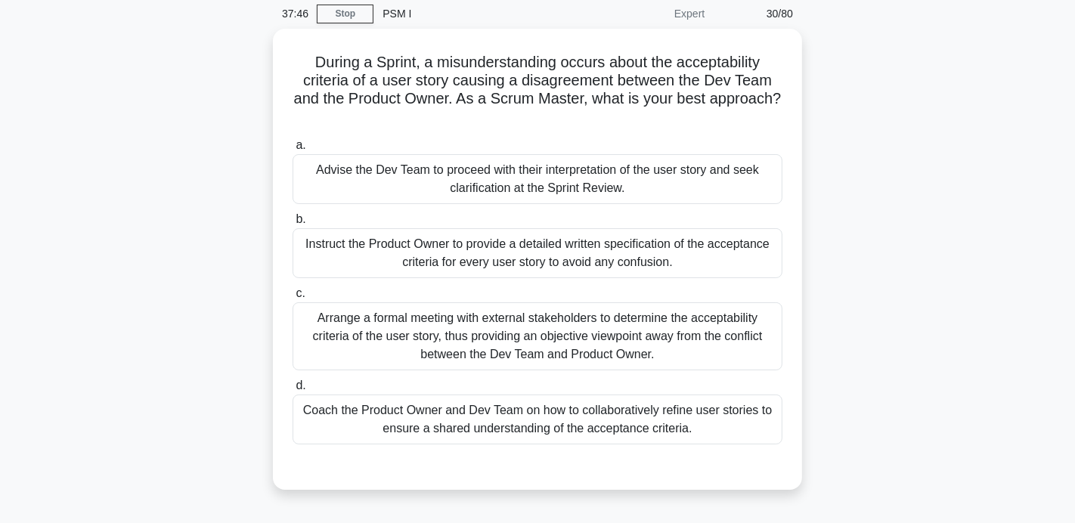
scroll to position [57, 0]
click at [579, 398] on div "Coach the Product Owner and Dev Team on how to collaboratively refine user stor…" at bounding box center [538, 419] width 490 height 50
click at [293, 390] on input "d. Coach the Product Owner and Dev Team on how to collaboratively refine user s…" at bounding box center [293, 385] width 0 height 10
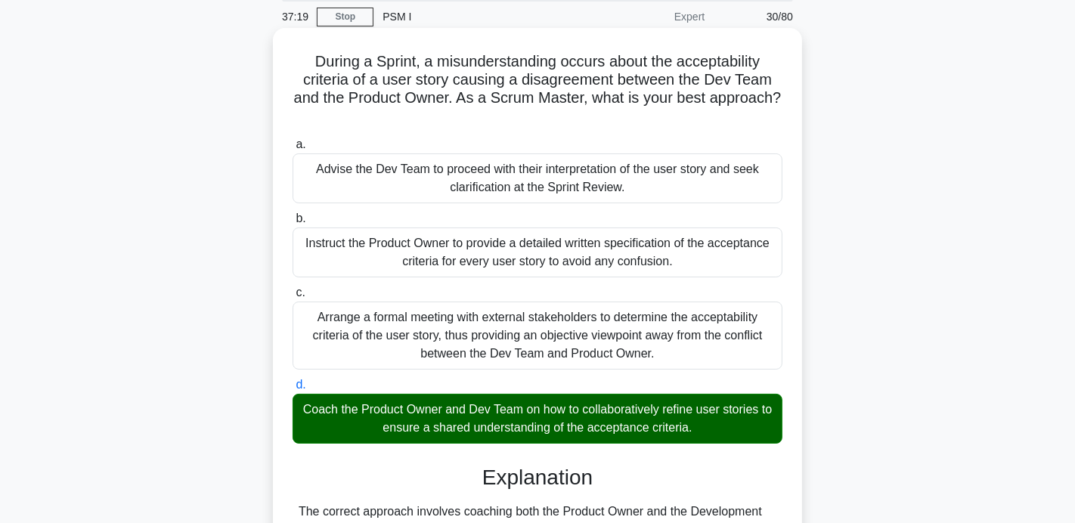
scroll to position [352, 0]
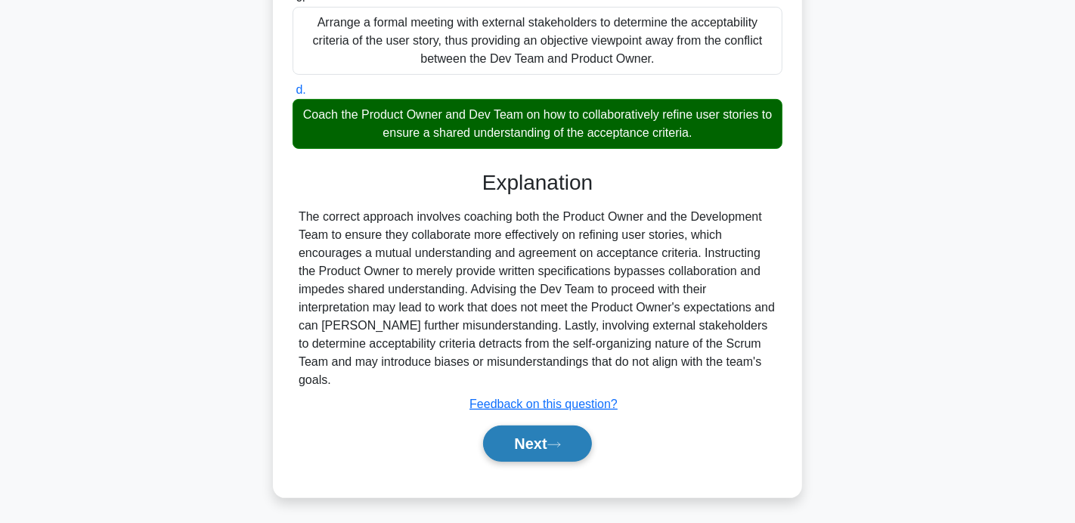
click at [553, 445] on button "Next" at bounding box center [537, 444] width 108 height 36
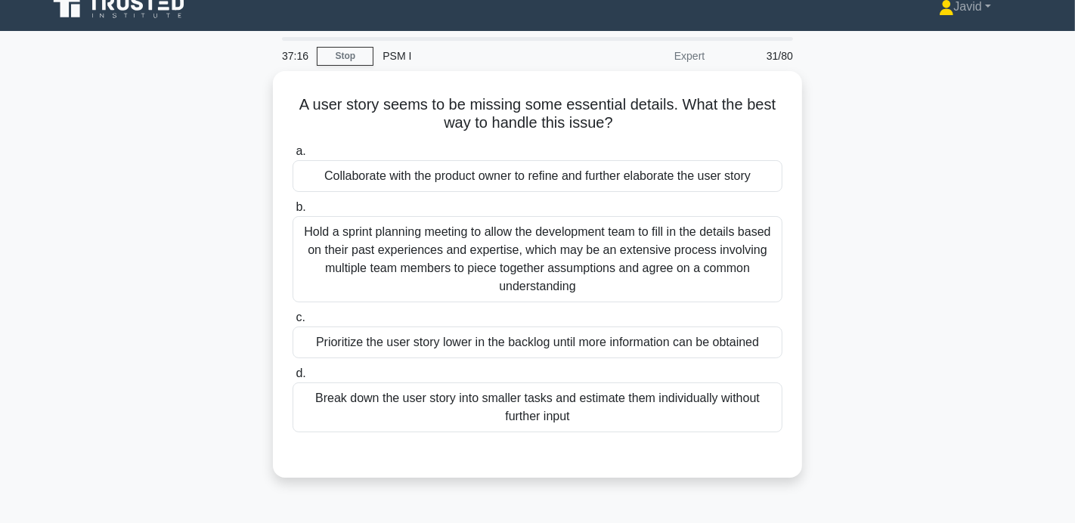
scroll to position [0, 0]
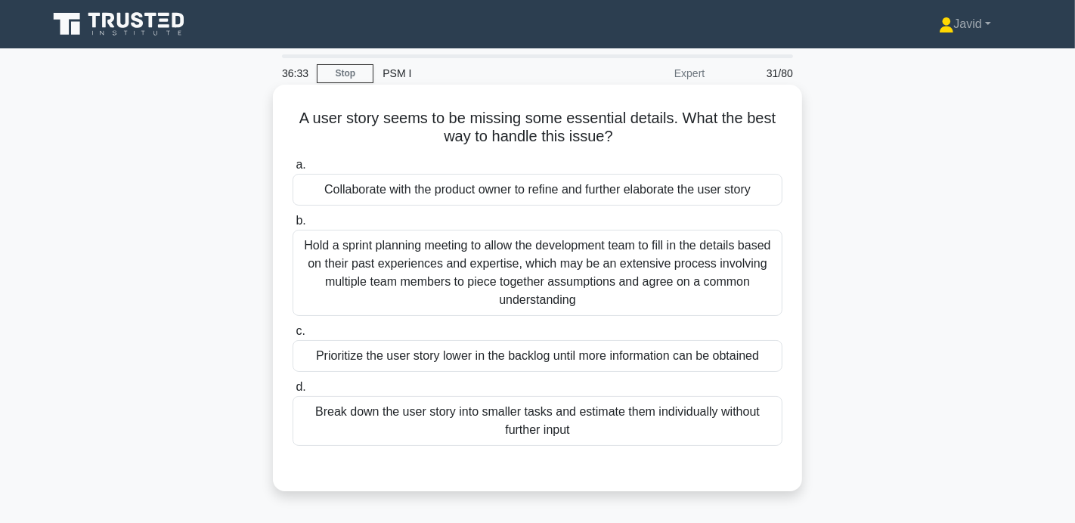
click at [487, 177] on div "Collaborate with the product owner to refine and further elaborate the user sto…" at bounding box center [538, 190] width 490 height 32
click at [293, 170] on input "a. Collaborate with the product owner to refine and further elaborate the user …" at bounding box center [293, 165] width 0 height 10
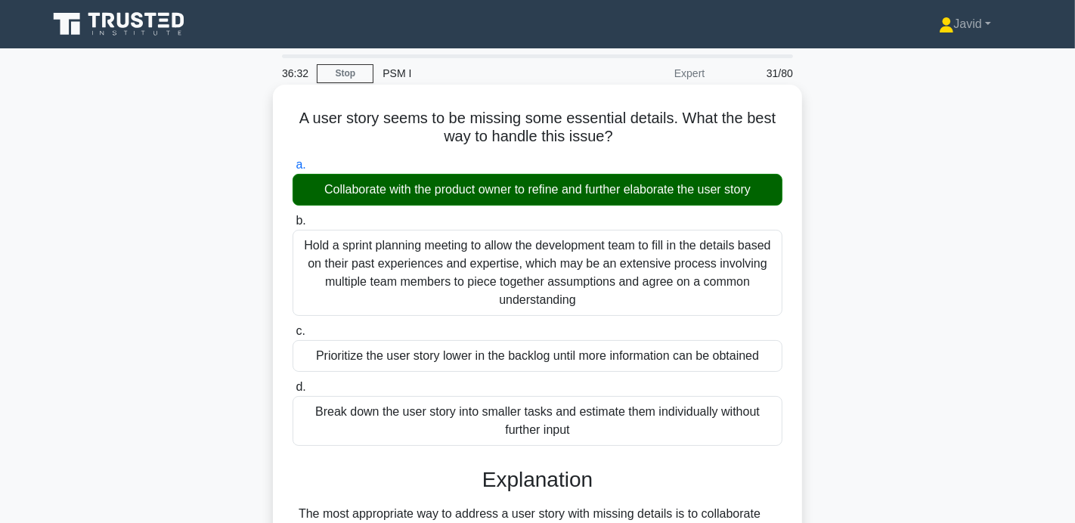
scroll to position [293, 0]
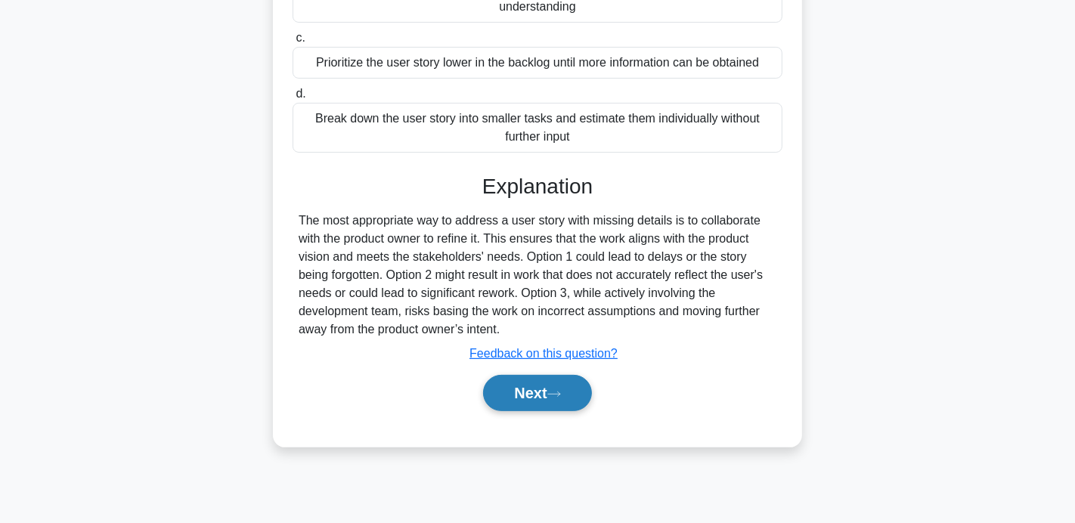
click at [526, 394] on button "Next" at bounding box center [537, 393] width 108 height 36
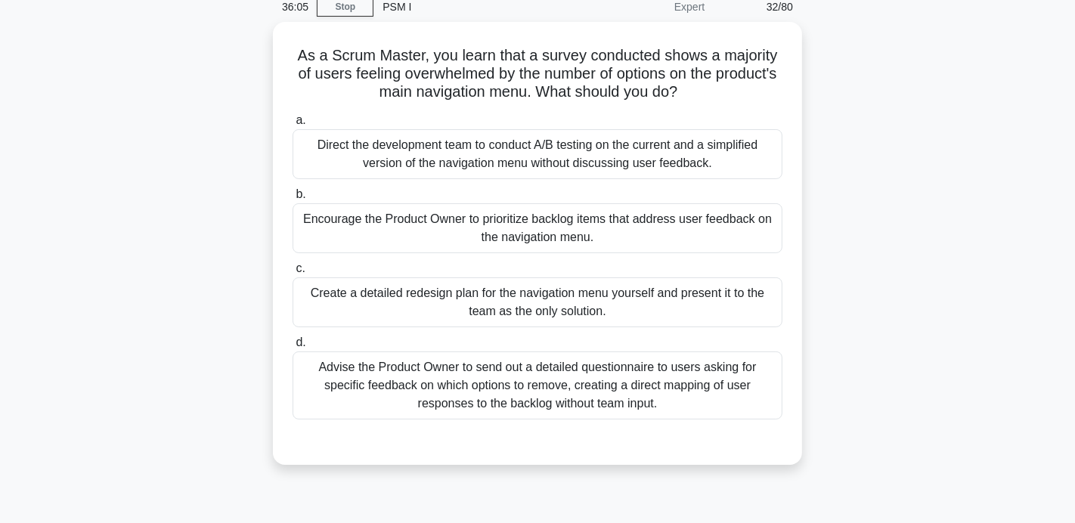
scroll to position [60, 0]
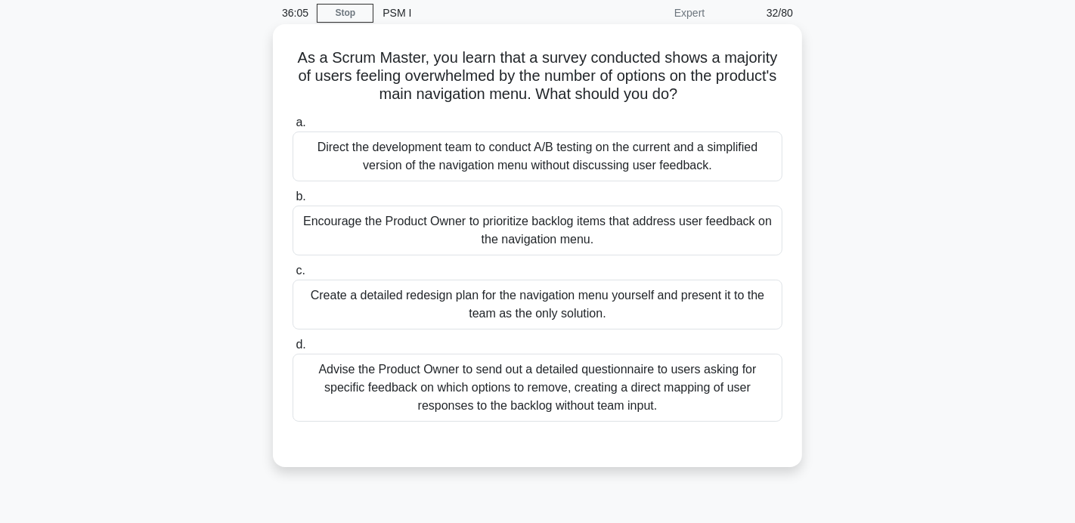
click at [551, 257] on div "a. Direct the development team to conduct A/B testing on the current and a simp…" at bounding box center [538, 267] width 508 height 315
click at [563, 235] on div "Encourage the Product Owner to prioritize backlog items that address user feedb…" at bounding box center [538, 231] width 490 height 50
click at [293, 202] on input "b. Encourage the Product Owner to prioritize backlog items that address user fe…" at bounding box center [293, 197] width 0 height 10
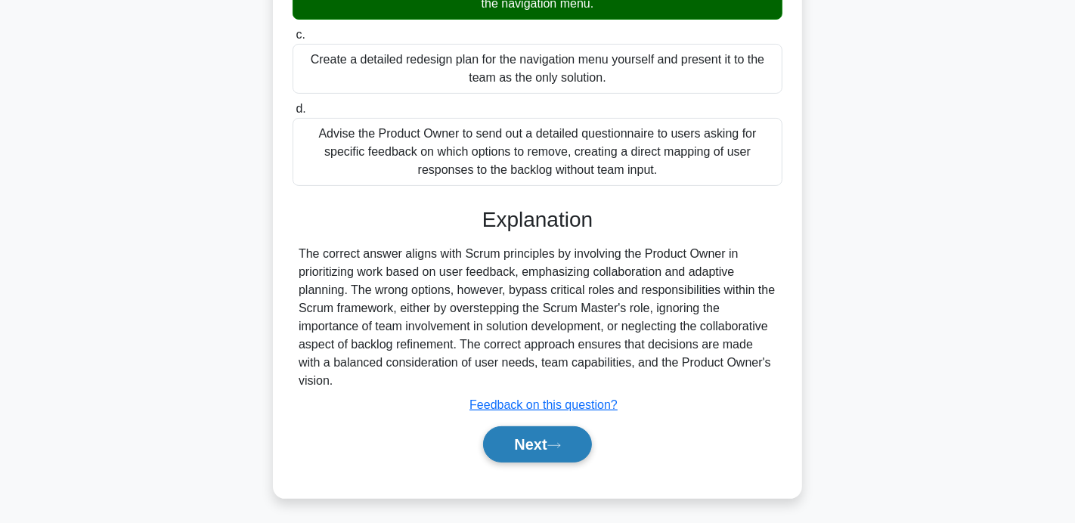
click at [531, 439] on button "Next" at bounding box center [537, 444] width 108 height 36
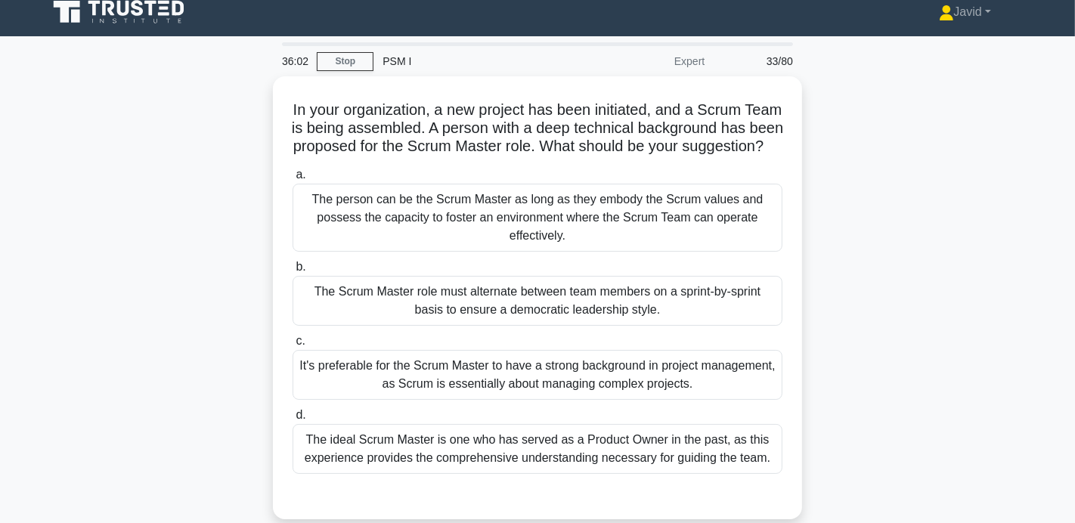
scroll to position [0, 0]
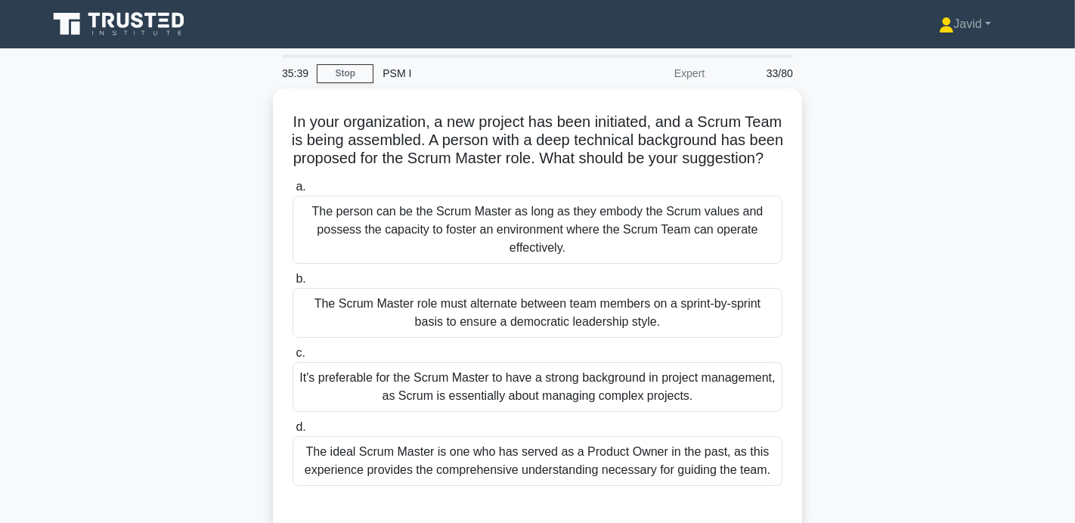
drag, startPoint x: 626, startPoint y: 434, endPoint x: 967, endPoint y: 312, distance: 362.1
click at [967, 312] on div "In your organization, a new project has been initiated, and a Scrum Team is bei…" at bounding box center [538, 318] width 998 height 461
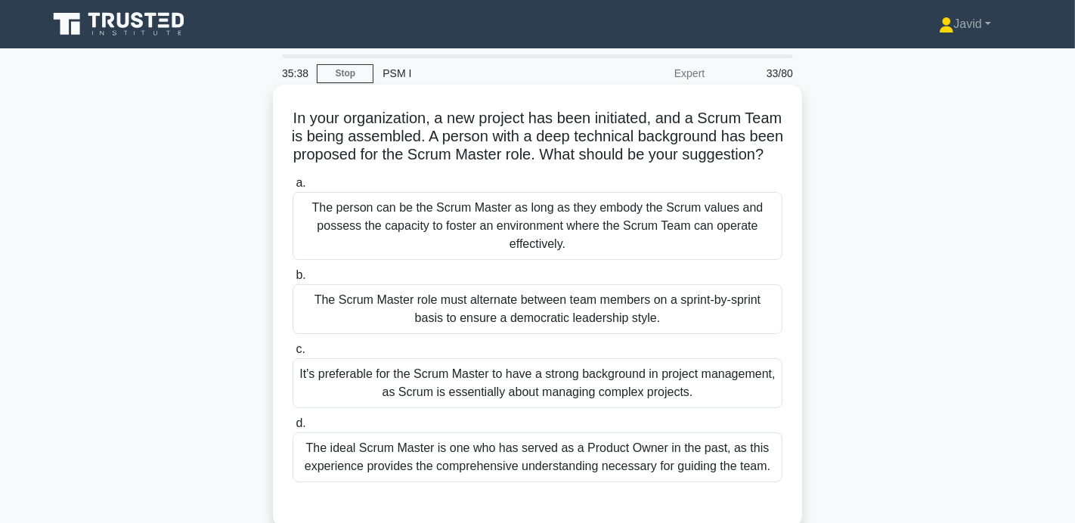
click at [721, 211] on div "The person can be the Scrum Master as long as they embody the Scrum values and …" at bounding box center [538, 226] width 490 height 68
click at [293, 188] on input "a. The person can be the Scrum Master as long as they embody the Scrum values a…" at bounding box center [293, 183] width 0 height 10
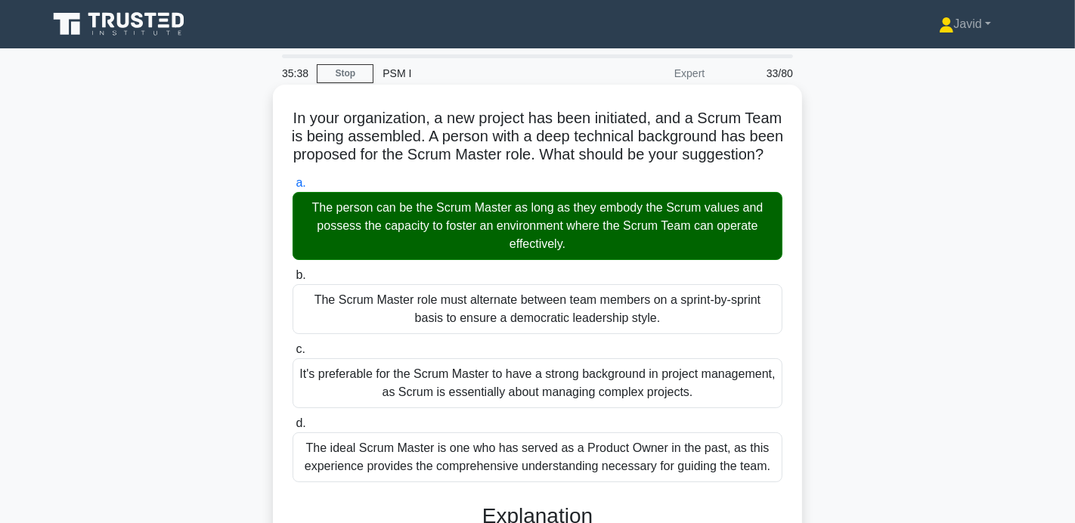
scroll to position [293, 0]
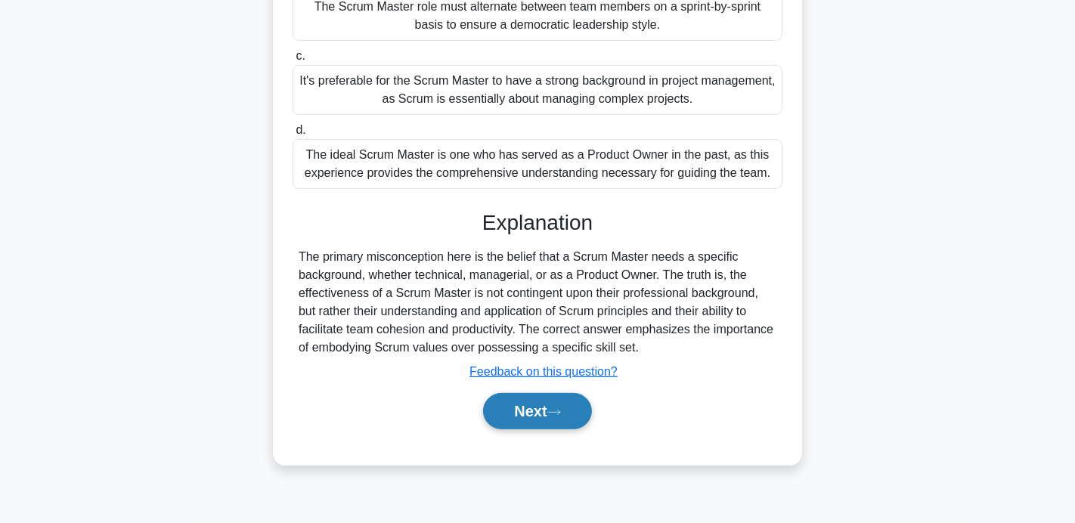
click at [590, 412] on button "Next" at bounding box center [537, 411] width 108 height 36
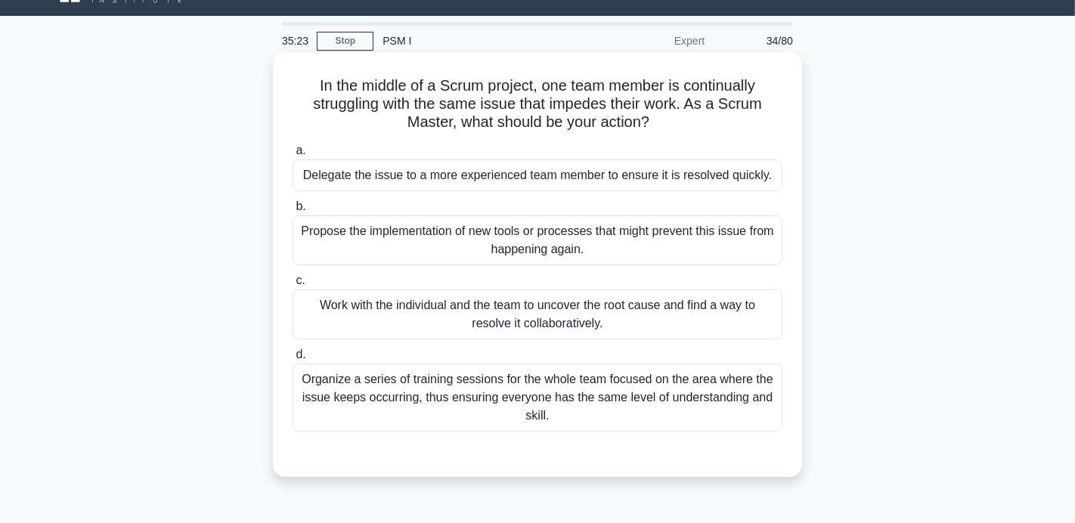
scroll to position [39, 0]
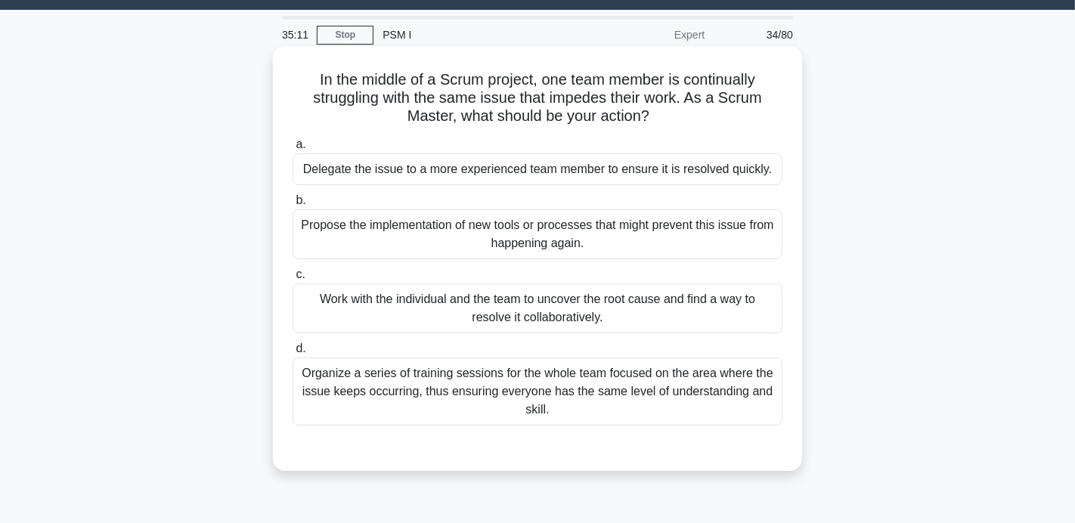
click at [612, 309] on div "Work with the individual and the team to uncover the root cause and find a way …" at bounding box center [538, 309] width 490 height 50
click at [293, 280] on input "c. Work with the individual and the team to uncover the root cause and find a w…" at bounding box center [293, 275] width 0 height 10
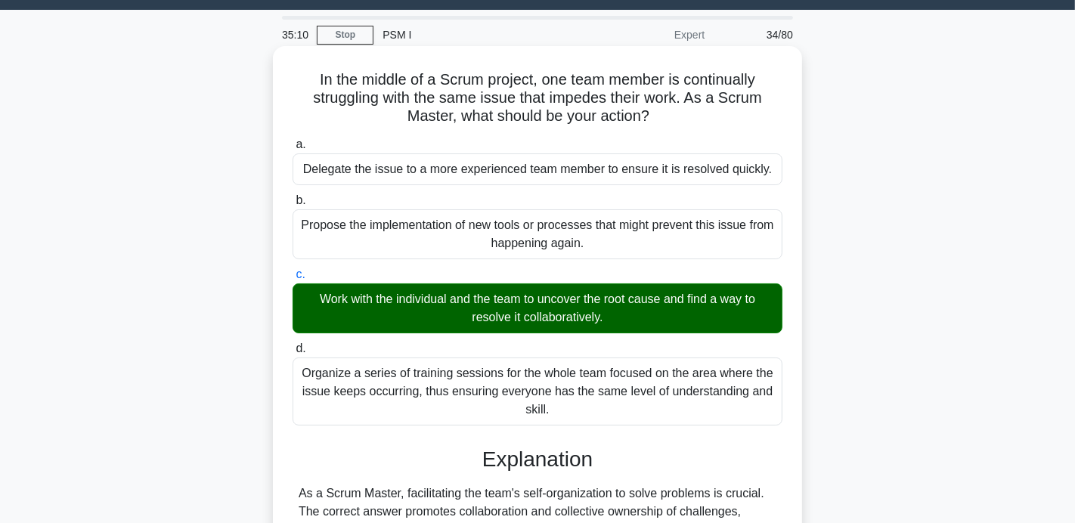
scroll to position [293, 0]
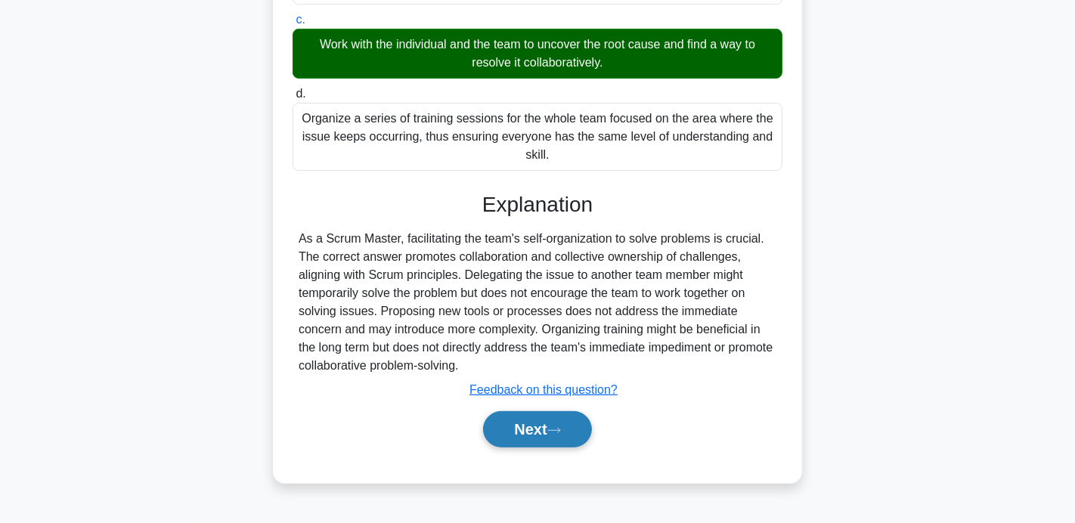
click at [560, 417] on button "Next" at bounding box center [537, 429] width 108 height 36
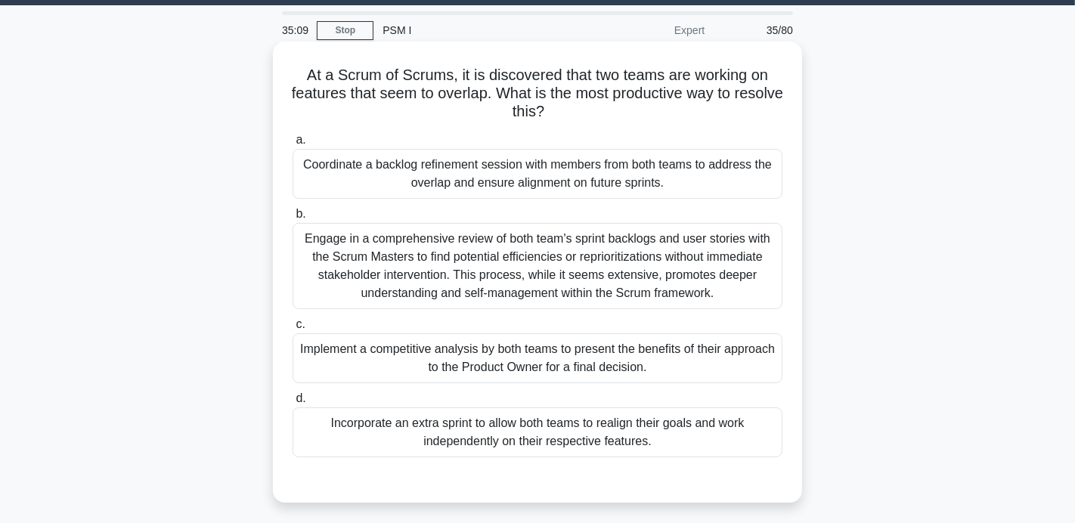
scroll to position [0, 0]
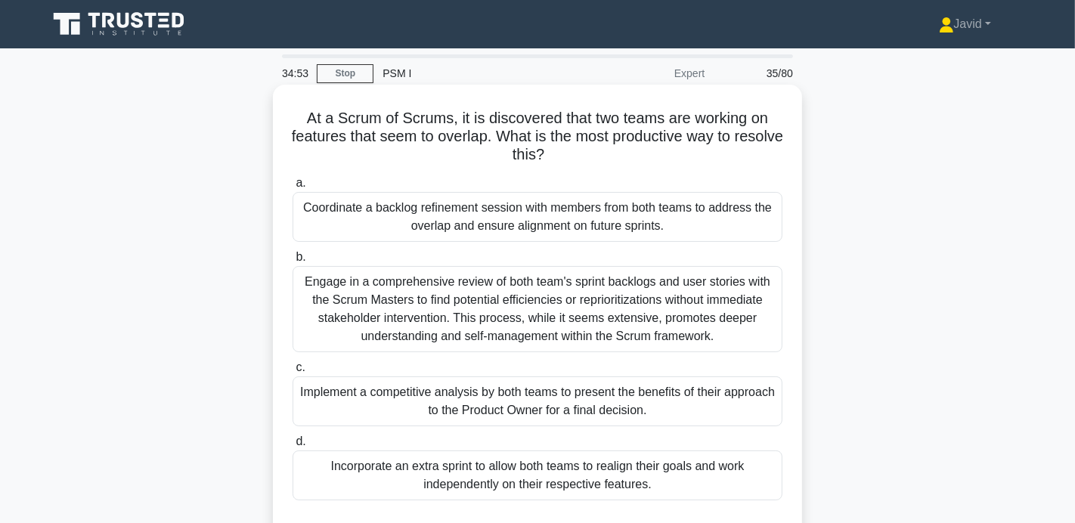
click at [582, 206] on div "Coordinate a backlog refinement session with members from both teams to address…" at bounding box center [538, 217] width 490 height 50
click at [293, 188] on input "a. Coordinate a backlog refinement session with members from both teams to addr…" at bounding box center [293, 183] width 0 height 10
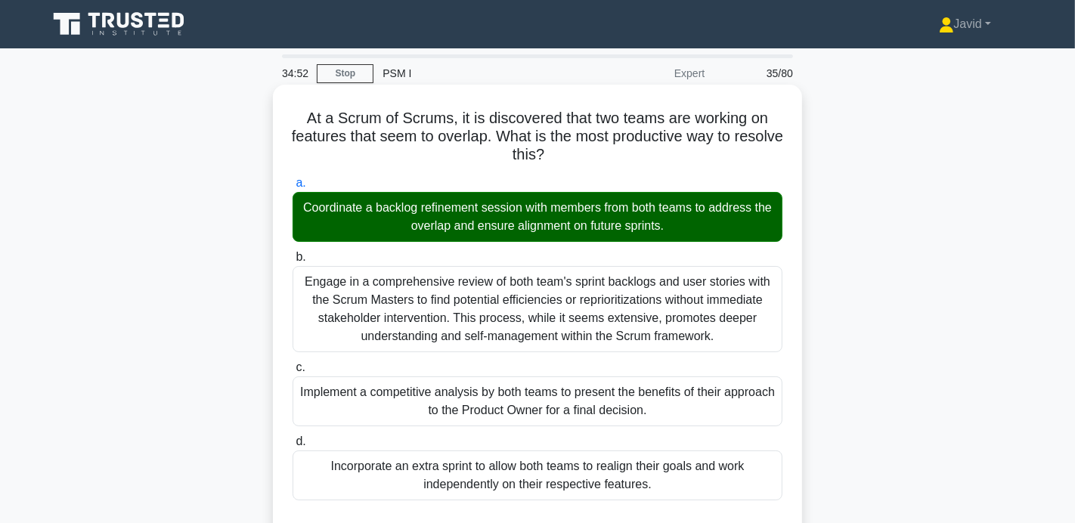
scroll to position [296, 0]
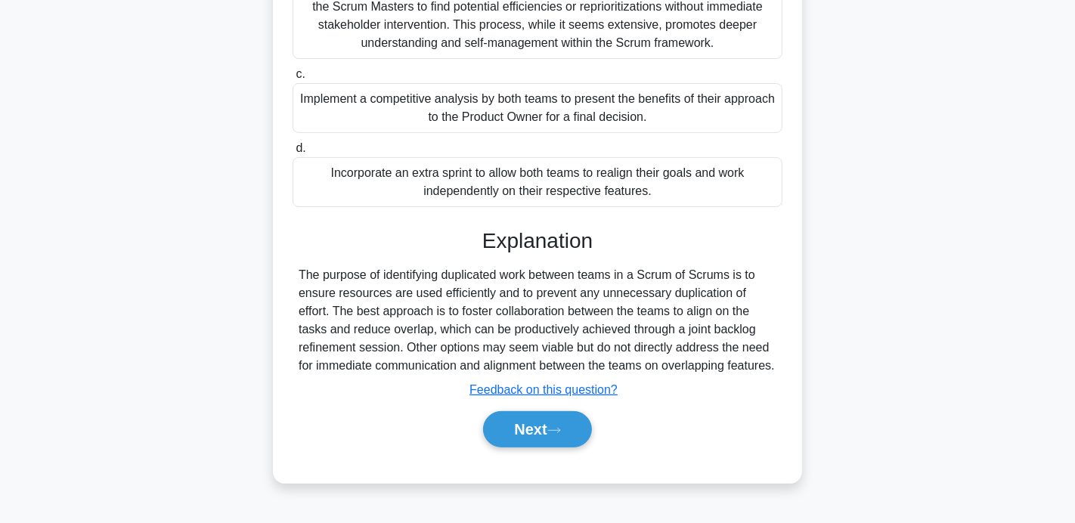
click at [548, 419] on div "Next" at bounding box center [538, 429] width 490 height 48
click at [548, 437] on button "Next" at bounding box center [537, 429] width 108 height 36
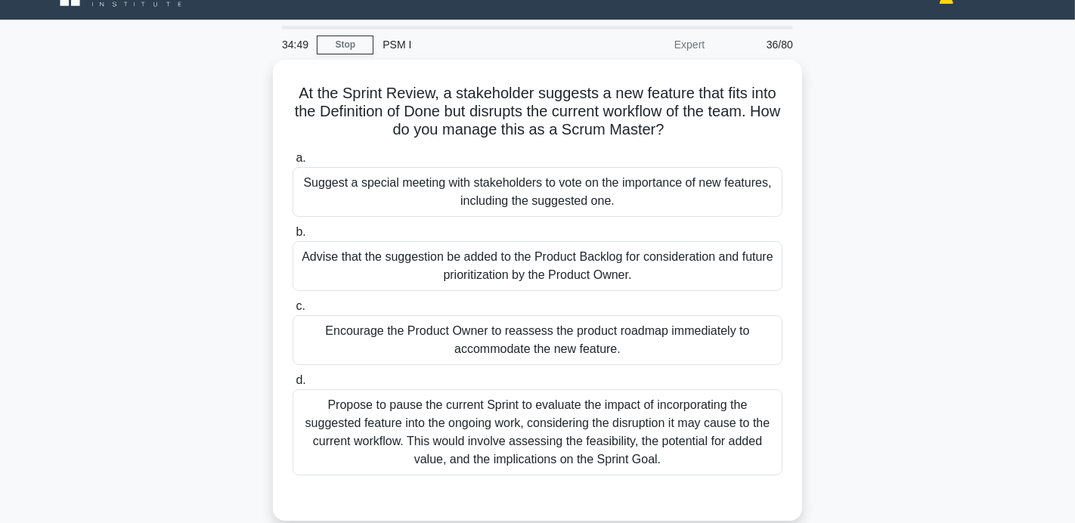
scroll to position [29, 0]
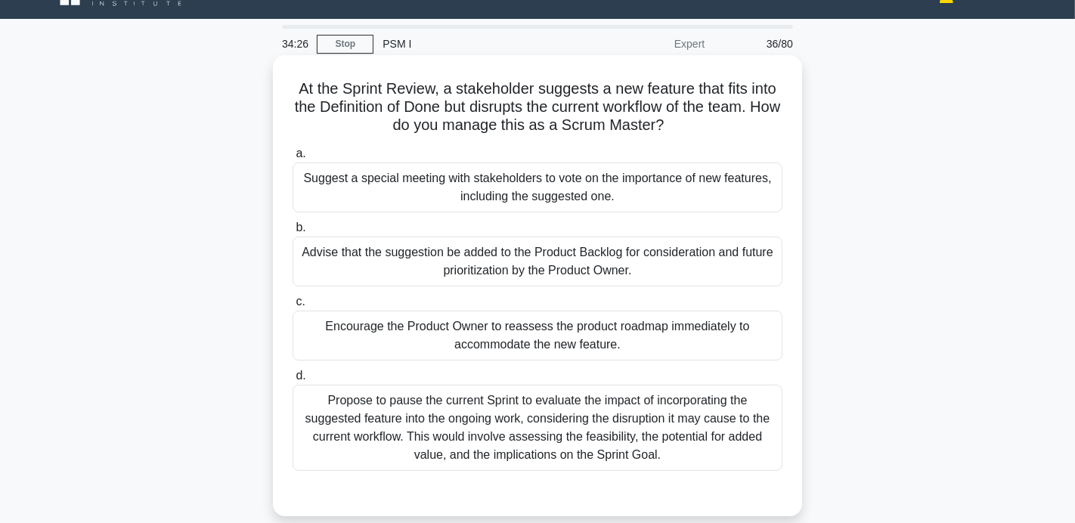
click at [584, 282] on div "Advise that the suggestion be added to the Product Backlog for consideration an…" at bounding box center [538, 262] width 490 height 50
click at [293, 233] on input "b. Advise that the suggestion be added to the Product Backlog for consideration…" at bounding box center [293, 228] width 0 height 10
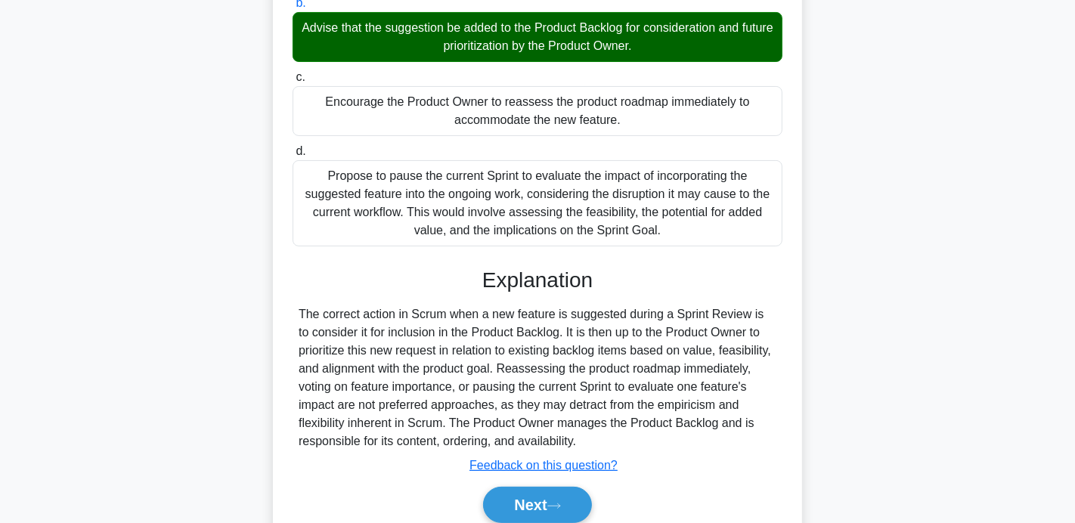
scroll to position [315, 0]
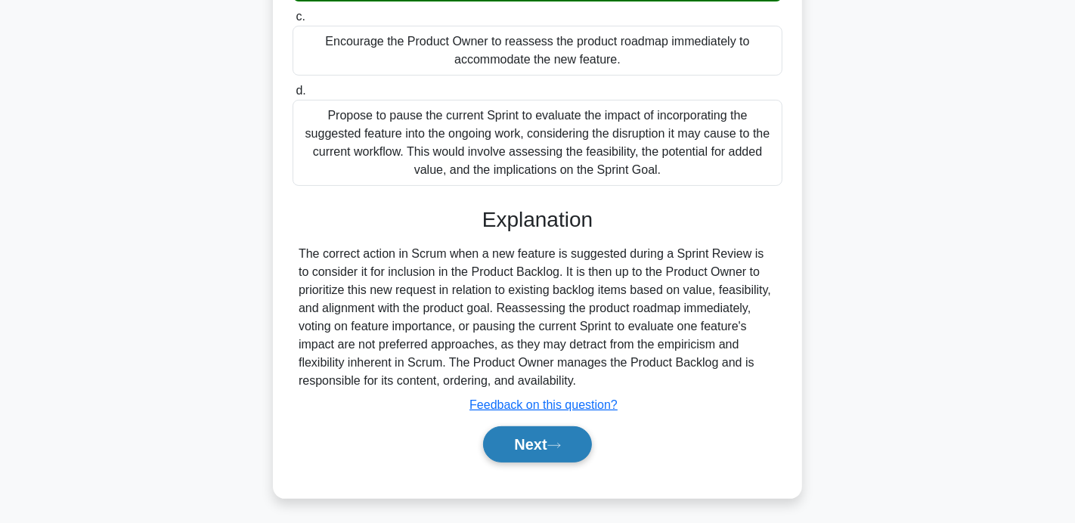
click at [553, 453] on button "Next" at bounding box center [537, 444] width 108 height 36
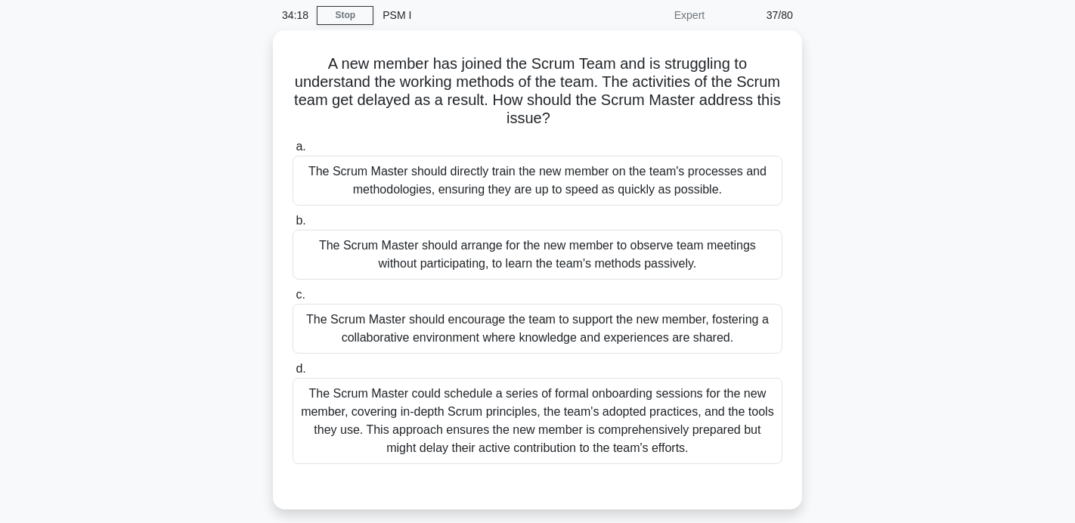
scroll to position [66, 0]
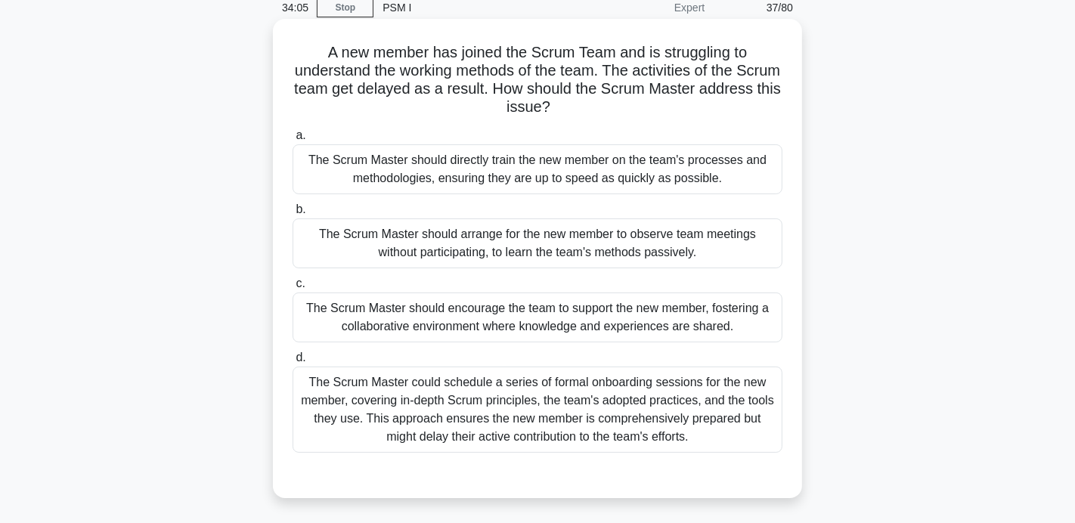
click at [592, 327] on div "The Scrum Master should encourage the team to support the new member, fostering…" at bounding box center [538, 318] width 490 height 50
click at [293, 289] on input "c. The Scrum Master should encourage the team to support the new member, foster…" at bounding box center [293, 284] width 0 height 10
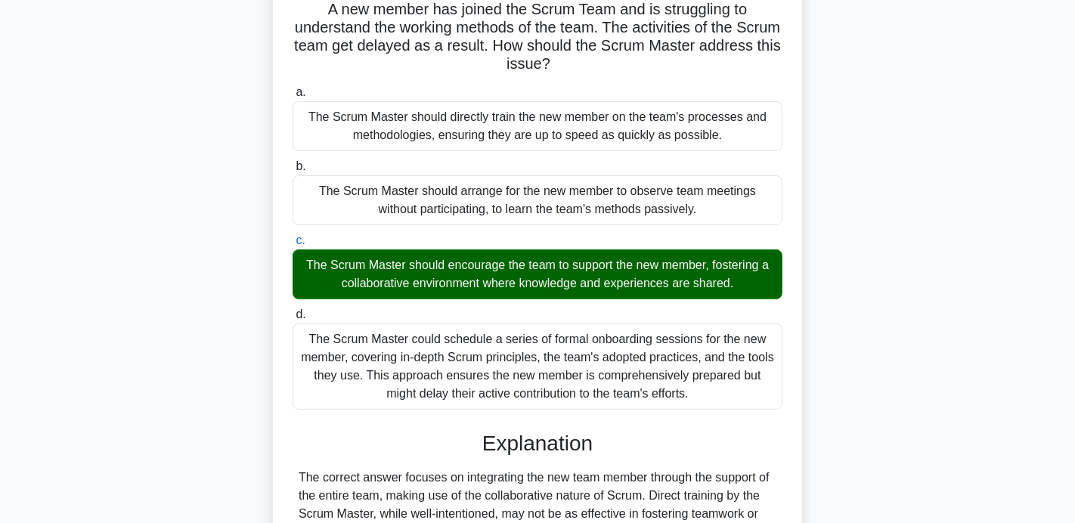
scroll to position [315, 0]
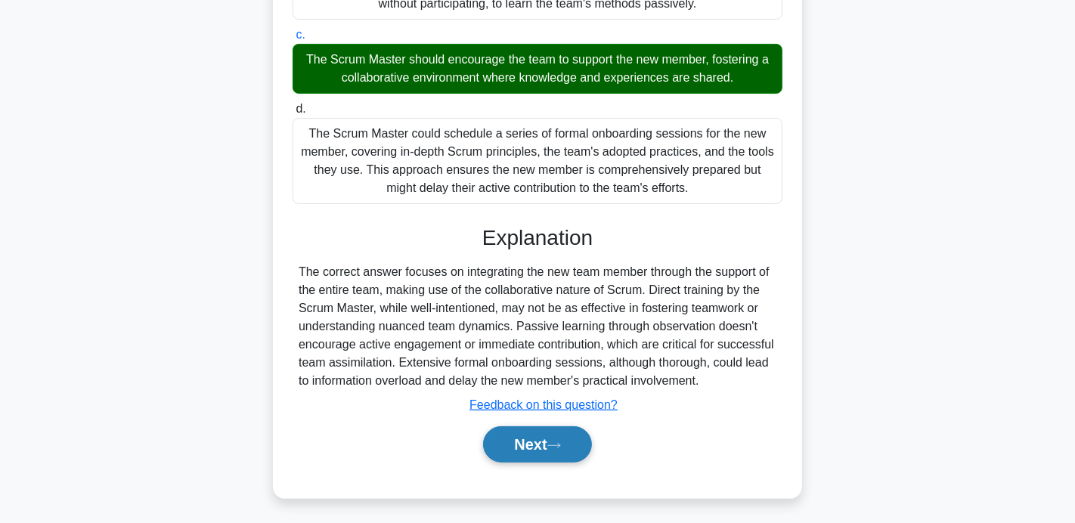
click at [559, 433] on button "Next" at bounding box center [537, 444] width 108 height 36
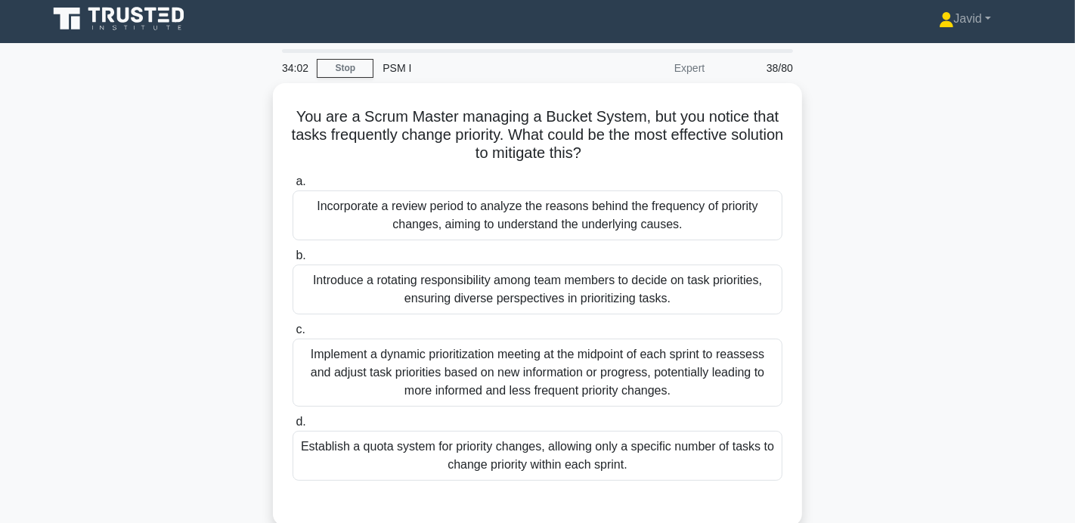
scroll to position [0, 0]
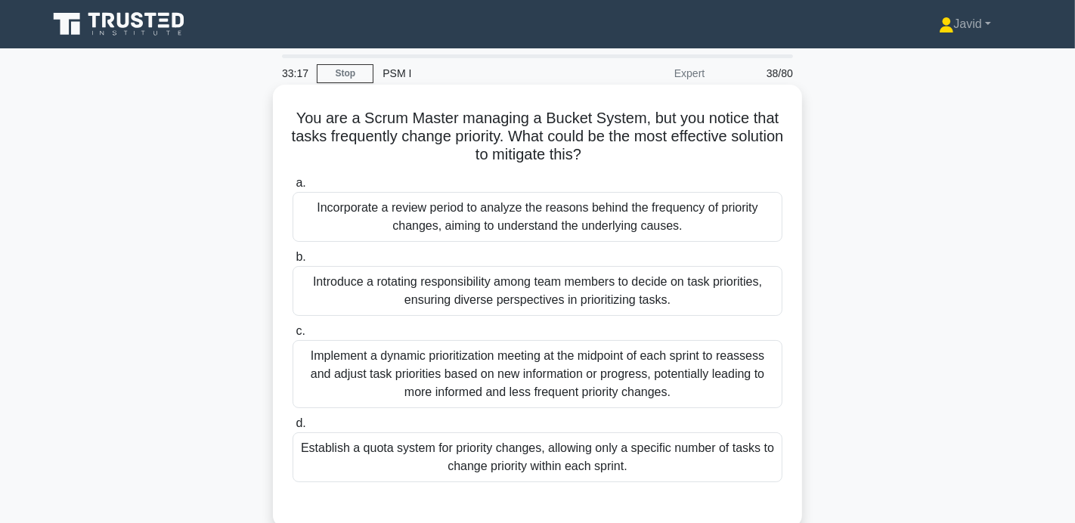
click at [555, 457] on div "Establish a quota system for priority changes, allowing only a specific number …" at bounding box center [538, 457] width 490 height 50
click at [293, 429] on input "d. Establish a quota system for priority changes, allowing only a specific numb…" at bounding box center [293, 424] width 0 height 10
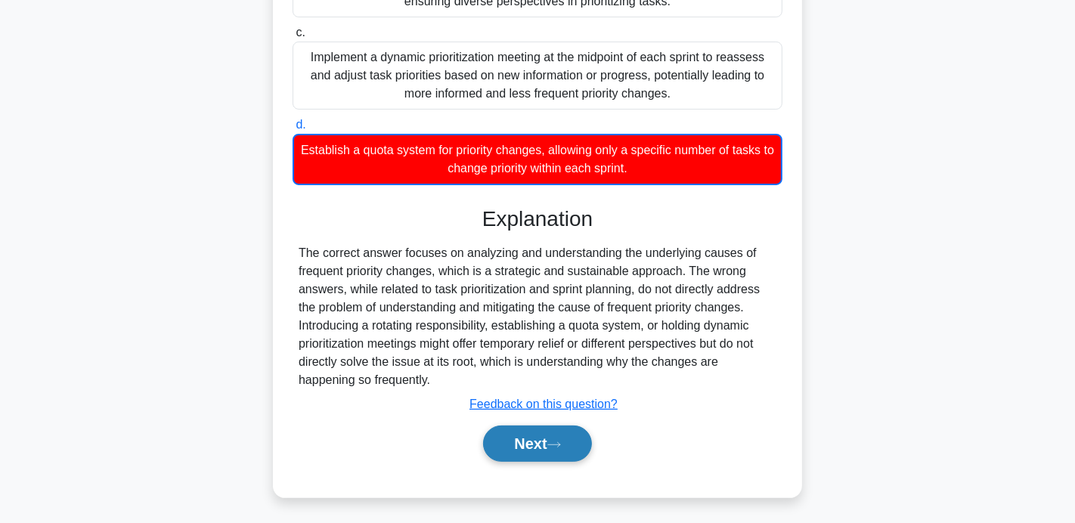
click at [556, 443] on icon at bounding box center [554, 445] width 14 height 8
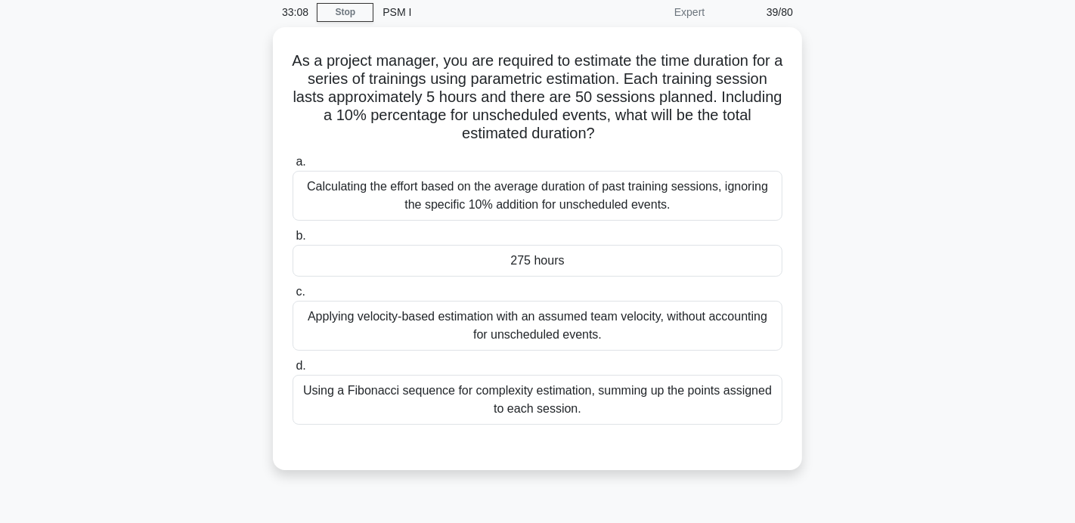
scroll to position [55, 0]
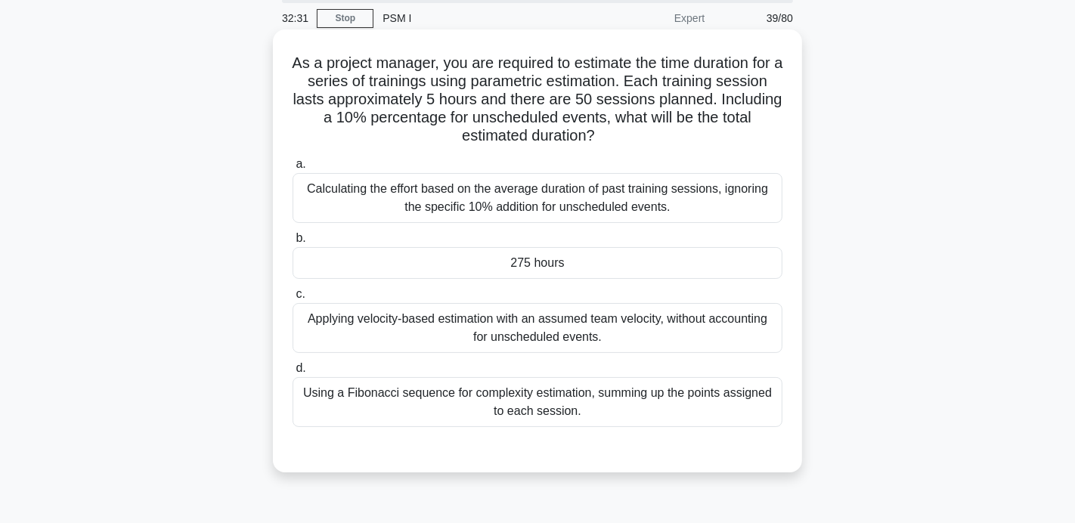
click at [476, 259] on div "275 hours" at bounding box center [538, 263] width 490 height 32
click at [293, 243] on input "b. 275 hours" at bounding box center [293, 239] width 0 height 10
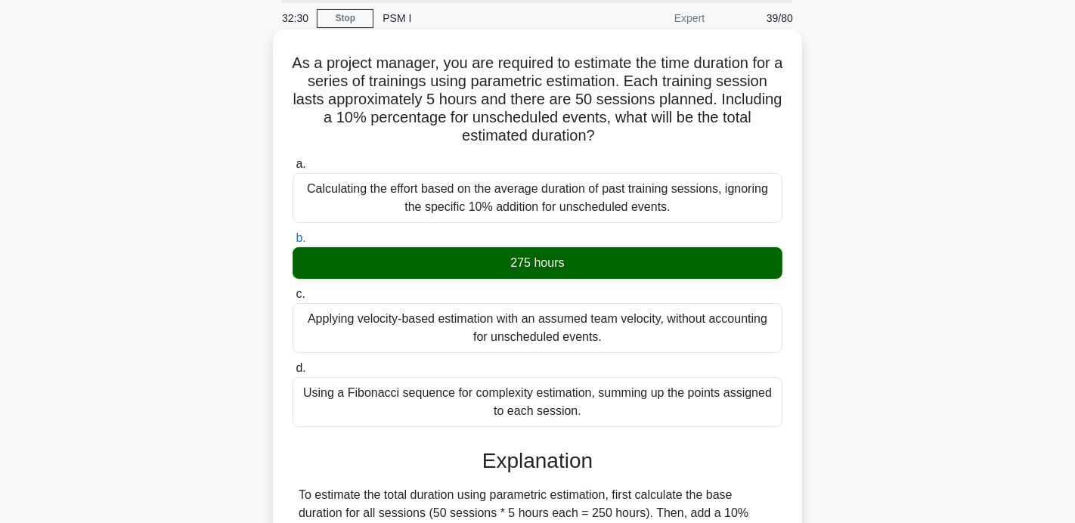
scroll to position [315, 0]
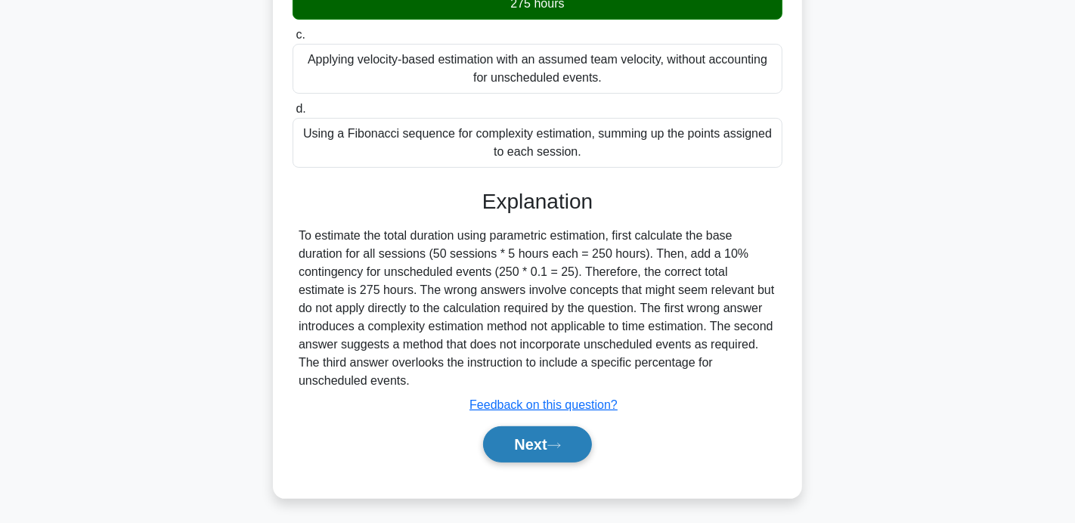
click at [542, 442] on button "Next" at bounding box center [537, 444] width 108 height 36
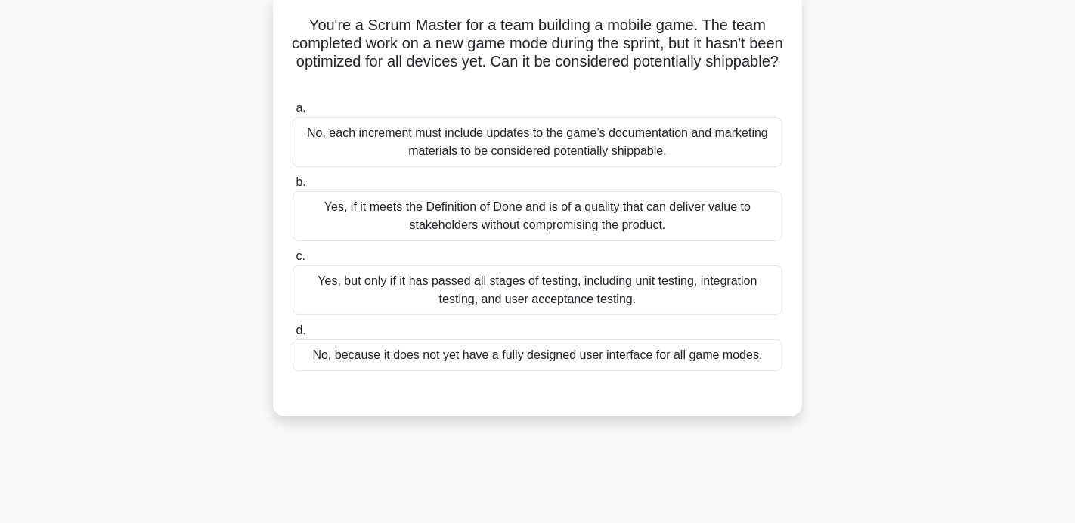
scroll to position [0, 0]
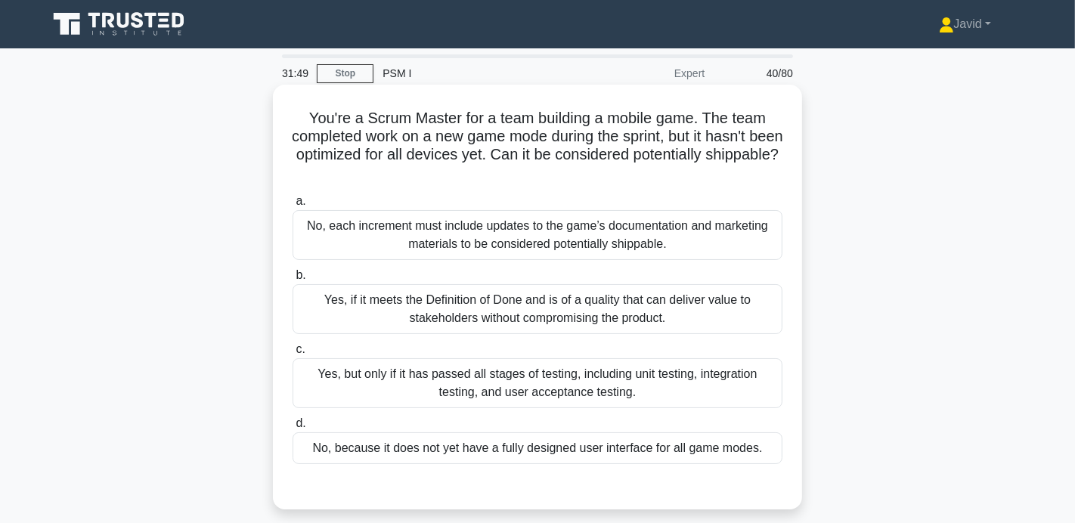
click at [479, 306] on div "Yes, if it meets the Definition of Done and is of a quality that can deliver va…" at bounding box center [538, 309] width 490 height 50
click at [293, 281] on input "b. Yes, if it meets the Definition of Done and is of a quality that can deliver…" at bounding box center [293, 276] width 0 height 10
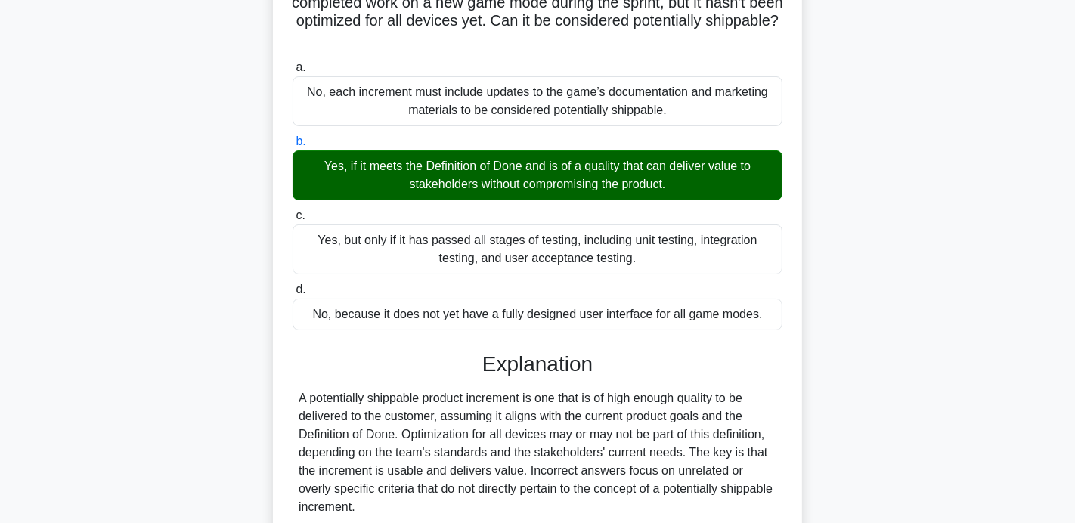
scroll to position [293, 0]
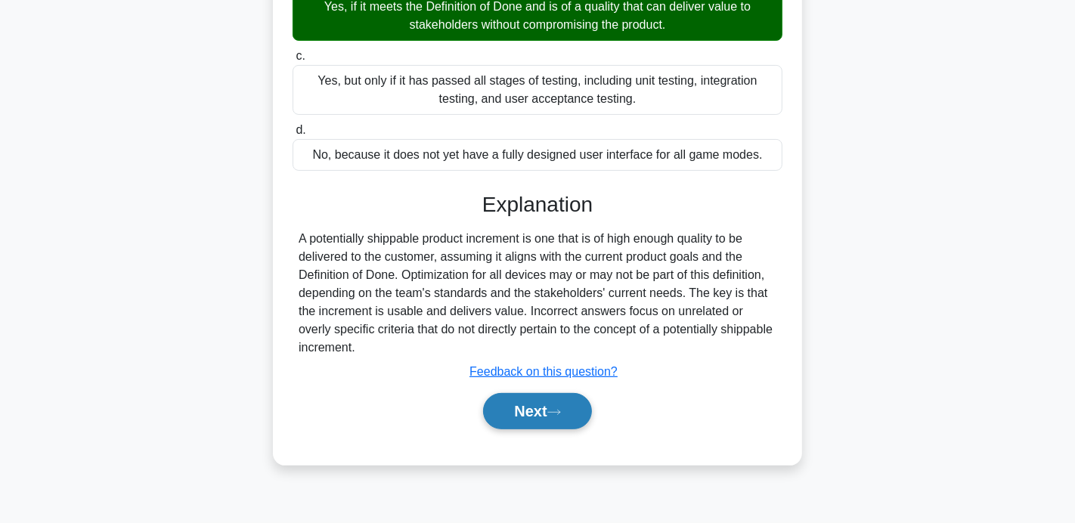
click at [517, 410] on button "Next" at bounding box center [537, 411] width 108 height 36
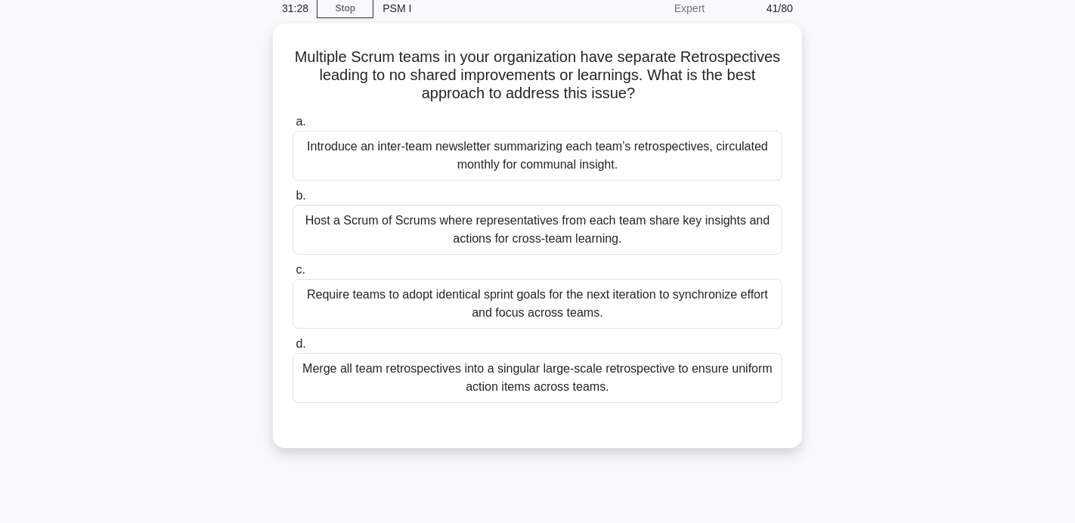
scroll to position [67, 0]
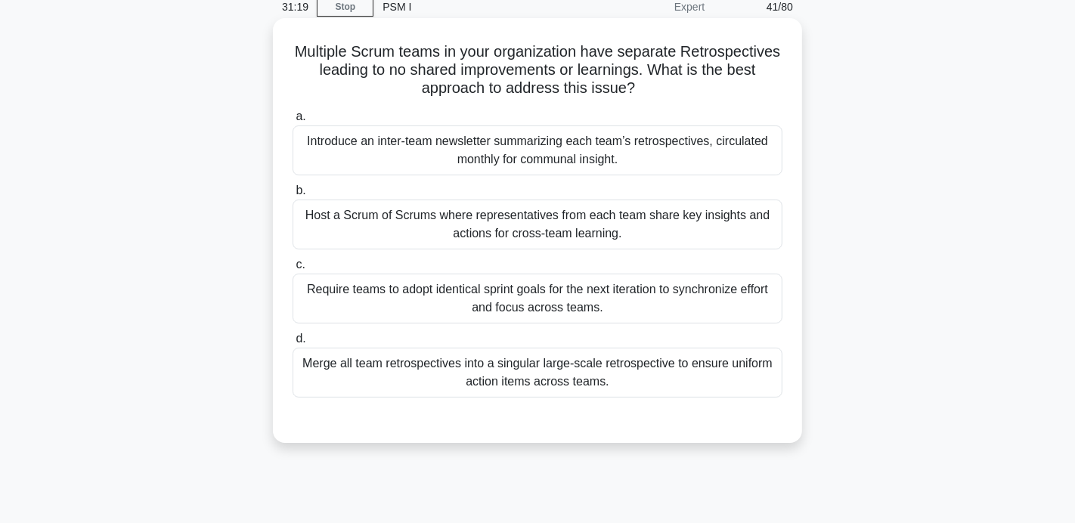
click at [496, 209] on div "Host a Scrum of Scrums where representatives from each team share key insights …" at bounding box center [538, 225] width 490 height 50
click at [293, 196] on input "b. Host a Scrum of Scrums where representatives from each team share key insigh…" at bounding box center [293, 191] width 0 height 10
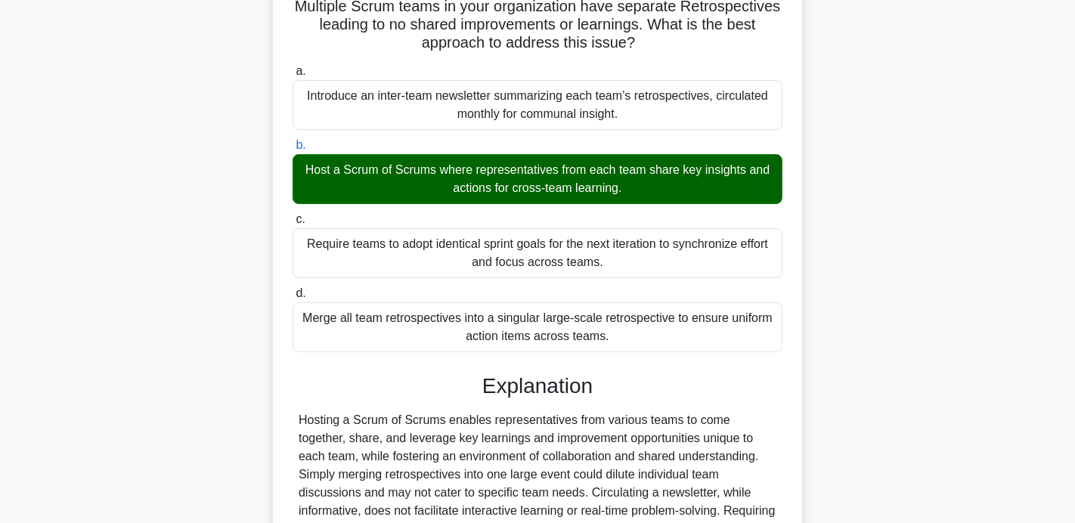
scroll to position [293, 0]
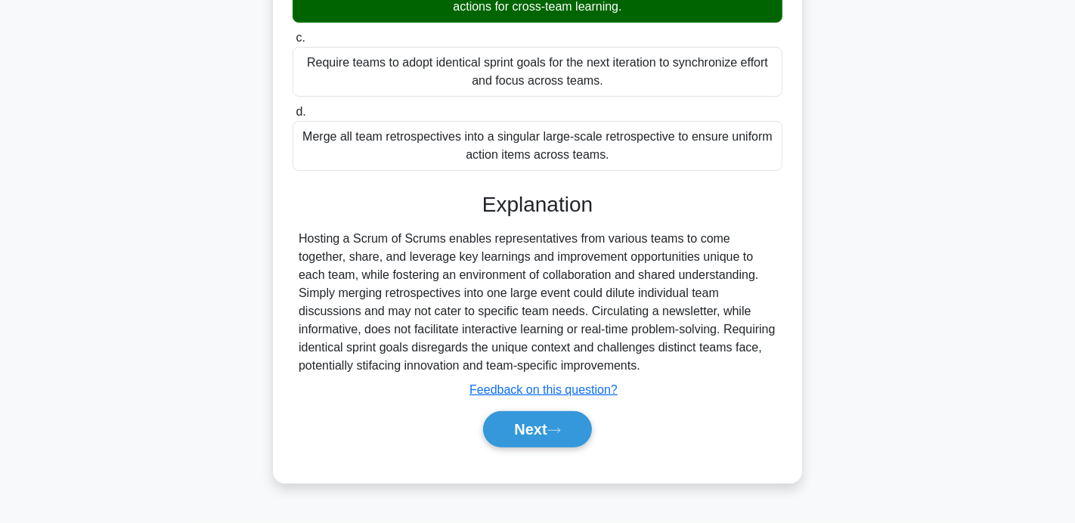
click at [516, 457] on div "a. Introduce an inter-team newsletter summarizing each team’s retrospectives, c…" at bounding box center [537, 172] width 493 height 588
click at [519, 434] on button "Next" at bounding box center [537, 429] width 108 height 36
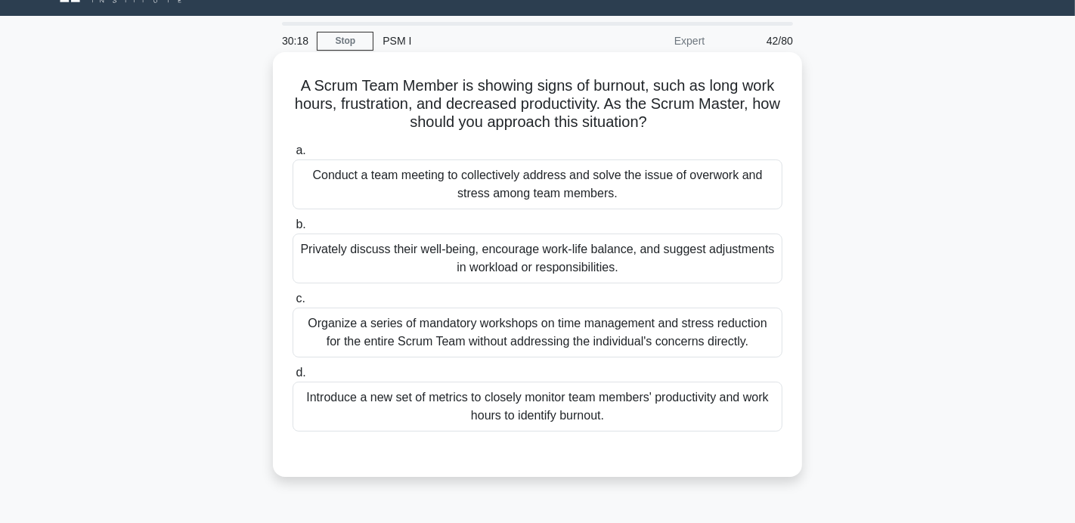
scroll to position [36, 0]
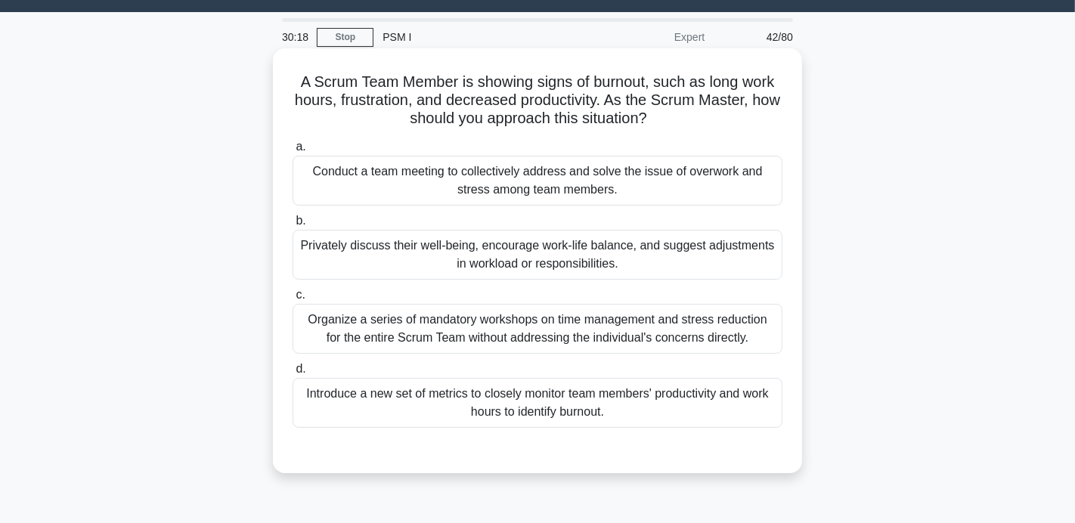
click at [415, 230] on div "Privately discuss their well-being, encourage work-life balance, and suggest ad…" at bounding box center [538, 255] width 490 height 50
click at [293, 226] on input "b. Privately discuss their well-being, encourage work-life balance, and suggest…" at bounding box center [293, 221] width 0 height 10
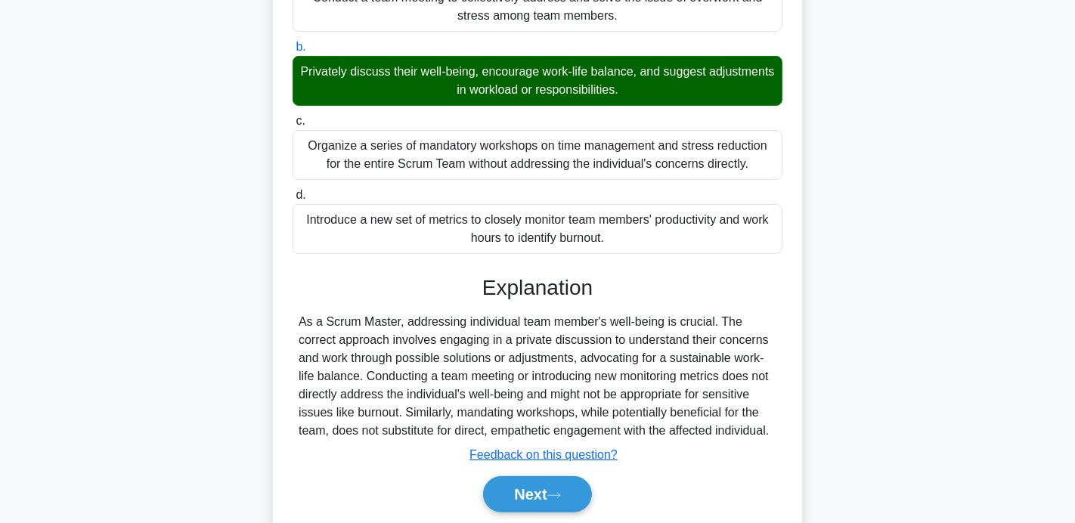
scroll to position [293, 0]
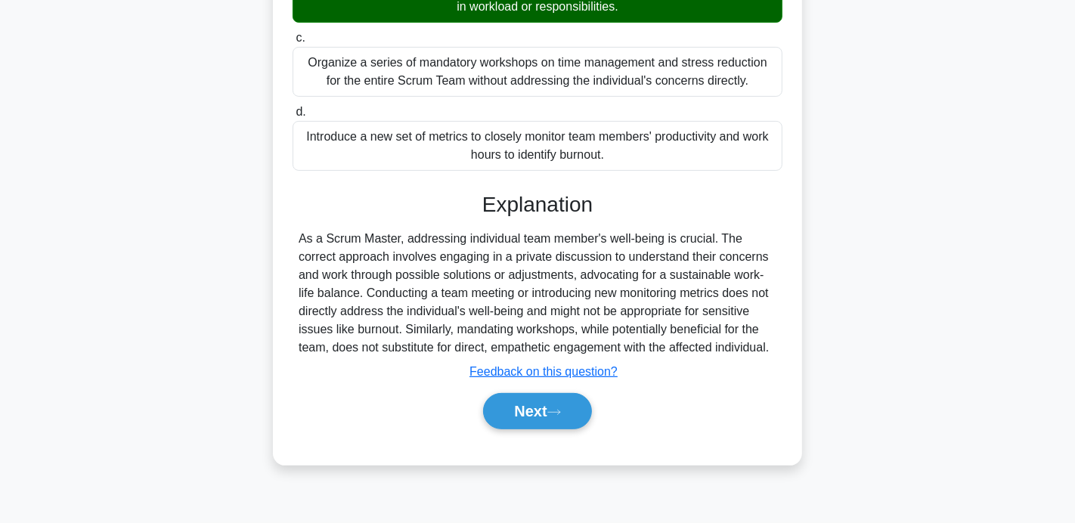
click at [504, 389] on div "Next" at bounding box center [538, 411] width 490 height 48
click at [506, 407] on button "Next" at bounding box center [537, 411] width 108 height 36
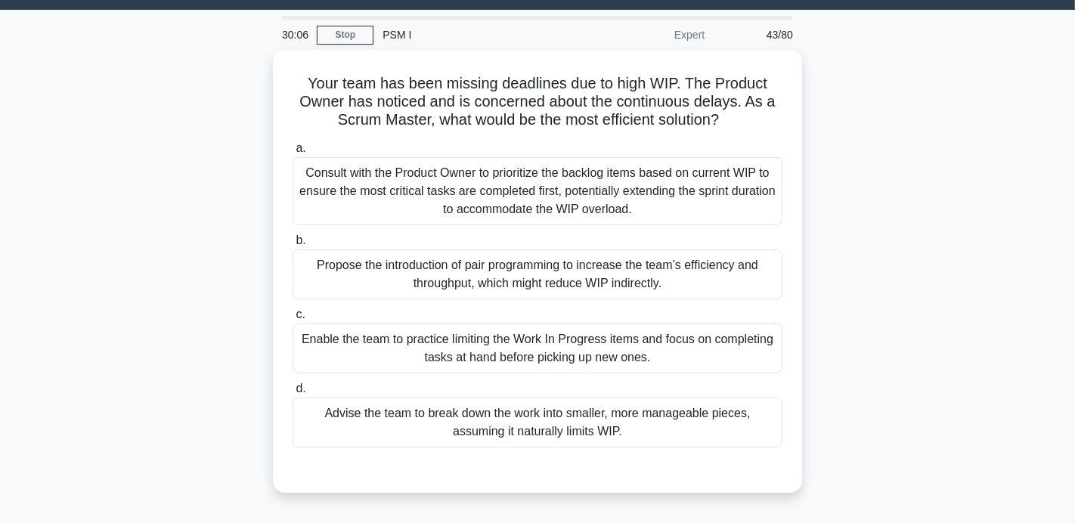
scroll to position [39, 0]
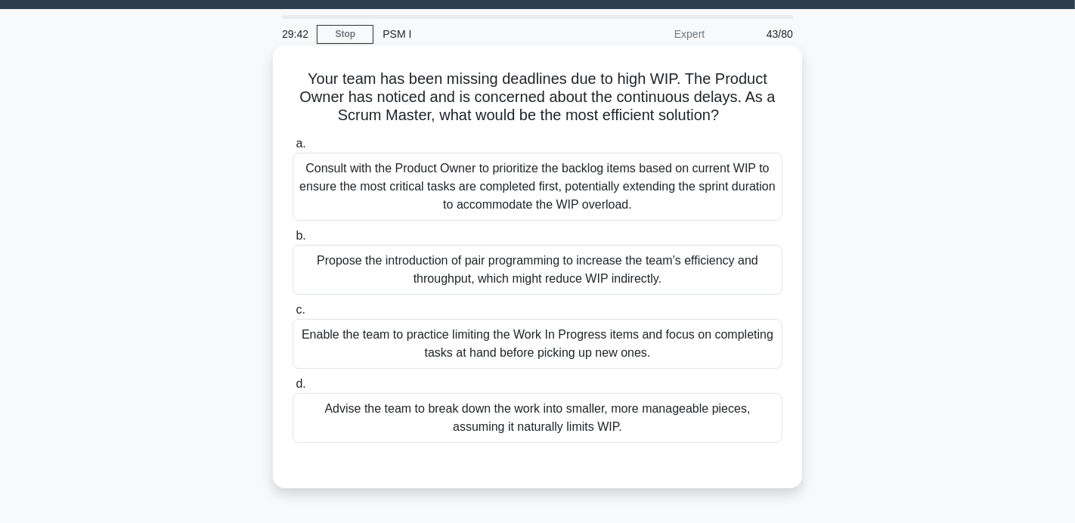
click at [510, 352] on div "Enable the team to practice limiting the Work In Progress items and focus on co…" at bounding box center [538, 344] width 490 height 50
click at [293, 315] on input "c. Enable the team to practice limiting the Work In Progress items and focus on…" at bounding box center [293, 310] width 0 height 10
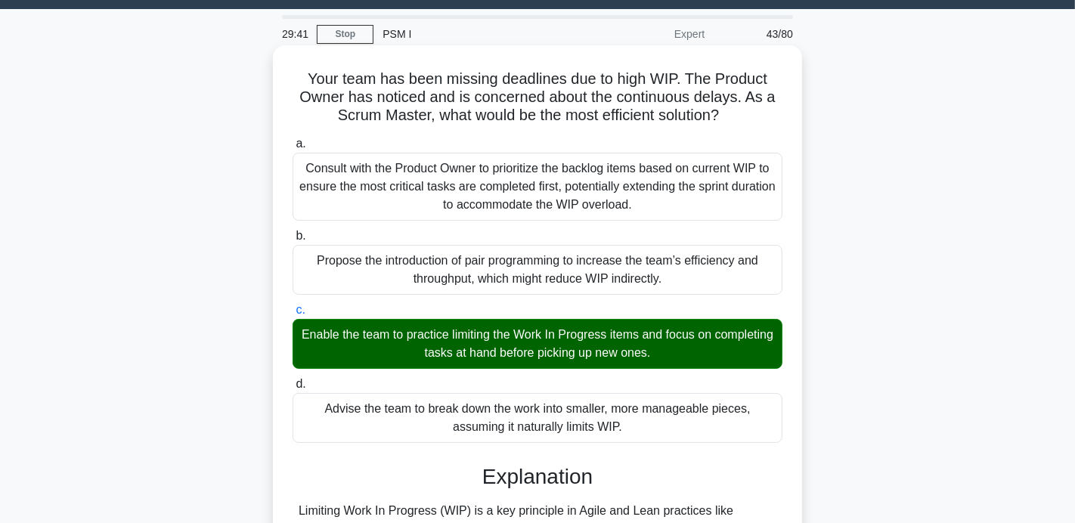
scroll to position [293, 0]
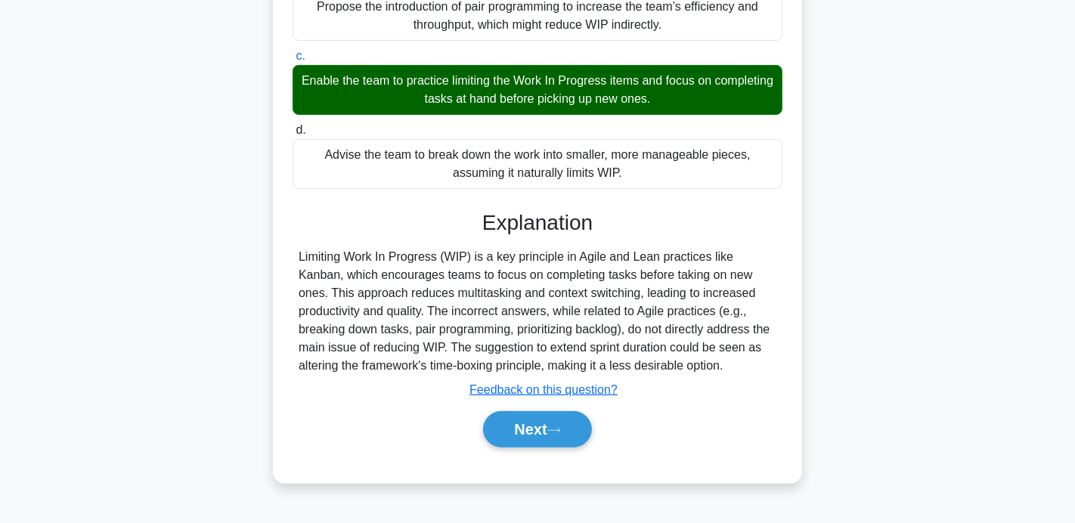
click at [533, 445] on div "Next" at bounding box center [538, 429] width 490 height 48
click at [544, 431] on button "Next" at bounding box center [537, 429] width 108 height 36
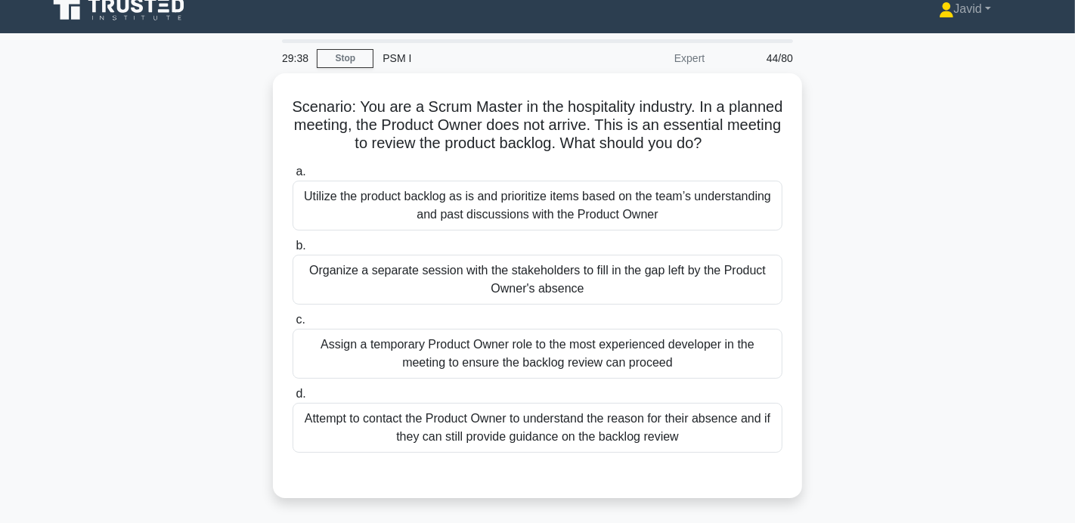
scroll to position [6, 0]
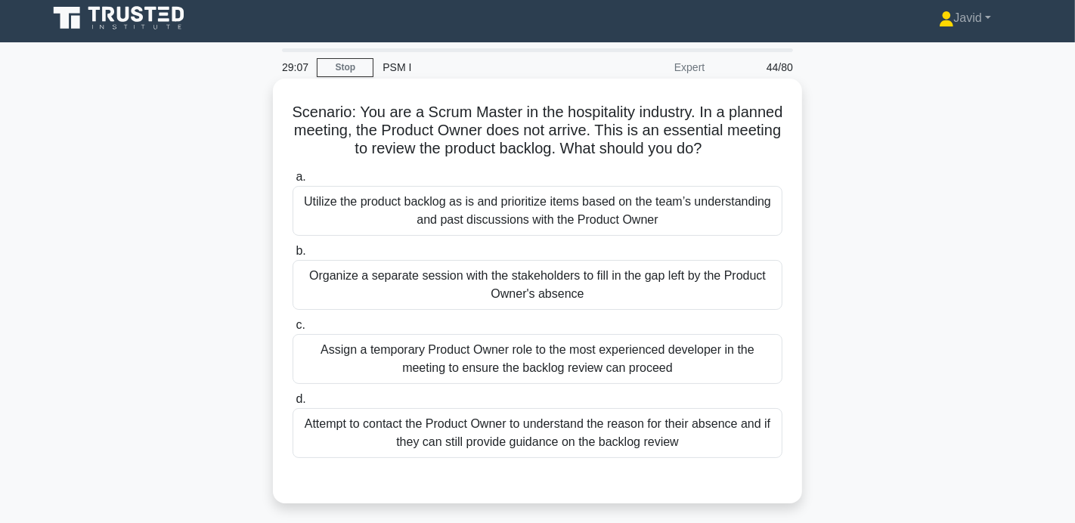
click at [552, 240] on div "a. Utilize the product backlog as is and prioritize items based on the team’s u…" at bounding box center [538, 313] width 508 height 296
click at [553, 235] on div "Utilize the product backlog as is and prioritize items based on the team’s unde…" at bounding box center [538, 211] width 490 height 50
click at [293, 182] on input "a. Utilize the product backlog as is and prioritize items based on the team’s u…" at bounding box center [293, 177] width 0 height 10
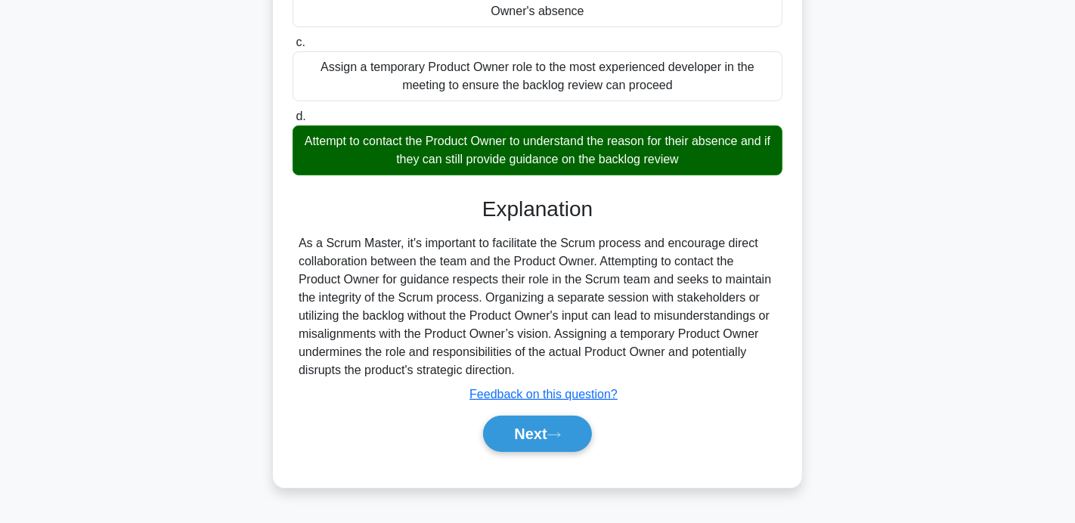
scroll to position [292, 0]
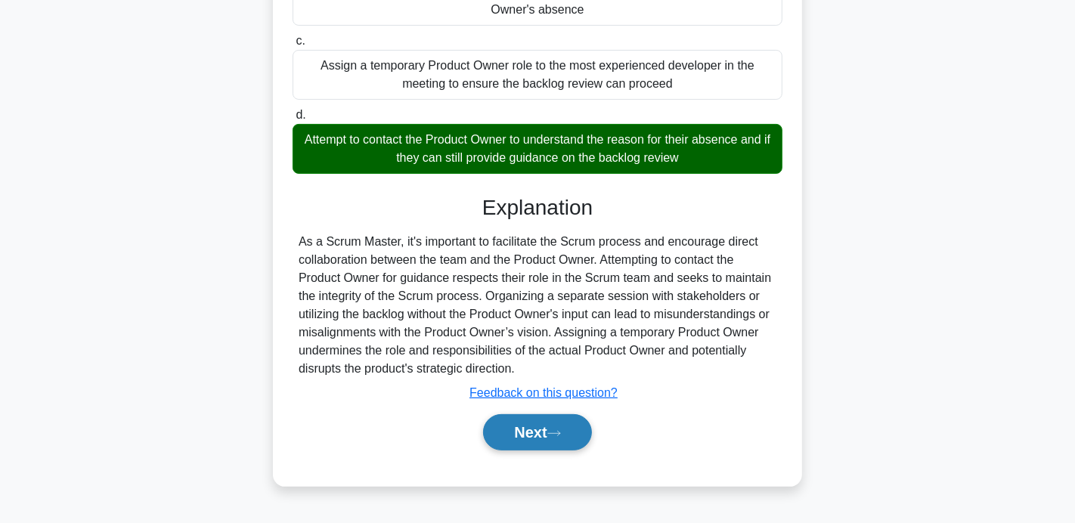
click at [559, 417] on button "Next" at bounding box center [537, 432] width 108 height 36
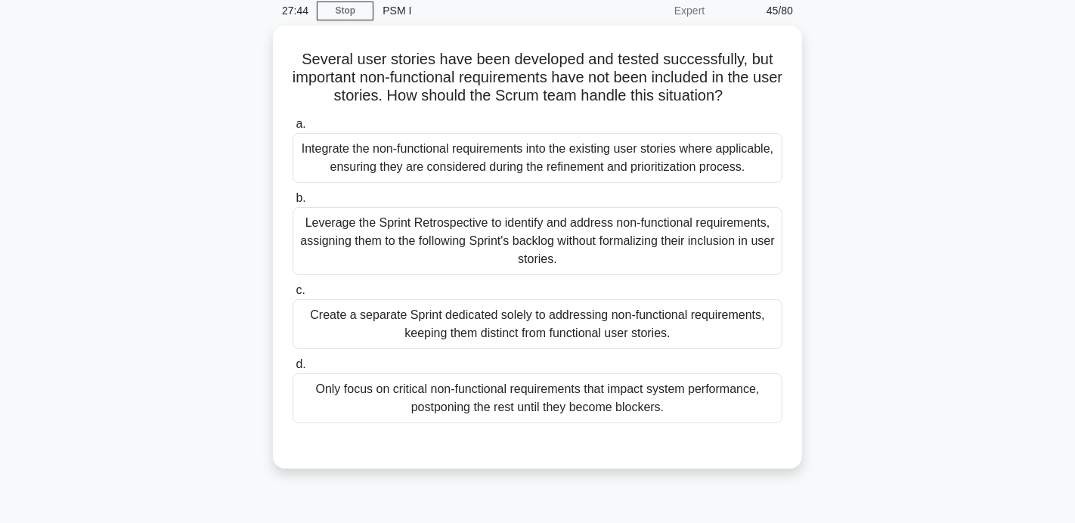
scroll to position [71, 0]
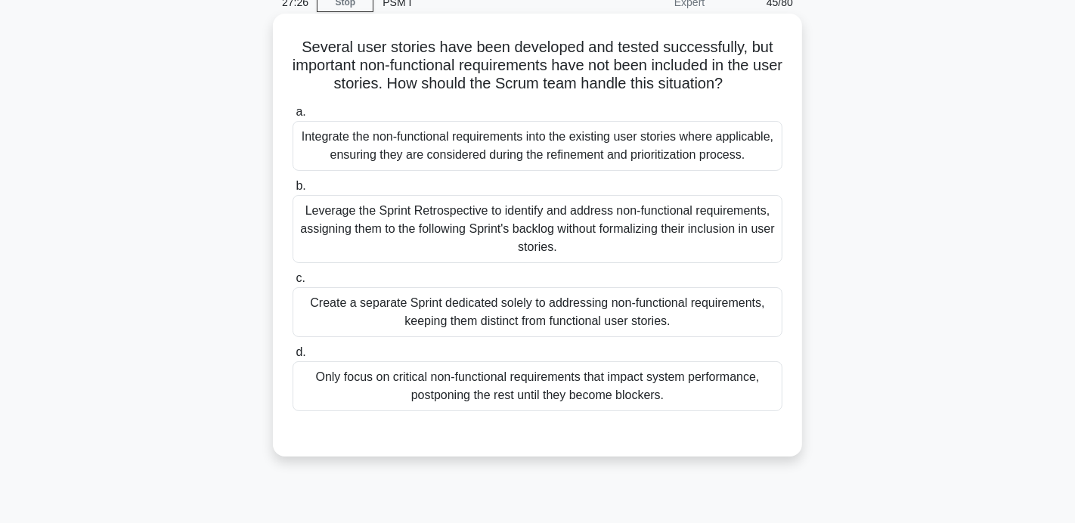
click at [386, 126] on div "Integrate the non-functional requirements into the existing user stories where …" at bounding box center [538, 146] width 490 height 50
click at [293, 117] on input "a. Integrate the non-functional requirements into the existing user stories whe…" at bounding box center [293, 112] width 0 height 10
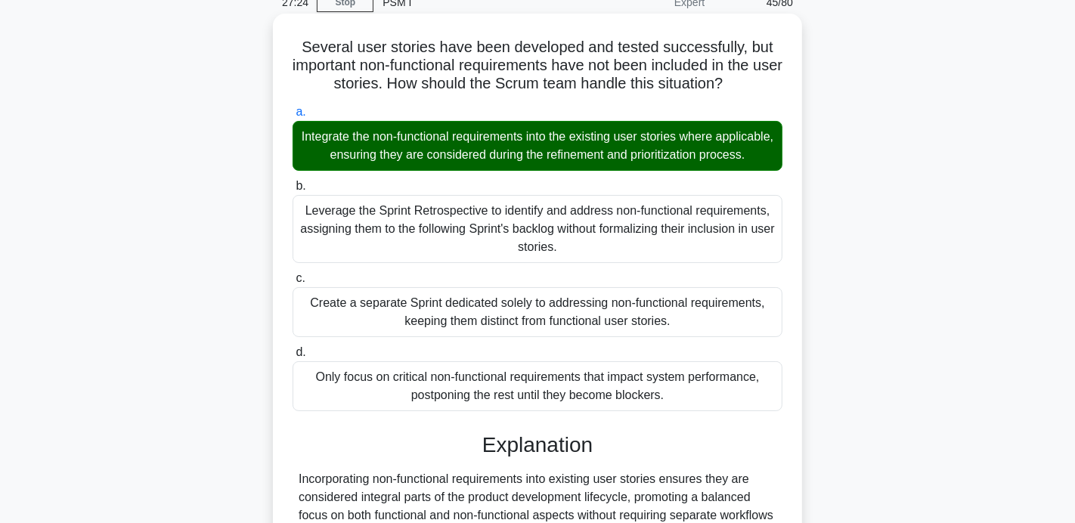
scroll to position [293, 0]
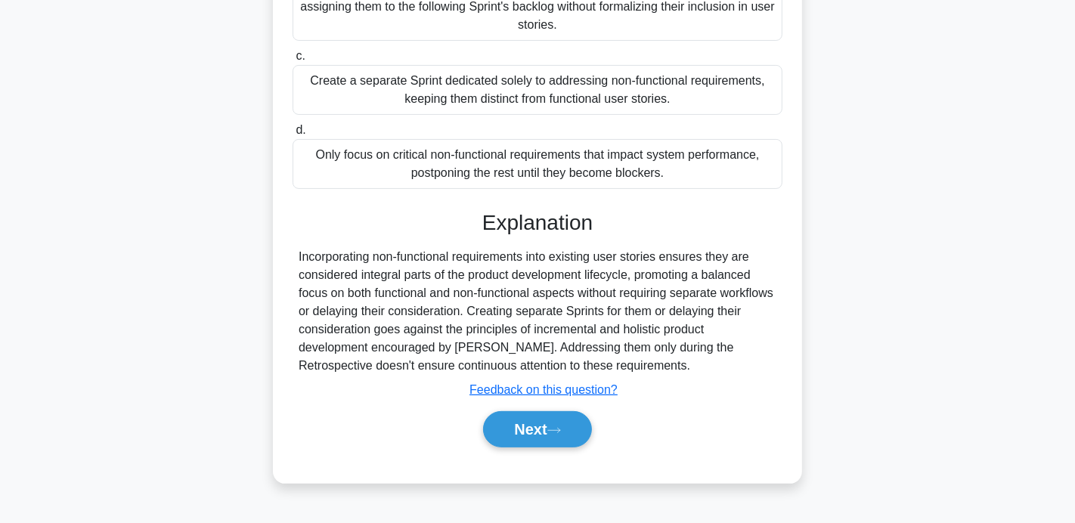
click at [516, 406] on div "Next" at bounding box center [538, 429] width 490 height 48
click at [521, 430] on button "Next" at bounding box center [537, 429] width 108 height 36
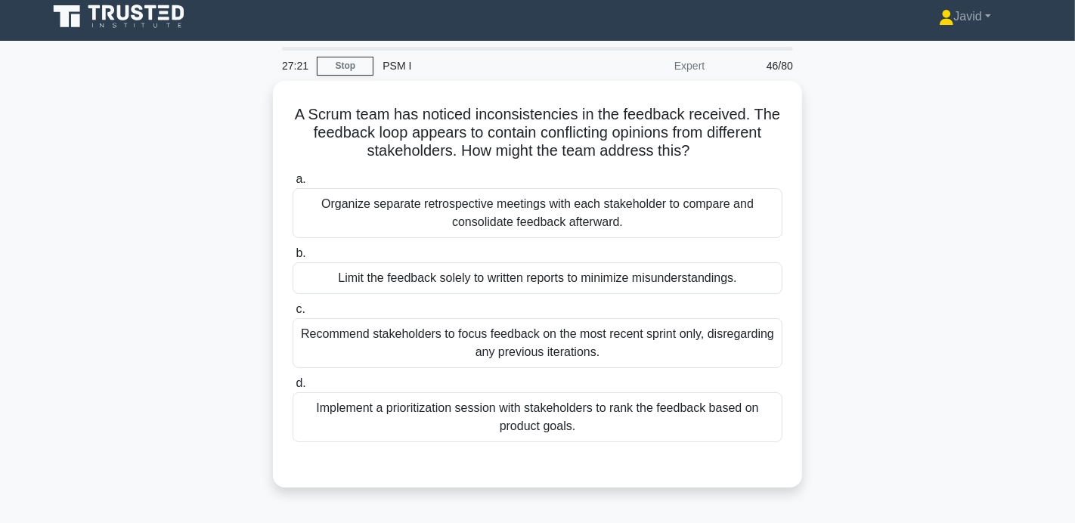
scroll to position [5, 0]
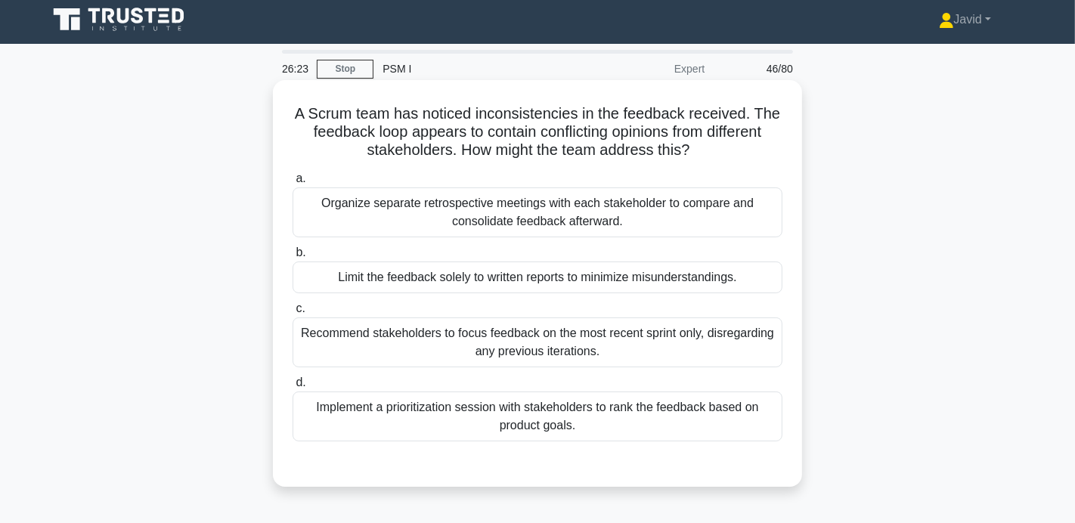
click at [724, 350] on div "Recommend stakeholders to focus feedback on the most recent sprint only, disreg…" at bounding box center [538, 343] width 490 height 50
click at [293, 314] on input "c. Recommend stakeholders to focus feedback on the most recent sprint only, dis…" at bounding box center [293, 309] width 0 height 10
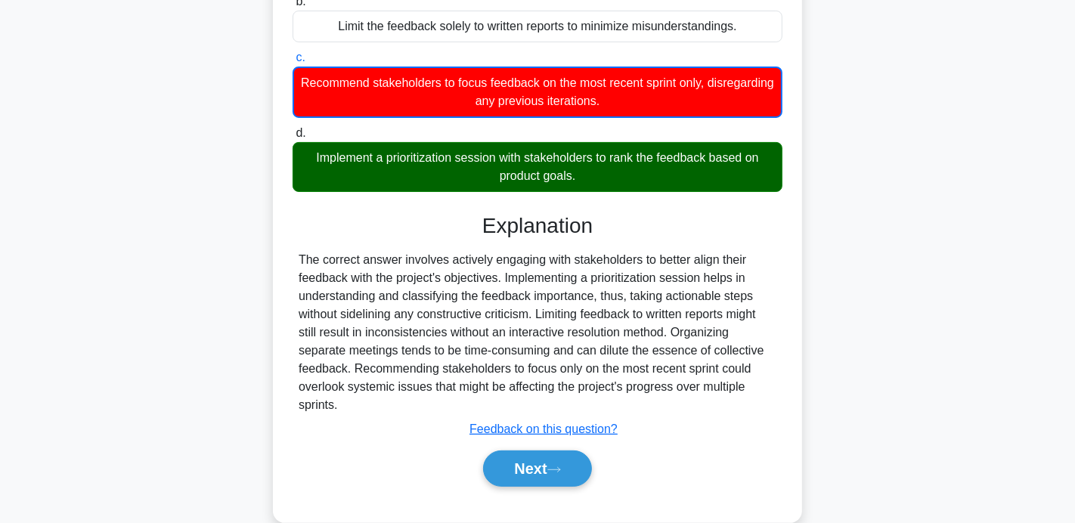
scroll to position [293, 0]
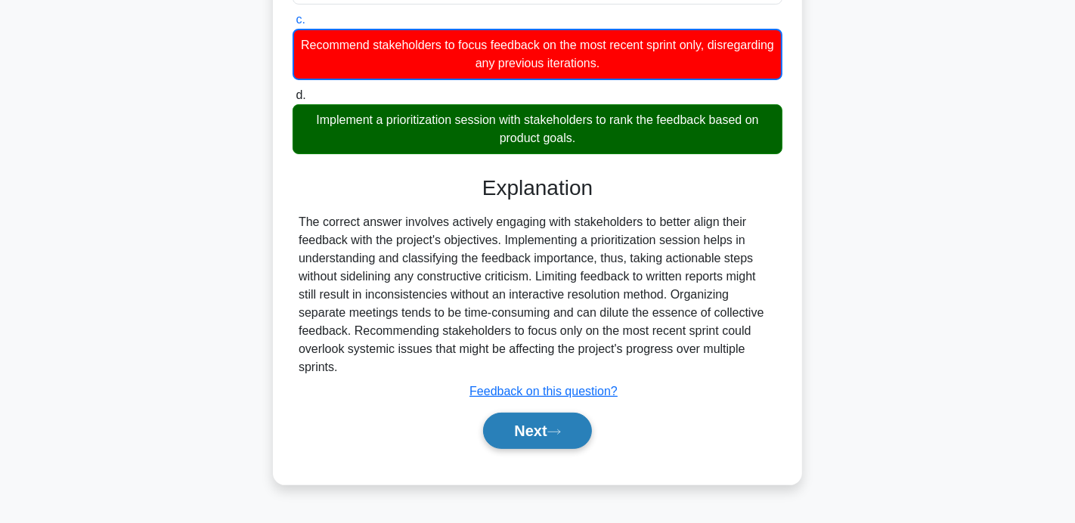
click at [575, 424] on button "Next" at bounding box center [537, 431] width 108 height 36
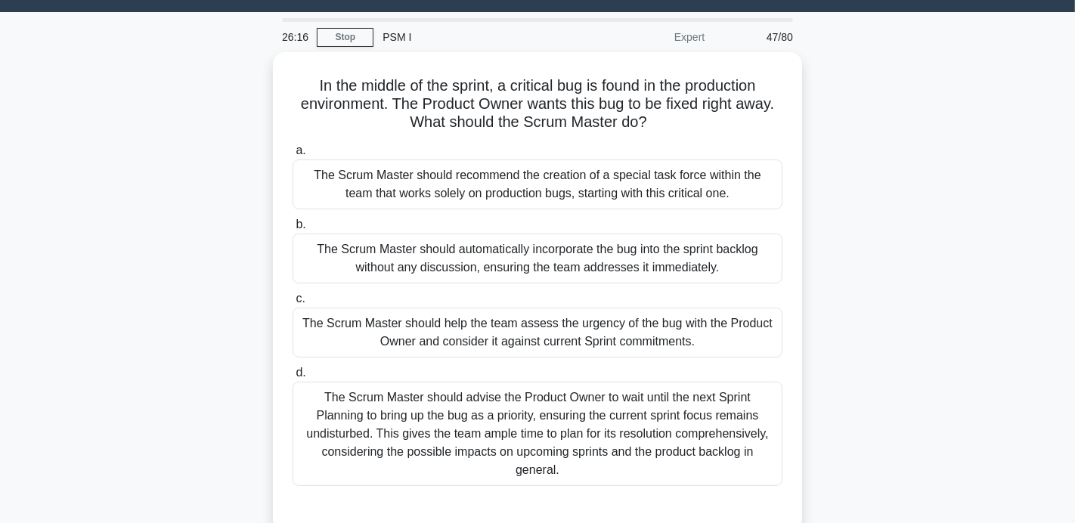
scroll to position [42, 0]
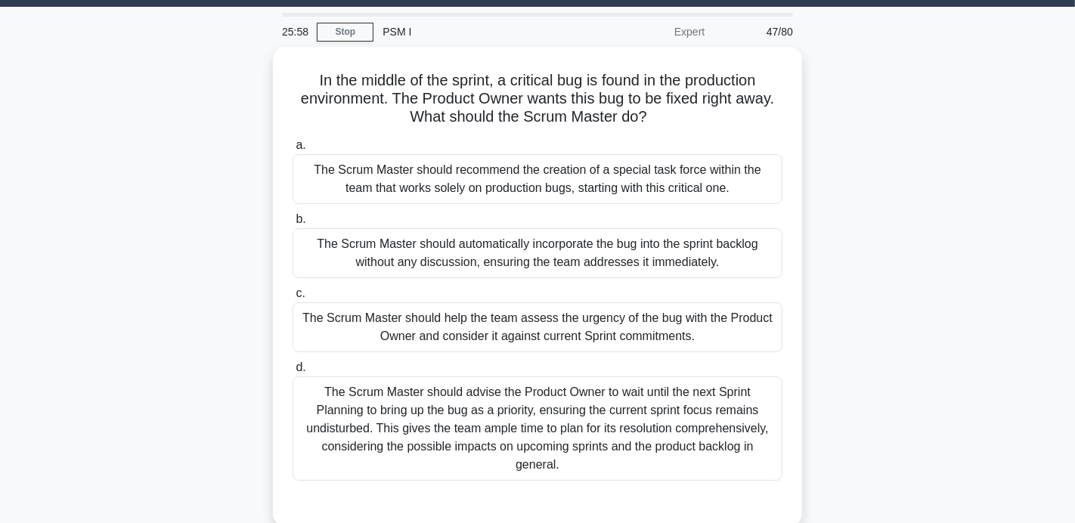
click at [659, 308] on div "The Scrum Master should help the team assess the urgency of the bug with the Pr…" at bounding box center [538, 327] width 490 height 50
click at [293, 299] on input "c. The Scrum Master should help the team assess the urgency of the bug with the…" at bounding box center [293, 294] width 0 height 10
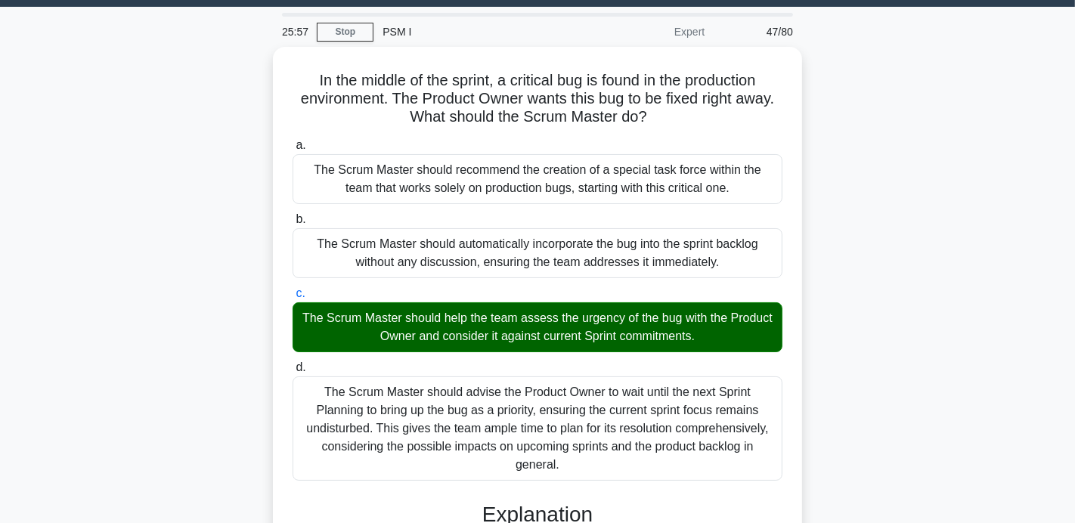
scroll to position [296, 0]
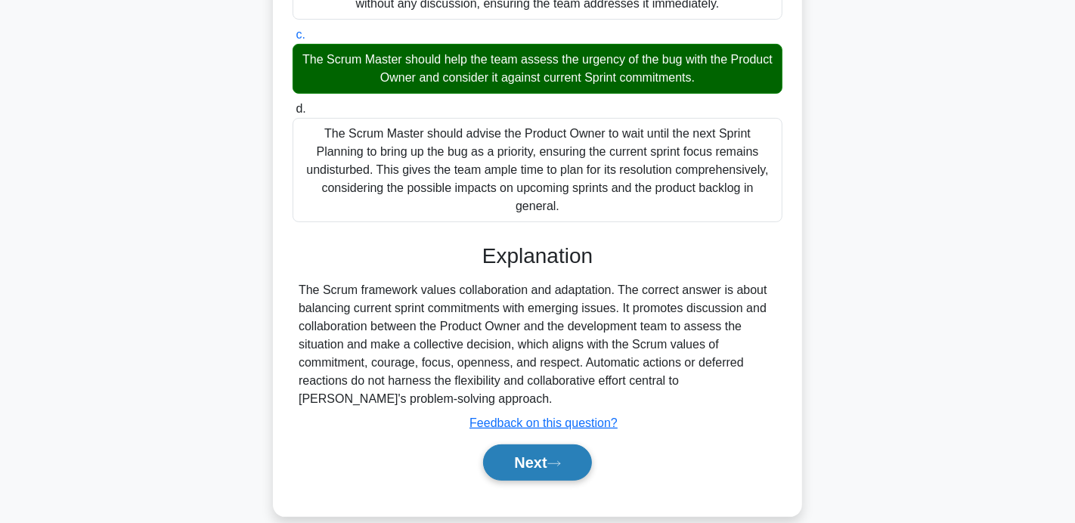
click at [564, 457] on button "Next" at bounding box center [537, 463] width 108 height 36
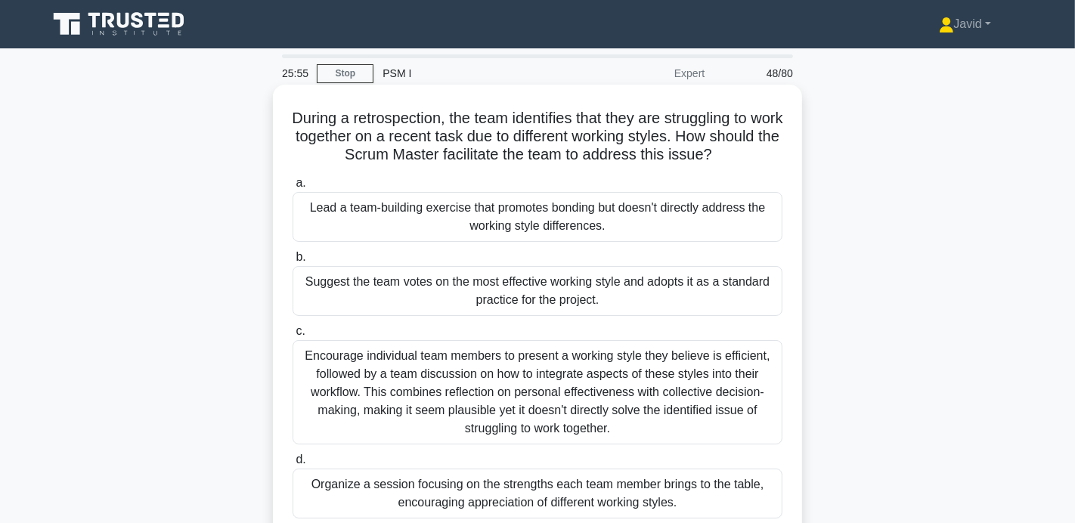
scroll to position [54, 0]
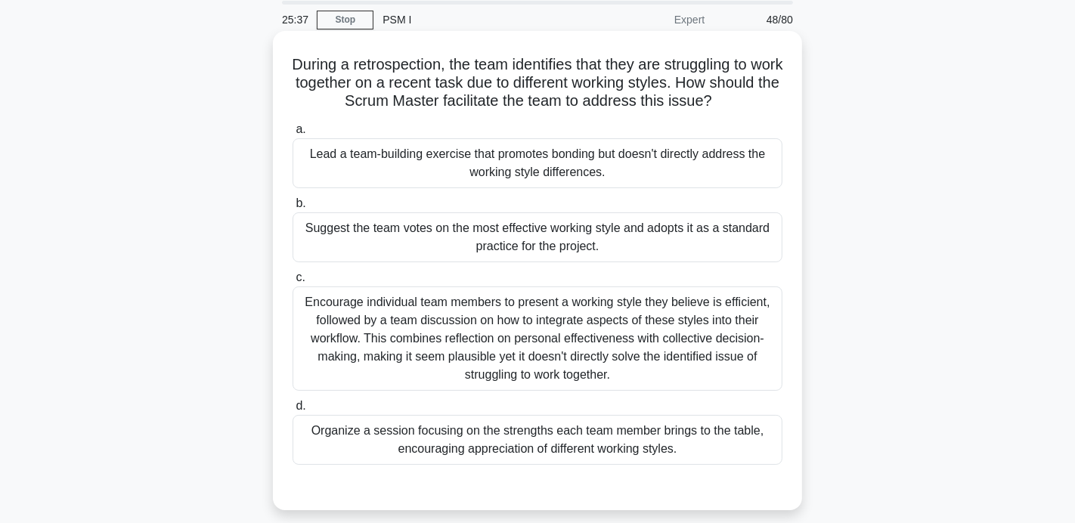
click at [579, 435] on div "Organize a session focusing on the strengths each team member brings to the tab…" at bounding box center [538, 440] width 490 height 50
click at [293, 411] on input "d. Organize a session focusing on the strengths each team member brings to the …" at bounding box center [293, 406] width 0 height 10
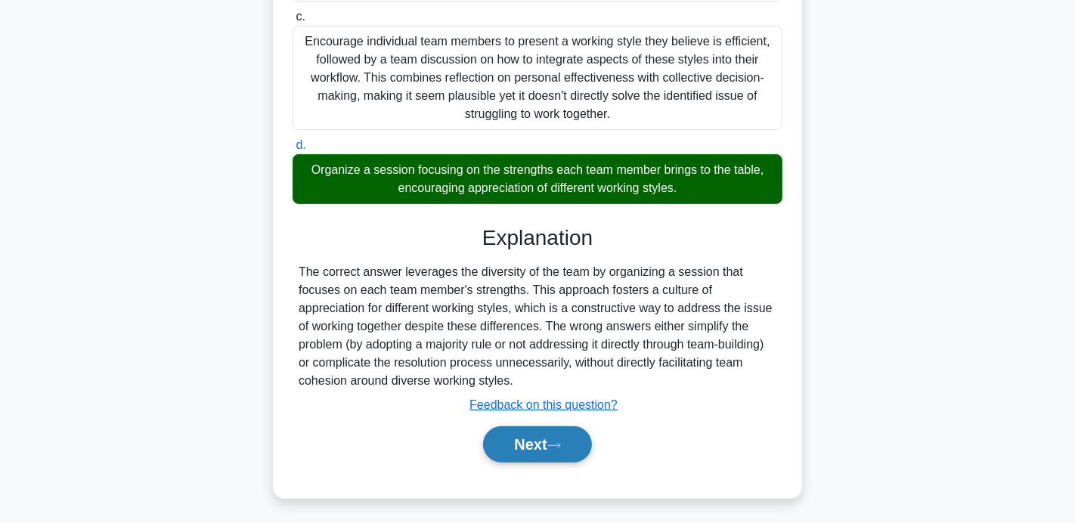
click at [561, 442] on icon at bounding box center [554, 446] width 14 height 8
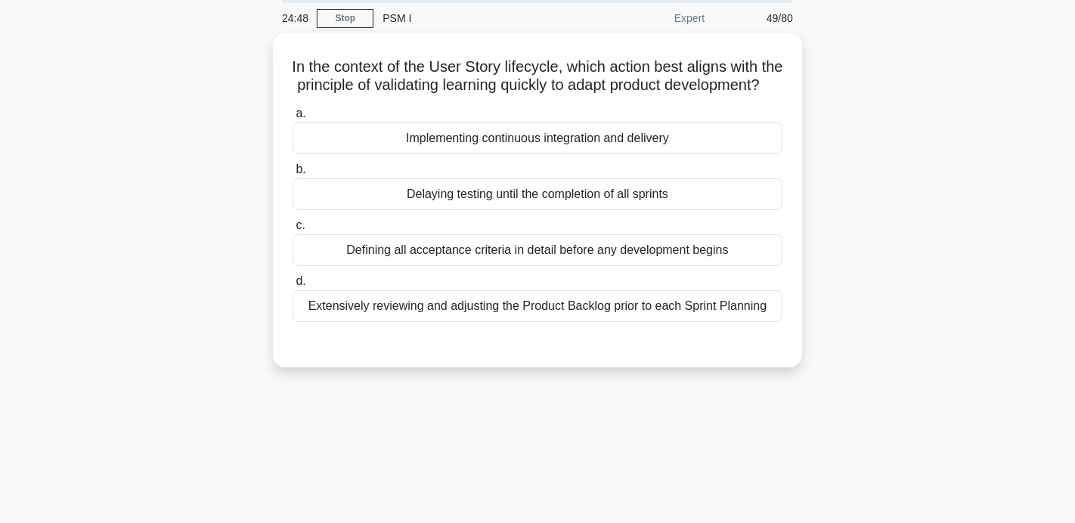
scroll to position [48, 0]
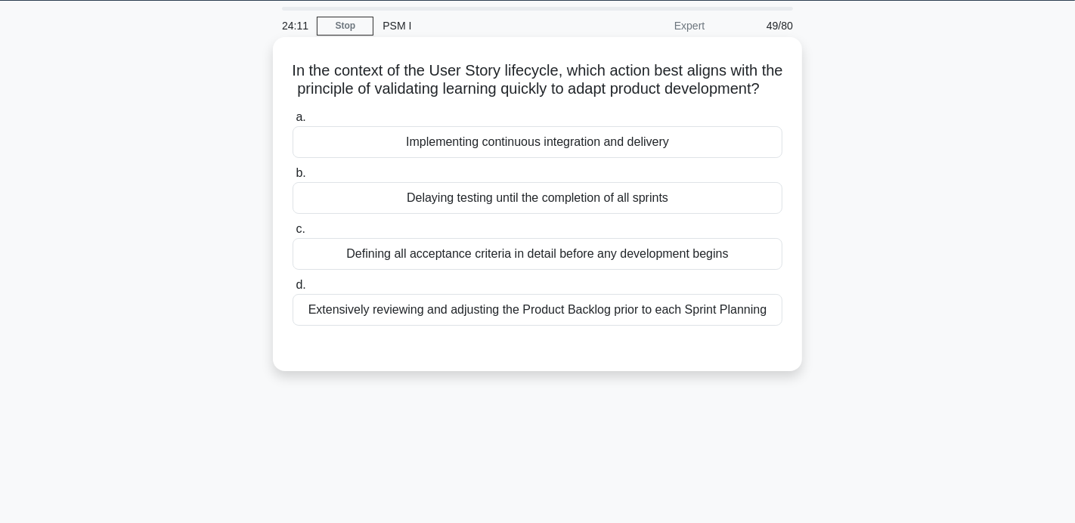
click at [453, 179] on div "a. Implementing continuous integration and delivery b. Delaying testing until t…" at bounding box center [538, 217] width 508 height 224
click at [459, 158] on div "Implementing continuous integration and delivery" at bounding box center [538, 142] width 490 height 32
click at [293, 122] on input "a. Implementing continuous integration and delivery" at bounding box center [293, 118] width 0 height 10
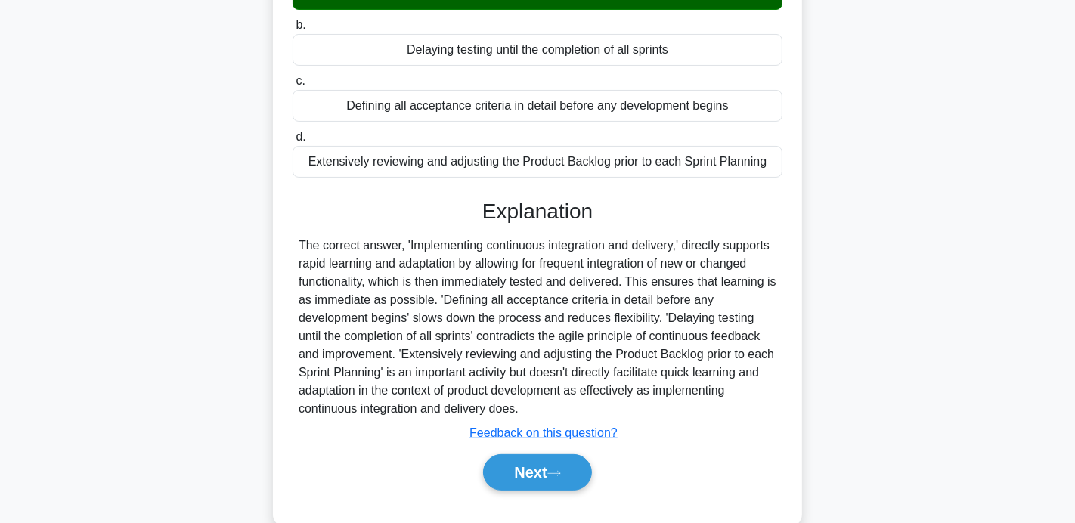
scroll to position [293, 0]
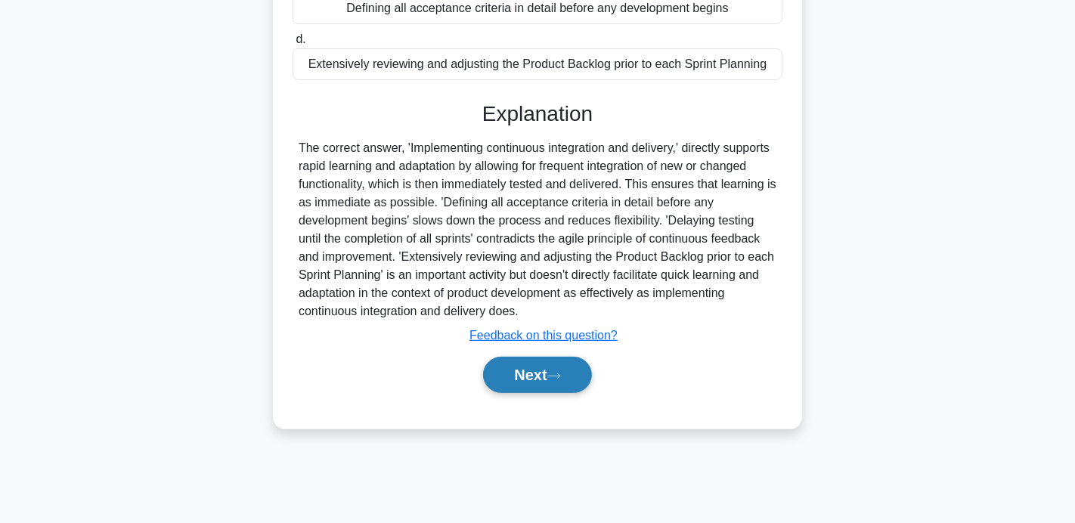
click at [553, 393] on button "Next" at bounding box center [537, 375] width 108 height 36
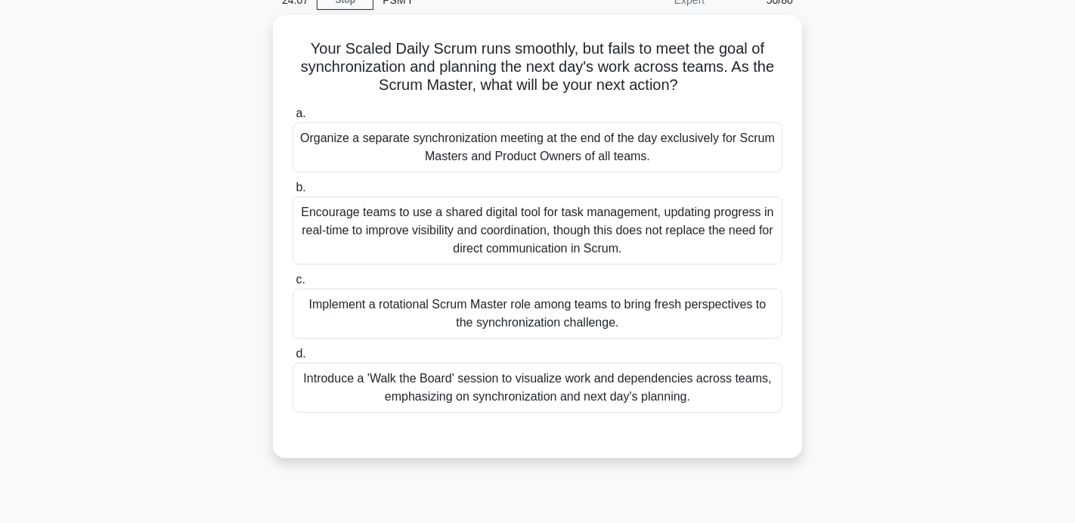
scroll to position [0, 0]
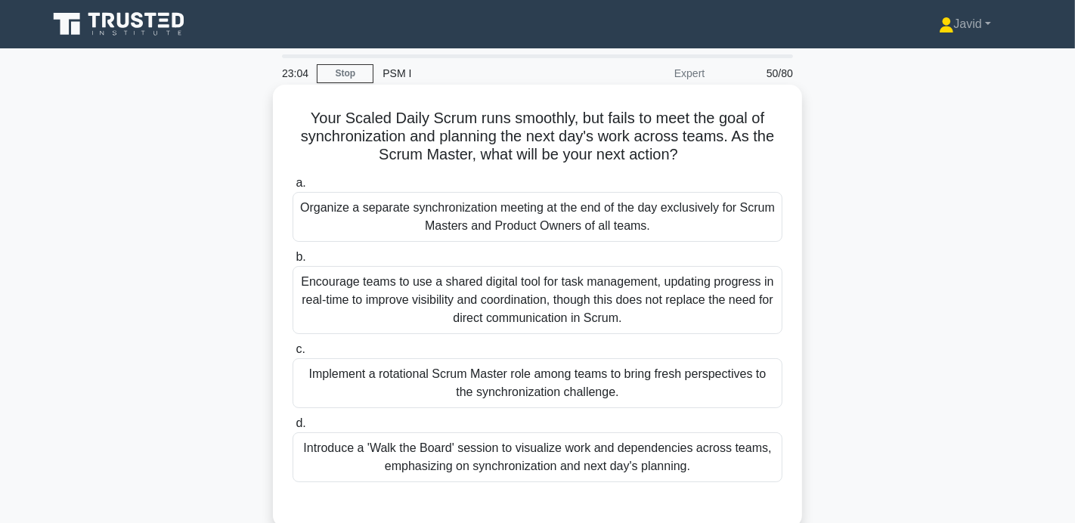
click at [559, 455] on div "Introduce a 'Walk the Board' session to visualize work and dependencies across …" at bounding box center [538, 457] width 490 height 50
click at [293, 429] on input "d. Introduce a 'Walk the Board' session to visualize work and dependencies acro…" at bounding box center [293, 424] width 0 height 10
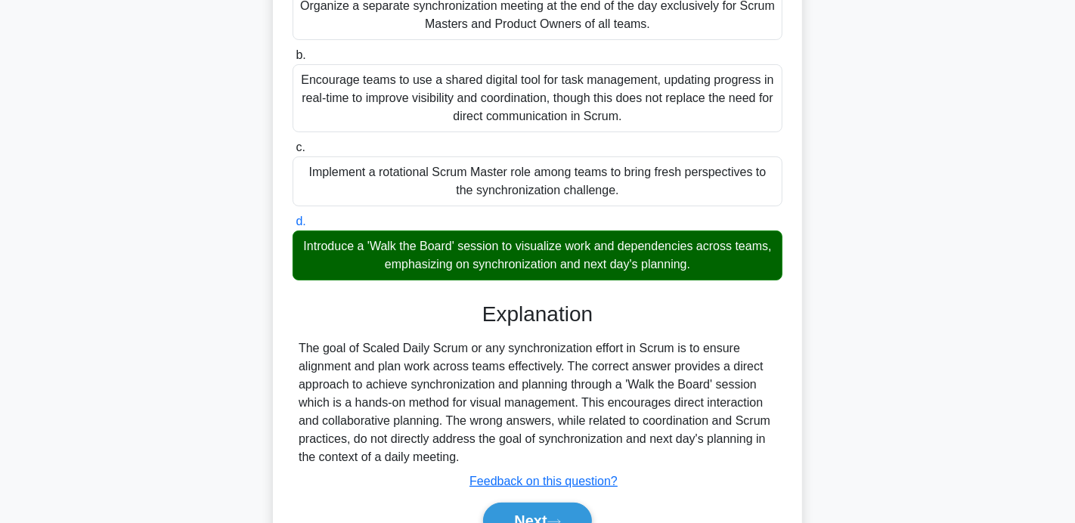
scroll to position [293, 0]
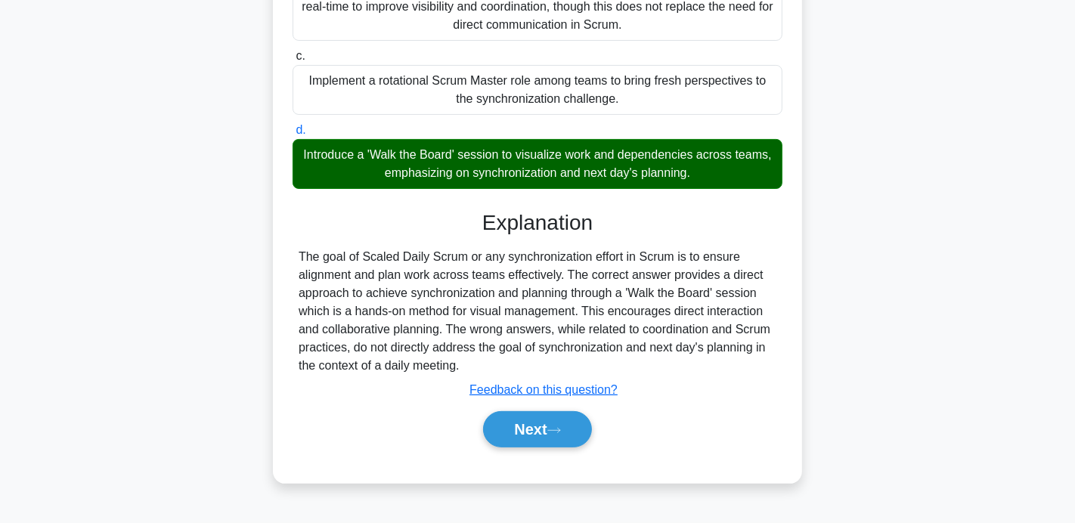
click at [527, 408] on div "Next" at bounding box center [538, 429] width 490 height 48
click at [527, 419] on button "Next" at bounding box center [537, 429] width 108 height 36
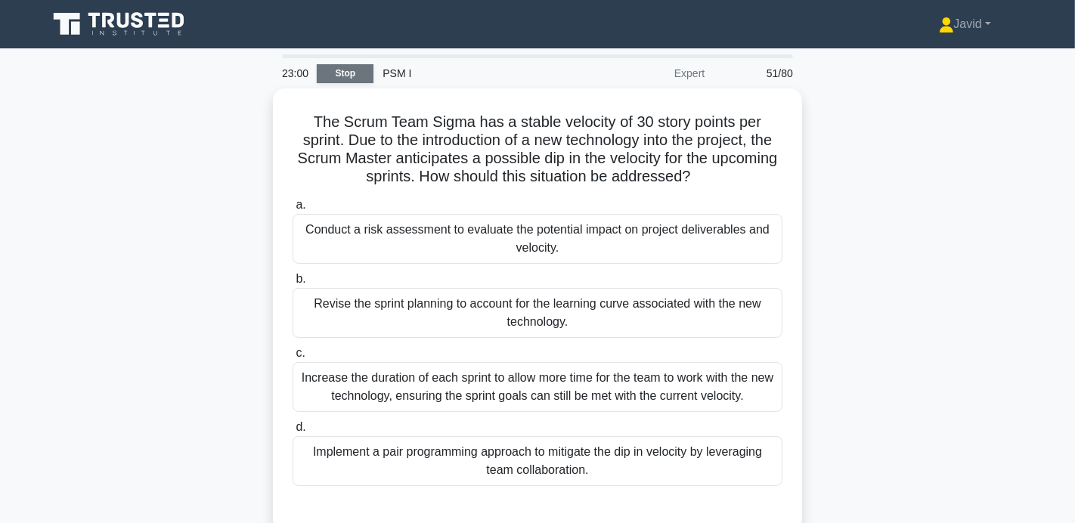
click at [336, 66] on link "Stop" at bounding box center [345, 73] width 57 height 19
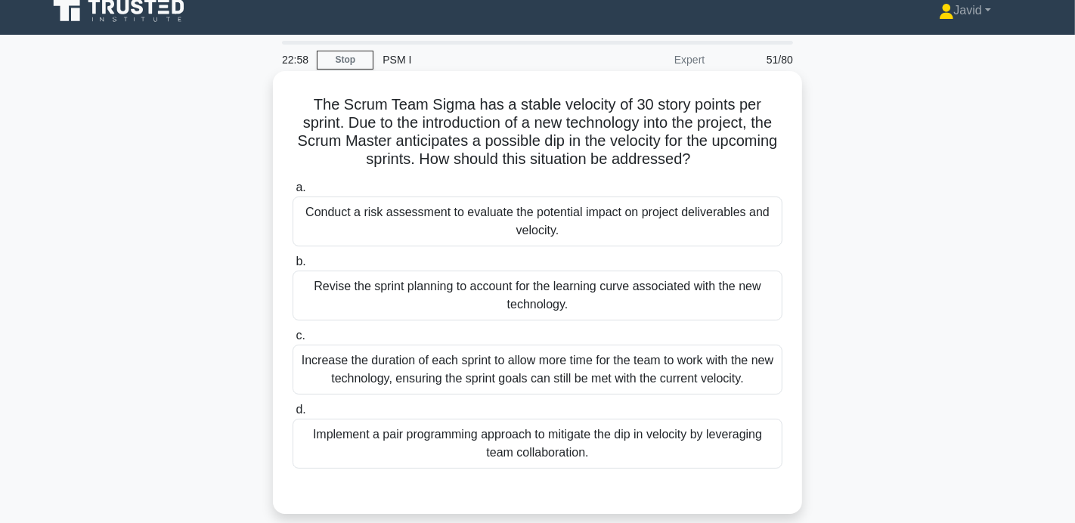
scroll to position [23, 0]
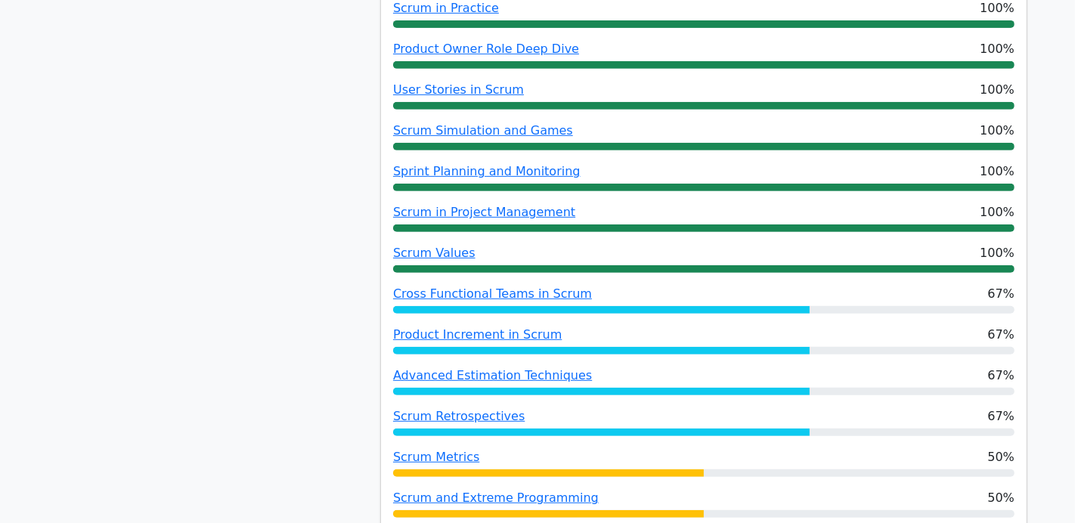
scroll to position [349, 0]
